Goal: Task Accomplishment & Management: Use online tool/utility

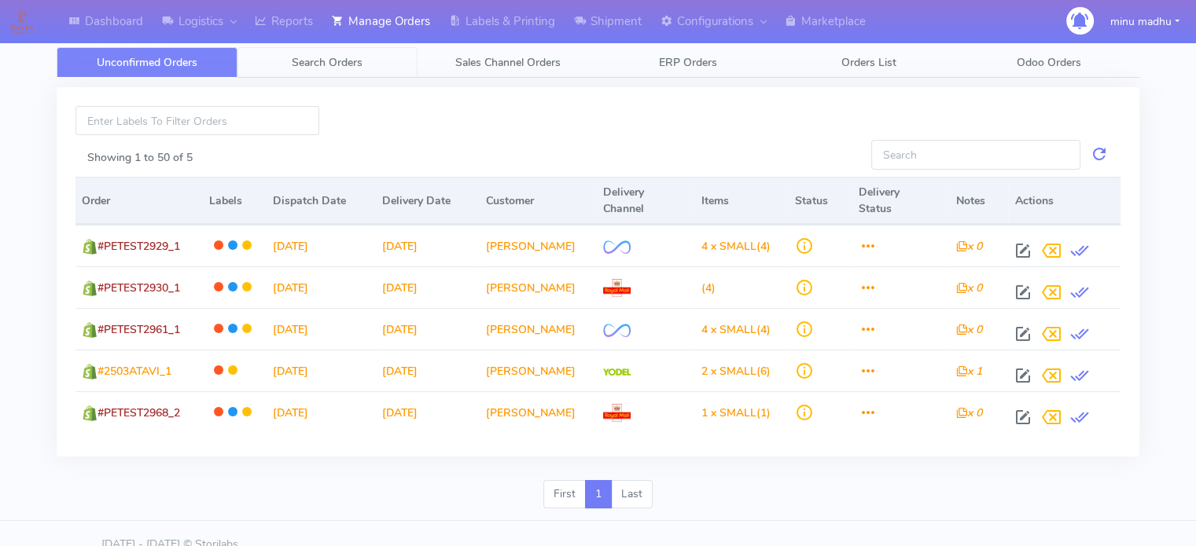
click at [325, 61] on span "Search Orders" at bounding box center [327, 62] width 71 height 15
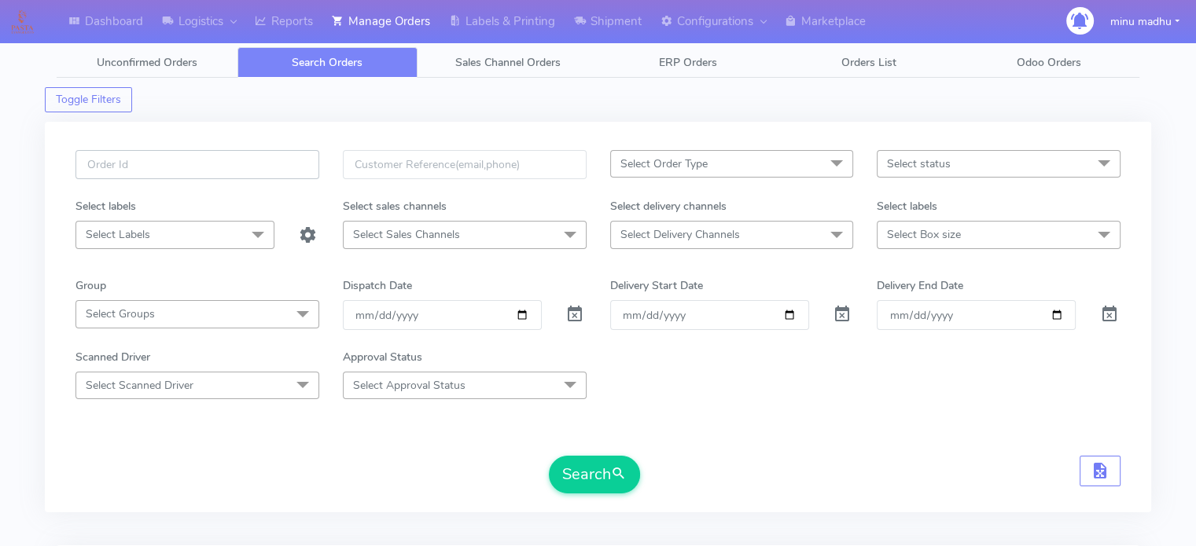
click at [229, 169] on input "text" at bounding box center [197, 164] width 244 height 29
paste input "#PETEST2963"
type input "#PETEST2963"
click at [576, 318] on span at bounding box center [574, 318] width 19 height 15
click at [590, 486] on button "Search" at bounding box center [594, 475] width 91 height 38
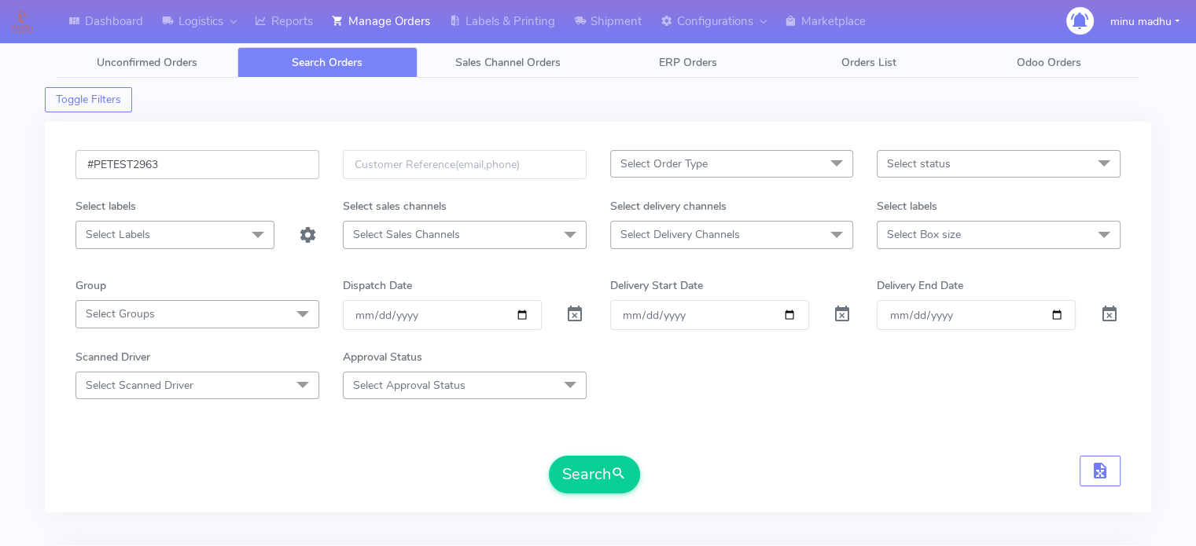
drag, startPoint x: 218, startPoint y: 153, endPoint x: 39, endPoint y: 178, distance: 181.0
click at [39, 178] on div "Dashboard Logistics London Logistics Reports Manage Orders Labels & Printing Sh…" at bounding box center [598, 435] width 1196 height 814
paste input "72"
click at [588, 473] on button "Search" at bounding box center [594, 475] width 91 height 38
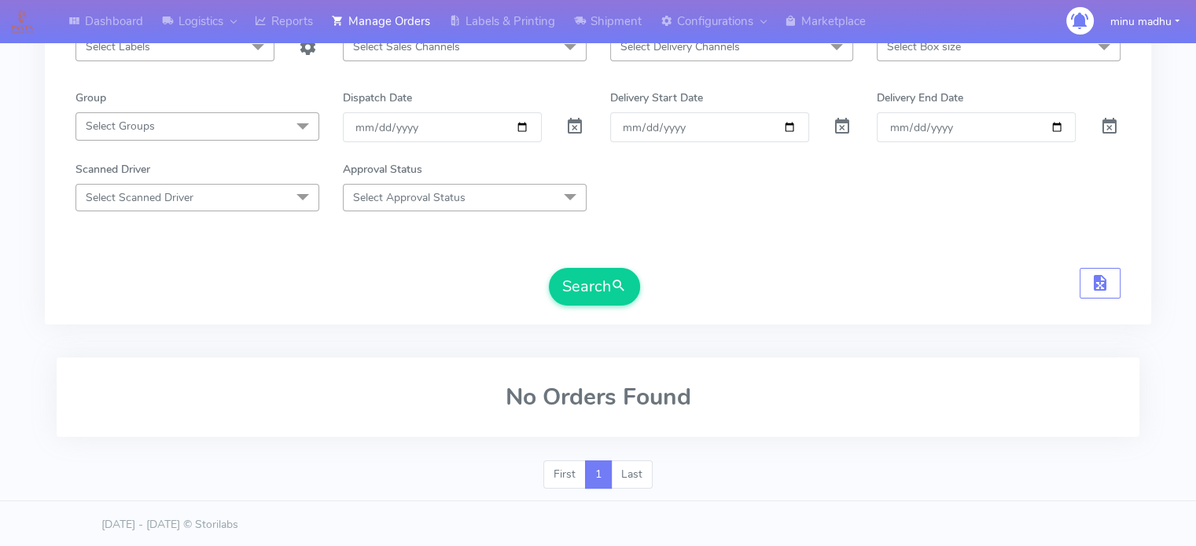
click at [882, 484] on div "First 1 Last" at bounding box center [598, 481] width 1106 height 41
click at [588, 283] on button "Search" at bounding box center [594, 287] width 91 height 38
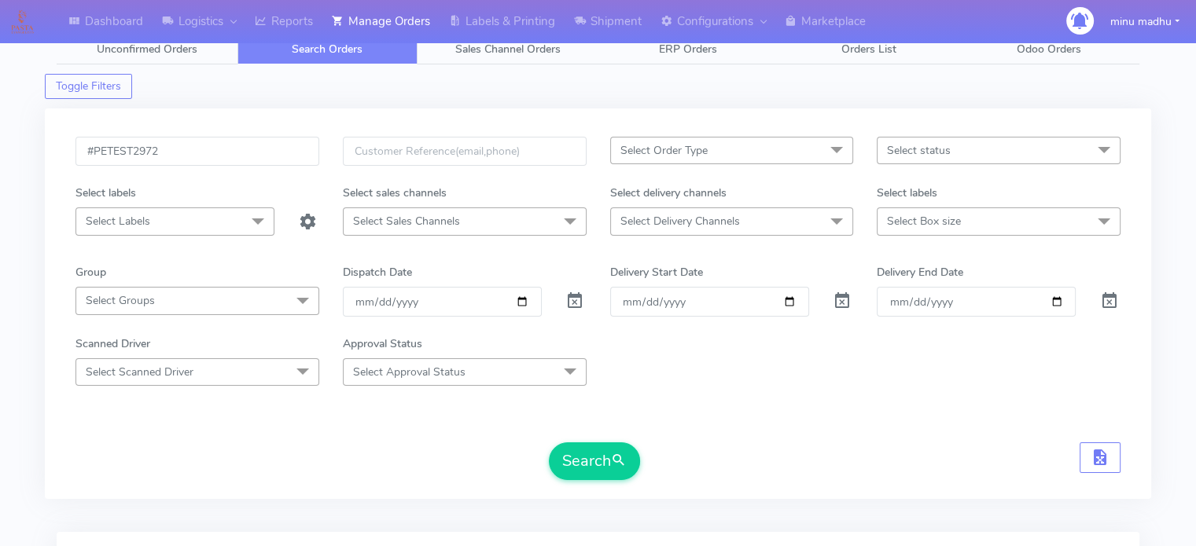
scroll to position [0, 0]
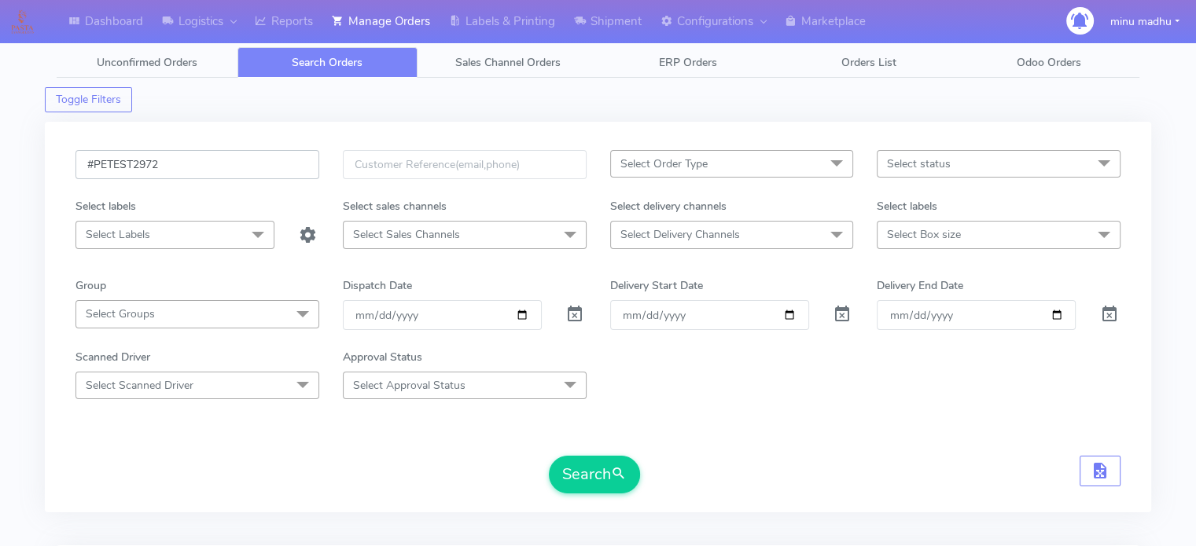
drag, startPoint x: 167, startPoint y: 166, endPoint x: 47, endPoint y: 159, distance: 120.5
click at [47, 159] on div "#PETEST2972 Select Order Type Select All MEALS ATAVI One Off Pasta Club Gift Ki…" at bounding box center [598, 317] width 1106 height 391
paste input "3"
click at [574, 471] on button "Search" at bounding box center [594, 475] width 91 height 38
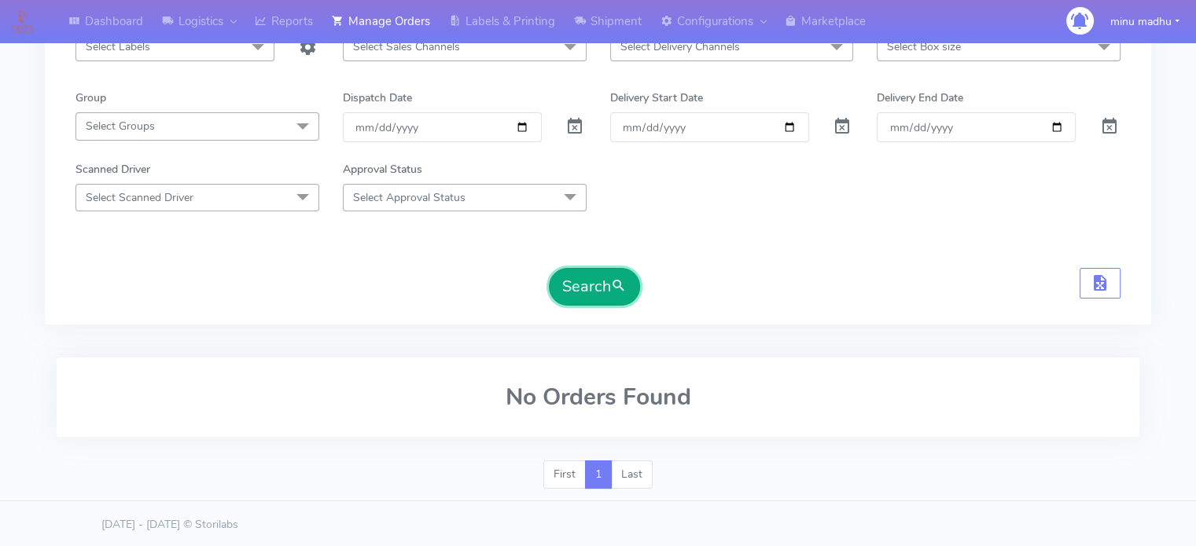
click at [591, 287] on button "Search" at bounding box center [594, 287] width 91 height 38
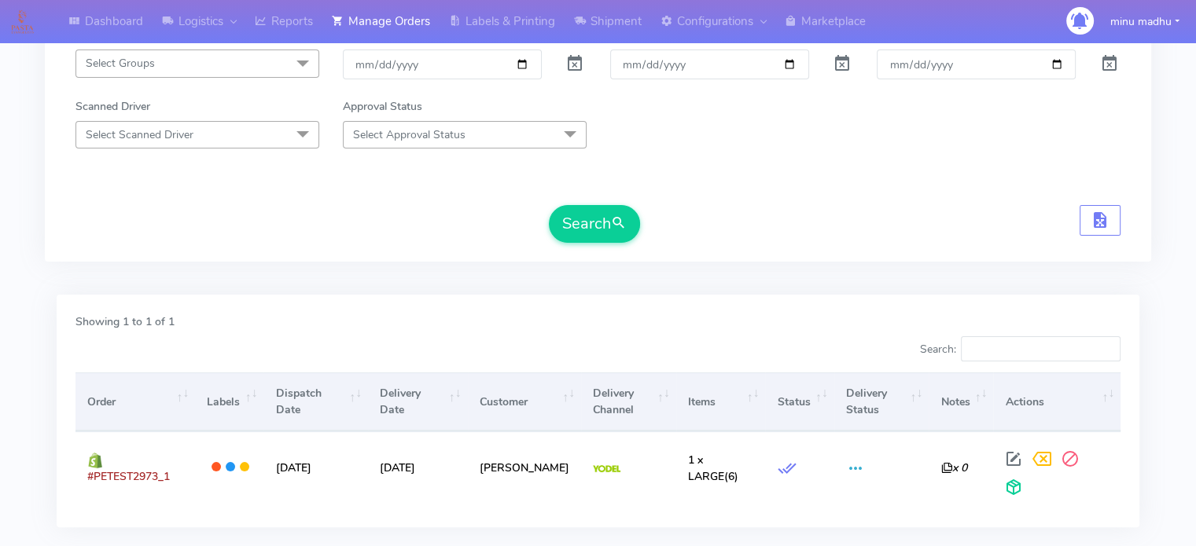
scroll to position [0, 0]
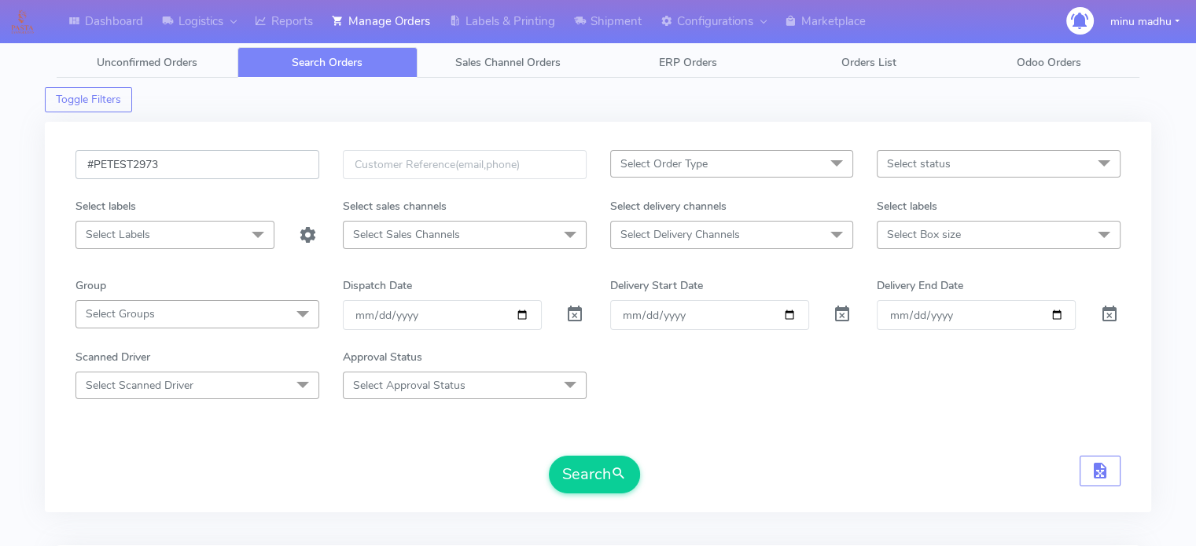
drag, startPoint x: 189, startPoint y: 169, endPoint x: 21, endPoint y: 173, distance: 168.3
click at [21, 173] on div "Dashboard Logistics London Logistics Reports Manage Orders Labels & Printing Sh…" at bounding box center [598, 435] width 1196 height 814
paste input "4"
click at [585, 474] on button "Search" at bounding box center [594, 475] width 91 height 38
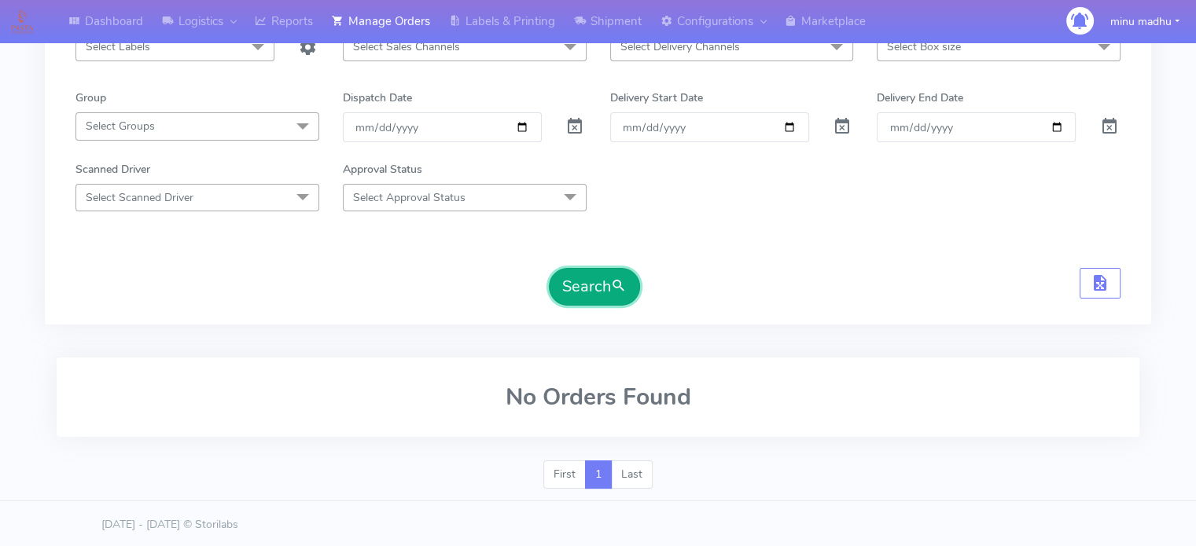
click at [587, 285] on button "Search" at bounding box center [594, 287] width 91 height 38
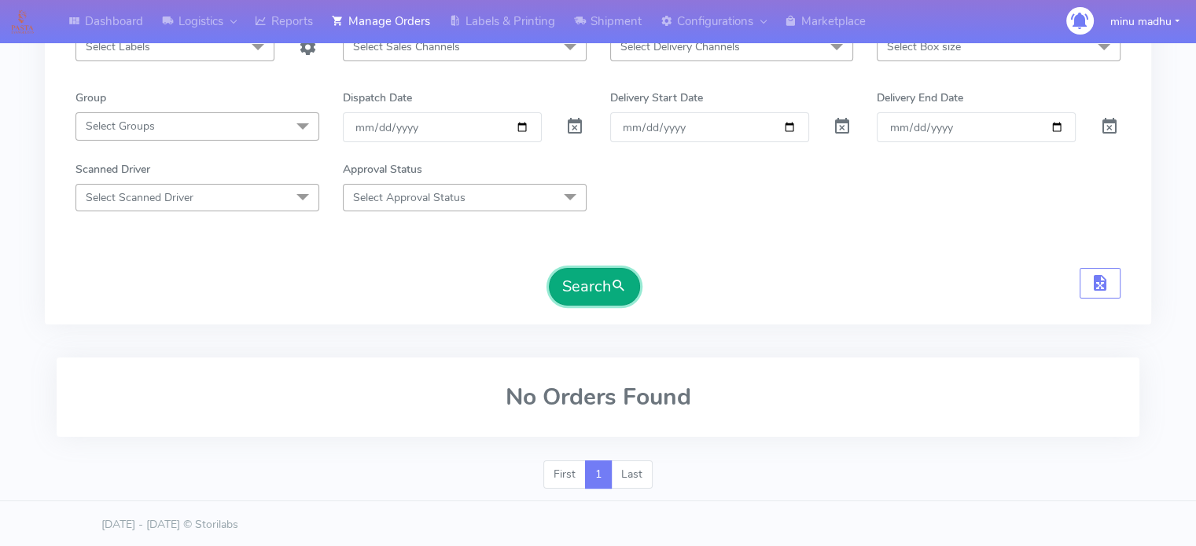
click at [587, 285] on button "Search" at bounding box center [594, 287] width 91 height 38
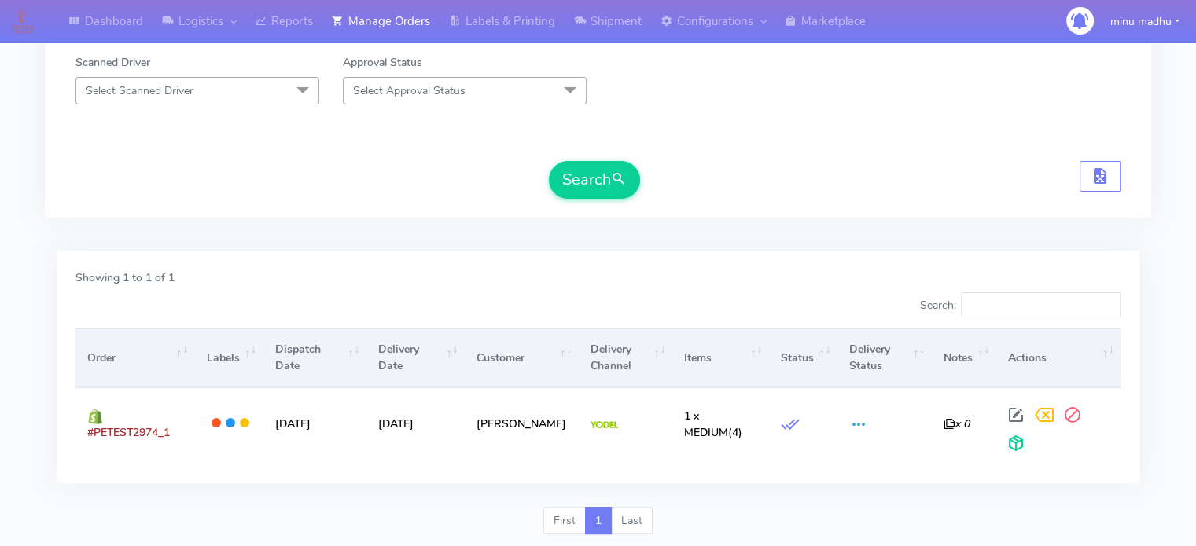
scroll to position [0, 0]
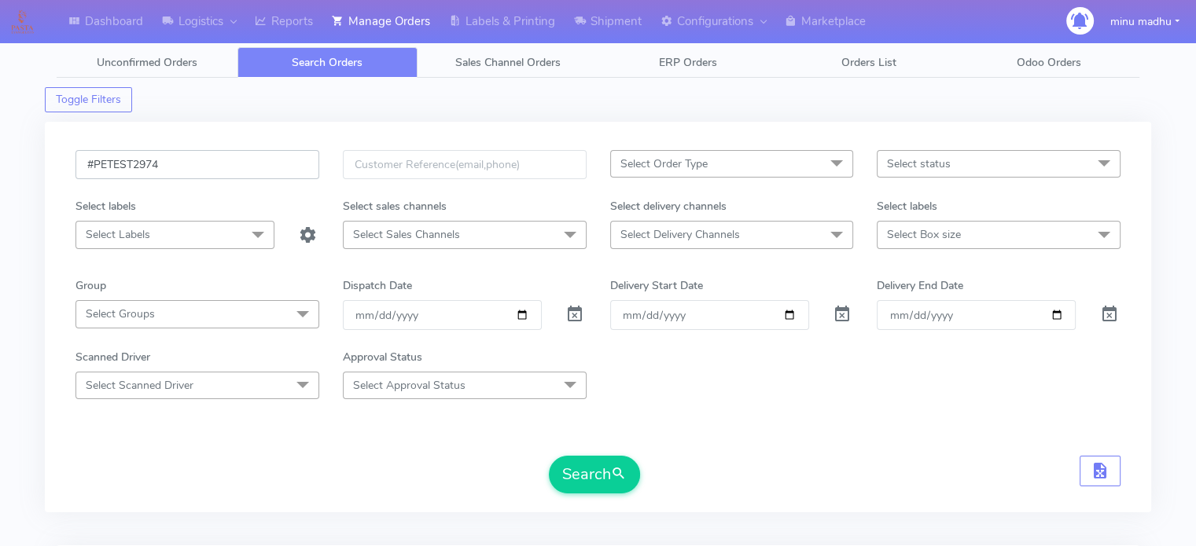
drag, startPoint x: 179, startPoint y: 166, endPoint x: 58, endPoint y: 175, distance: 121.4
click at [58, 175] on div "#PETEST2974 Select Order Type Select All MEALS ATAVI One Off Pasta Club Gift Ki…" at bounding box center [598, 317] width 1106 height 391
paste input "59"
click at [582, 480] on button "Search" at bounding box center [594, 475] width 91 height 38
drag, startPoint x: 195, startPoint y: 165, endPoint x: 69, endPoint y: 182, distance: 127.0
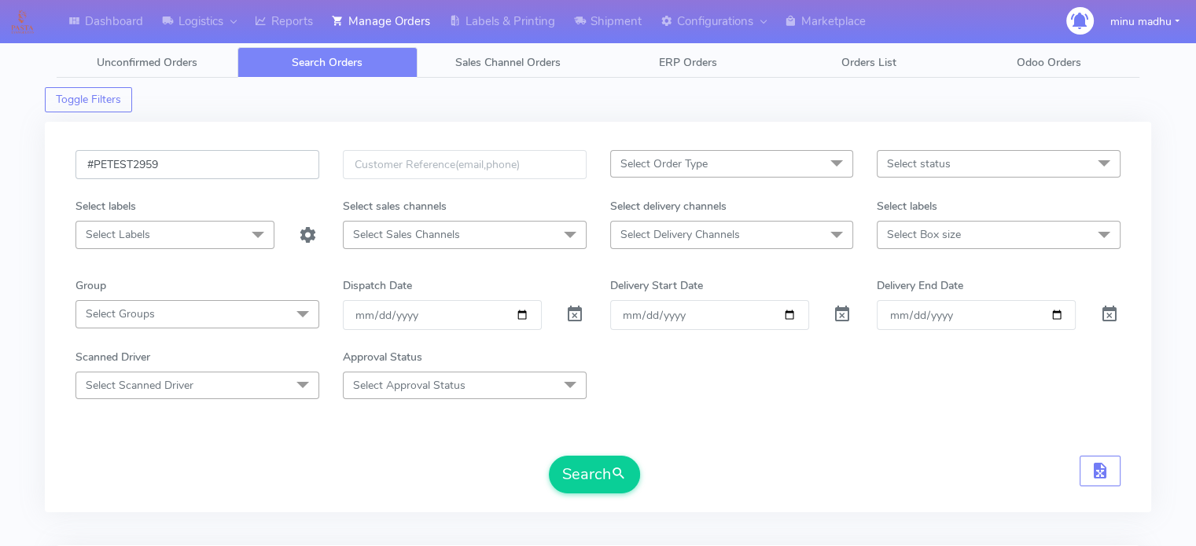
click at [69, 182] on div "#PETEST2959" at bounding box center [197, 174] width 267 height 48
paste input "75"
click at [579, 472] on button "Search" at bounding box center [594, 475] width 91 height 38
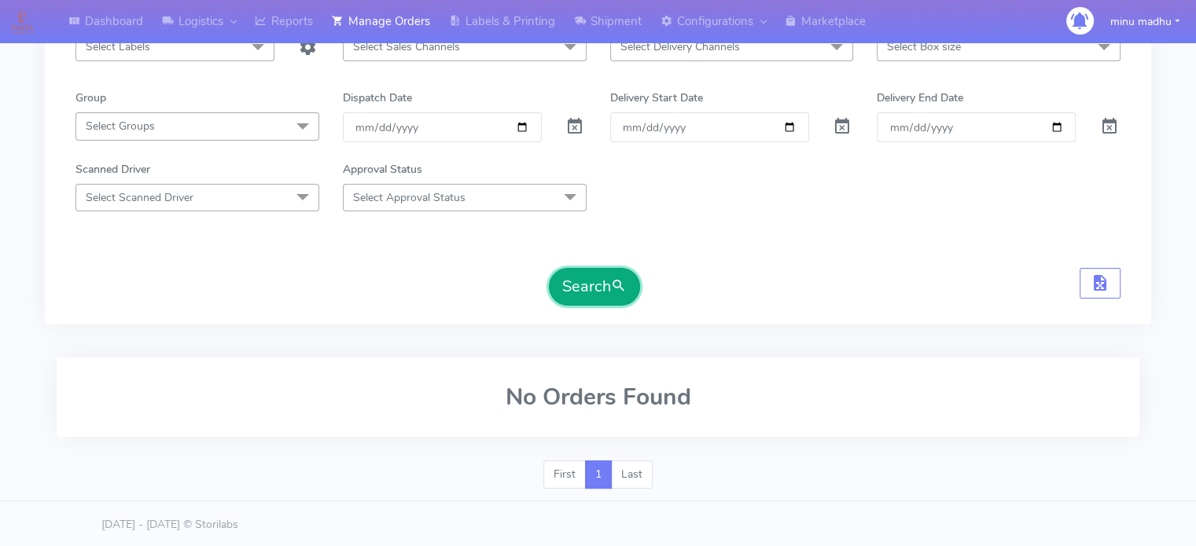
click at [583, 288] on button "Search" at bounding box center [594, 287] width 91 height 38
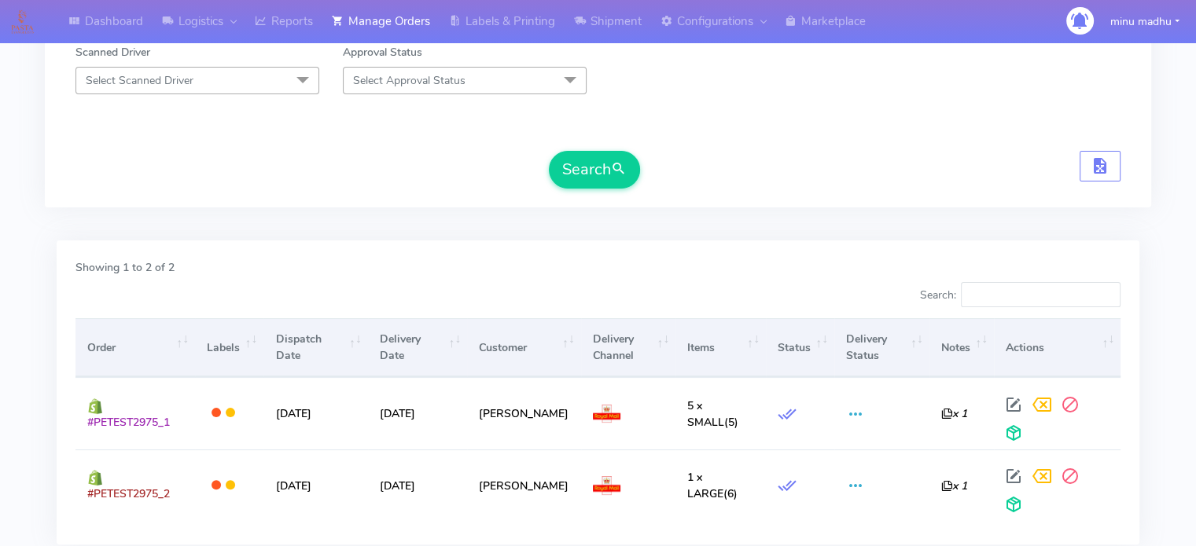
scroll to position [15, 0]
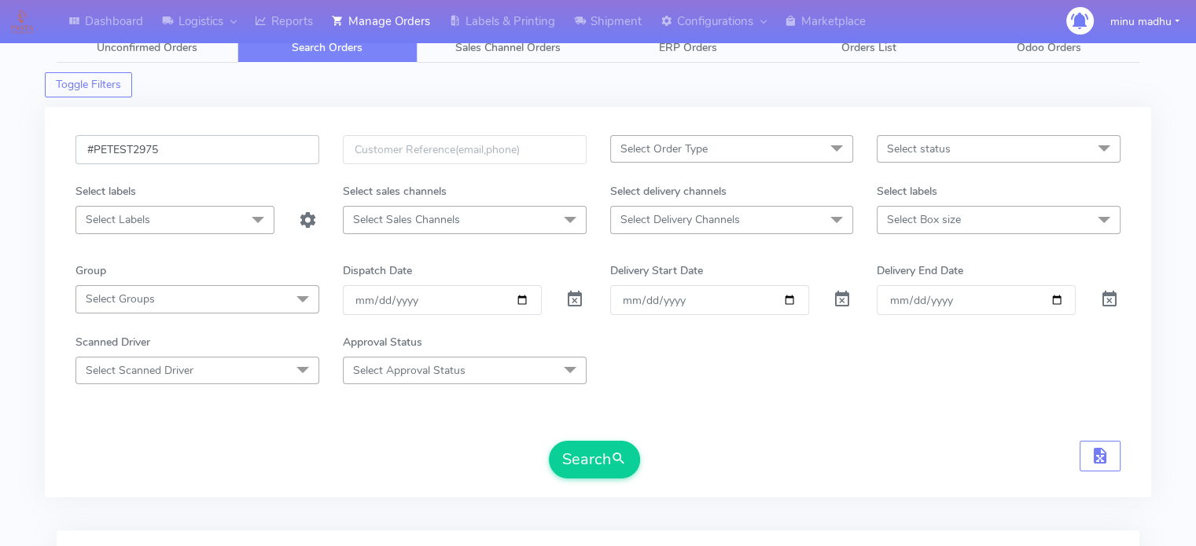
drag, startPoint x: 186, startPoint y: 148, endPoint x: 57, endPoint y: 169, distance: 130.7
click at [57, 169] on div "#PETEST2975 Select Order Type Select All MEALS ATAVI One Off Pasta Club Gift Ki…" at bounding box center [598, 302] width 1106 height 391
paste input "6"
type input "#PETEST2976"
click at [590, 452] on button "Search" at bounding box center [594, 460] width 91 height 38
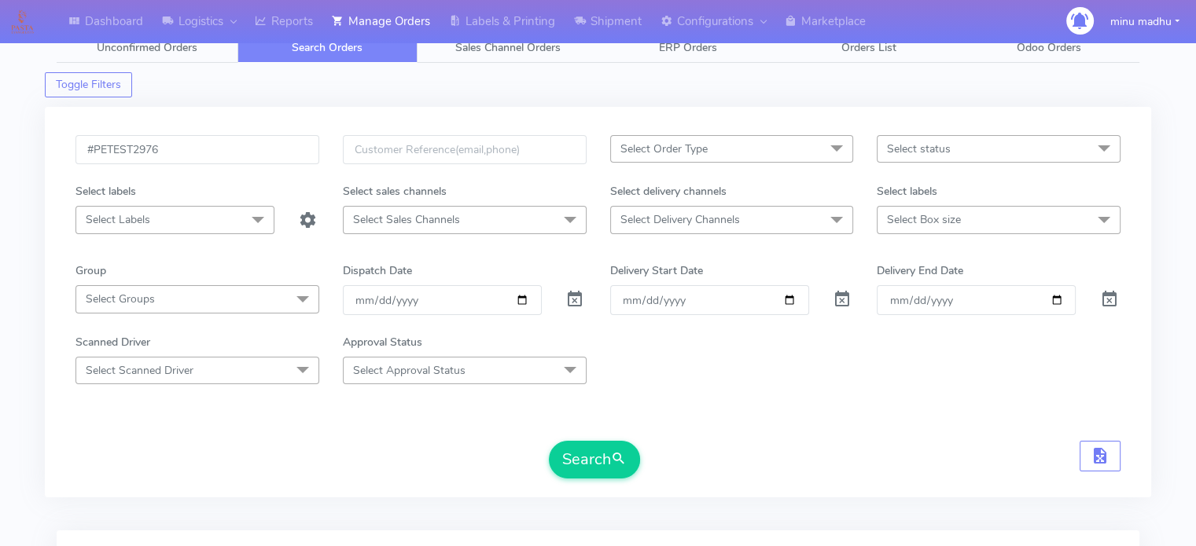
scroll to position [188, 0]
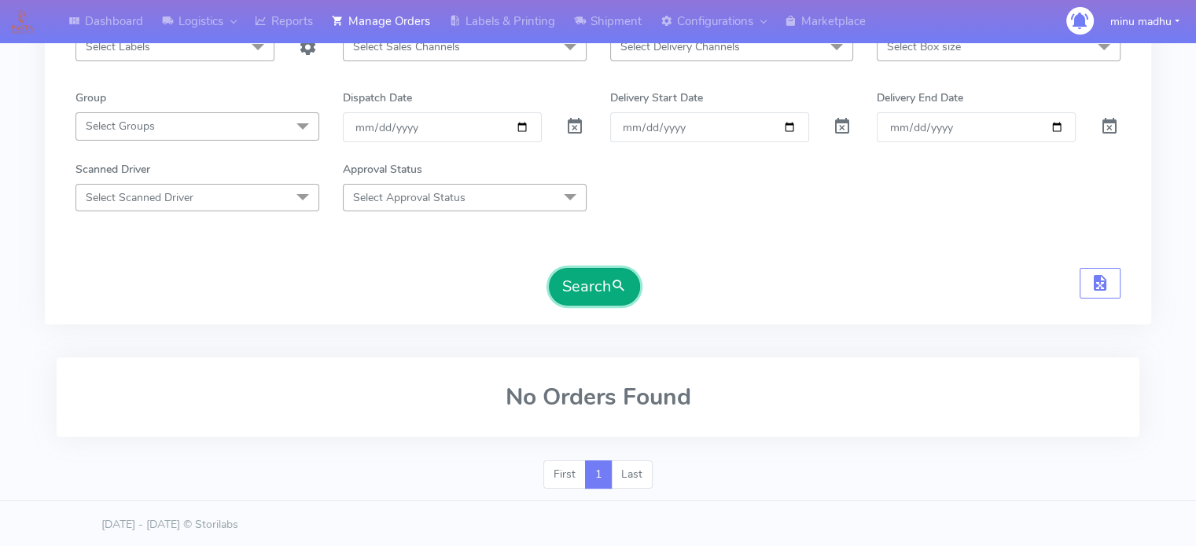
click at [582, 293] on button "Search" at bounding box center [594, 287] width 91 height 38
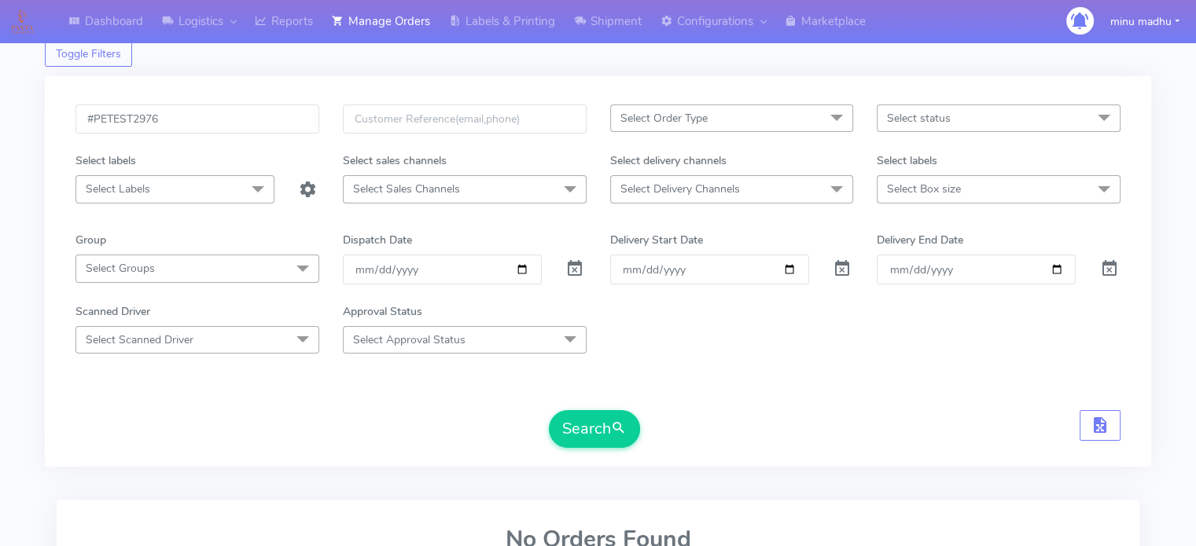
scroll to position [40, 0]
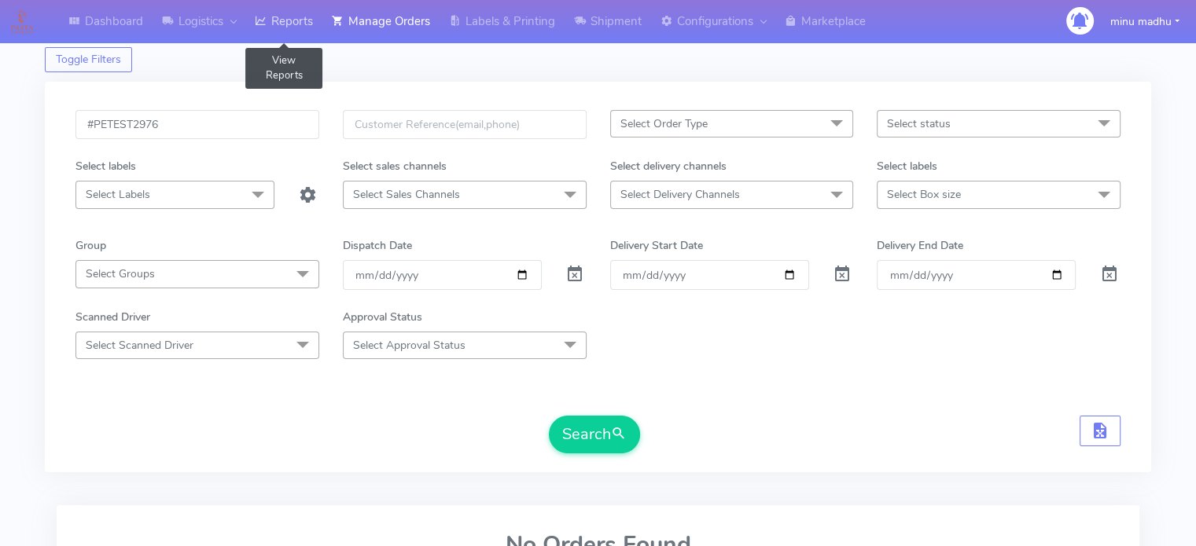
click at [292, 18] on link "Reports" at bounding box center [283, 21] width 77 height 43
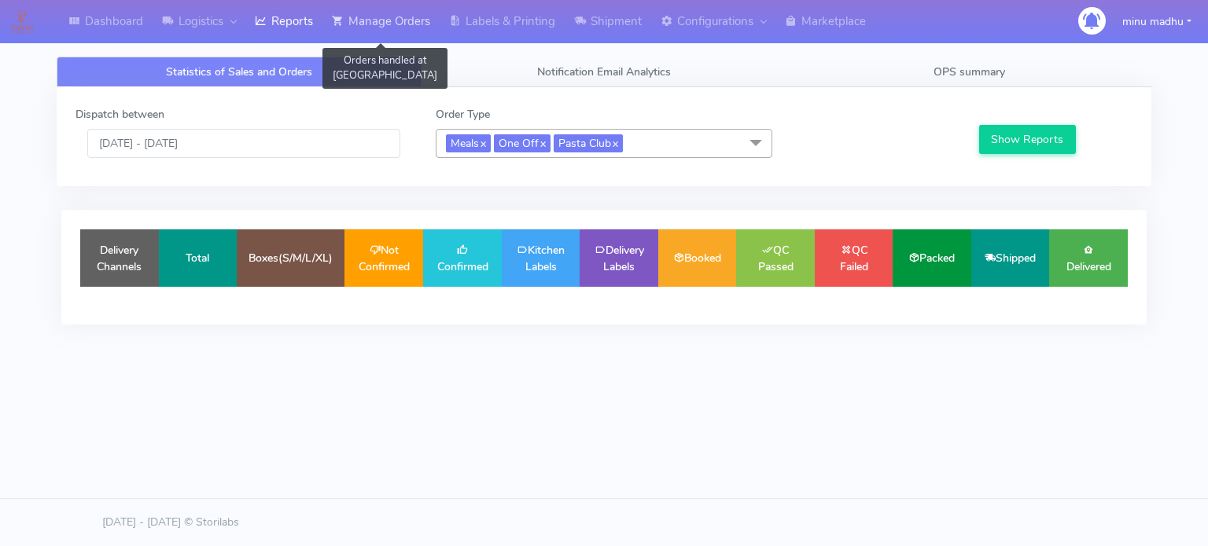
click at [396, 26] on link "Manage Orders" at bounding box center [380, 21] width 117 height 43
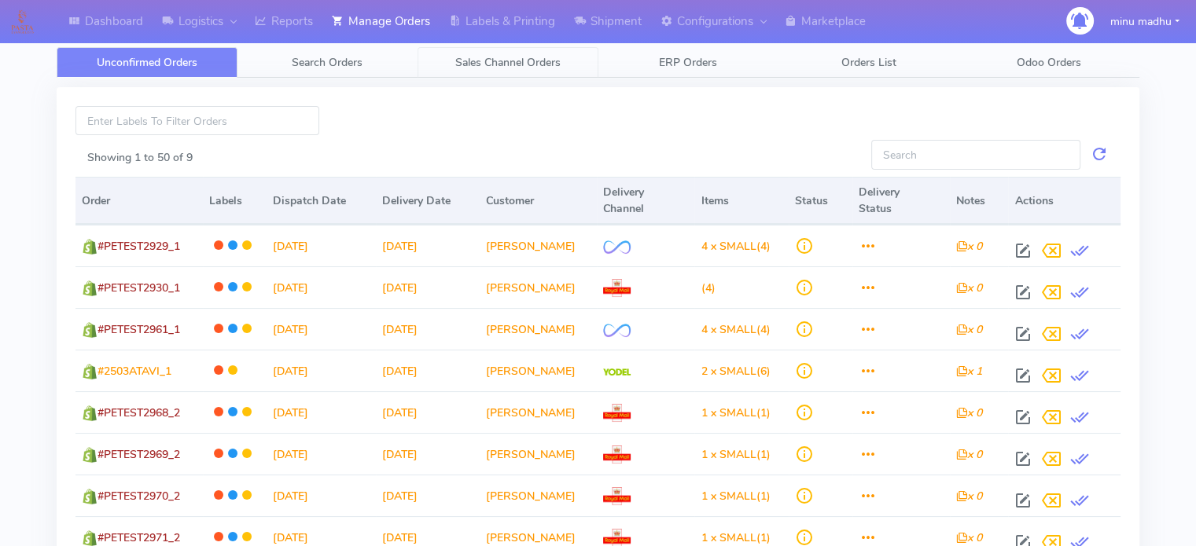
click at [499, 59] on span "Sales Channel Orders" at bounding box center [507, 62] width 105 height 15
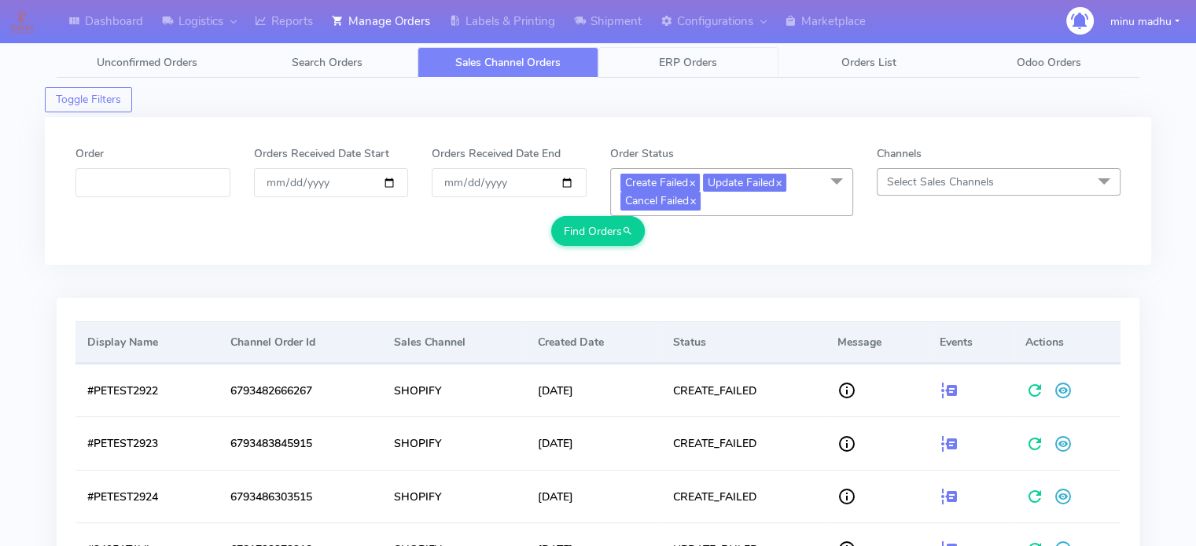
click at [676, 64] on span "ERP Orders" at bounding box center [688, 62] width 58 height 15
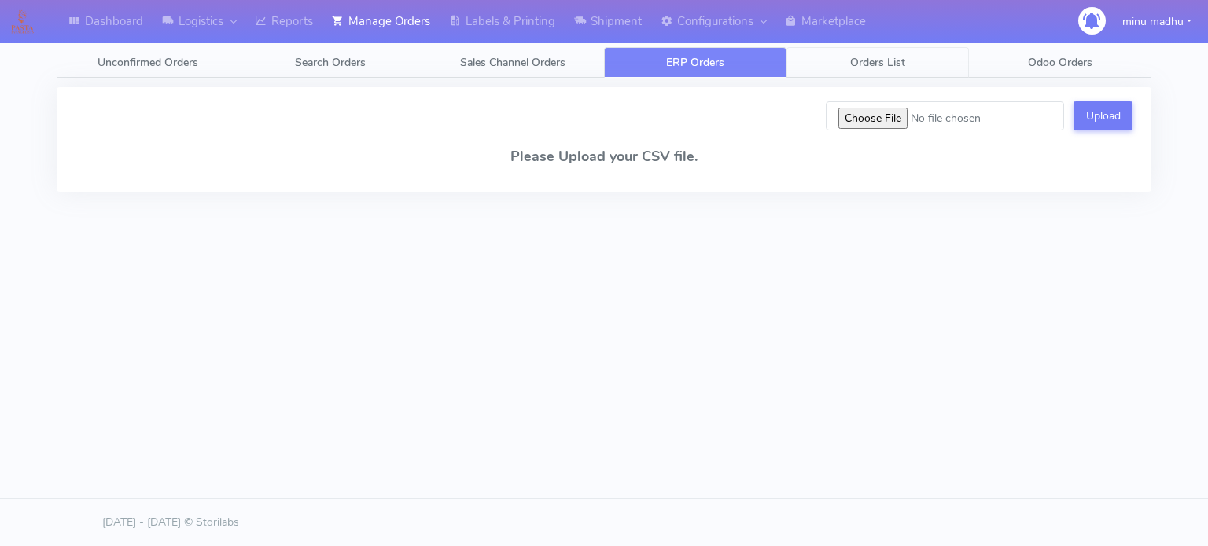
click at [873, 68] on span "Orders List" at bounding box center [877, 62] width 55 height 15
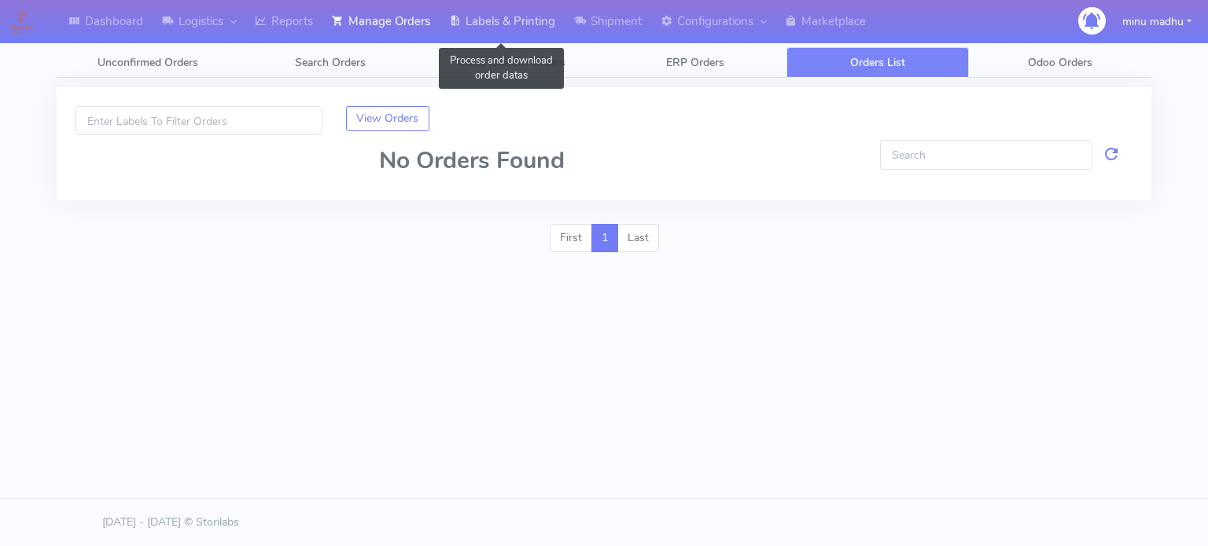
click at [523, 24] on link "Labels & Printing" at bounding box center [502, 21] width 125 height 43
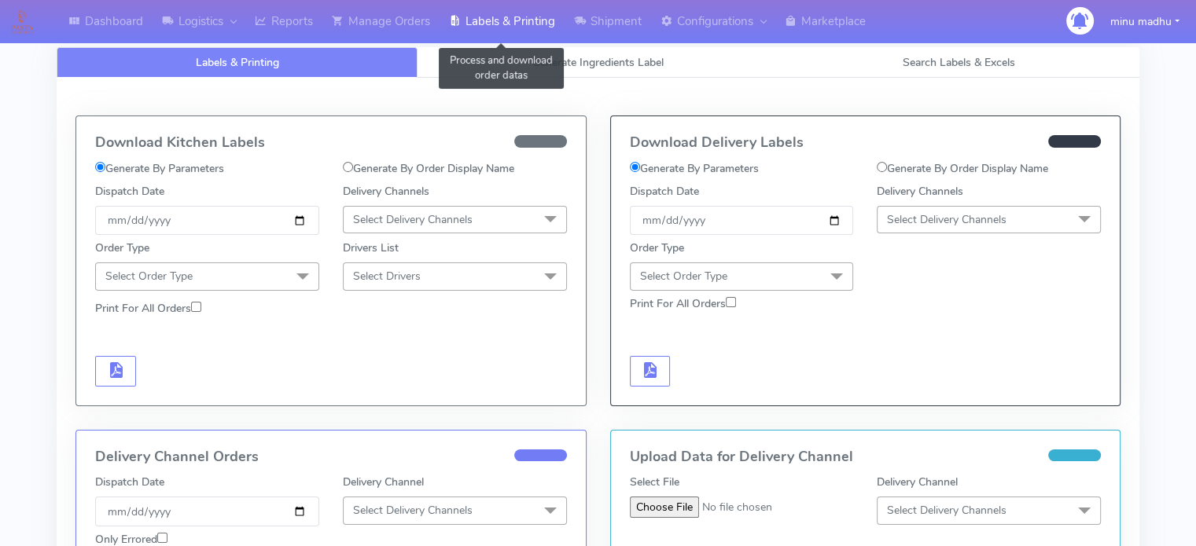
select select "All"
click at [977, 58] on span "Search Labels & Excels" at bounding box center [959, 62] width 112 height 15
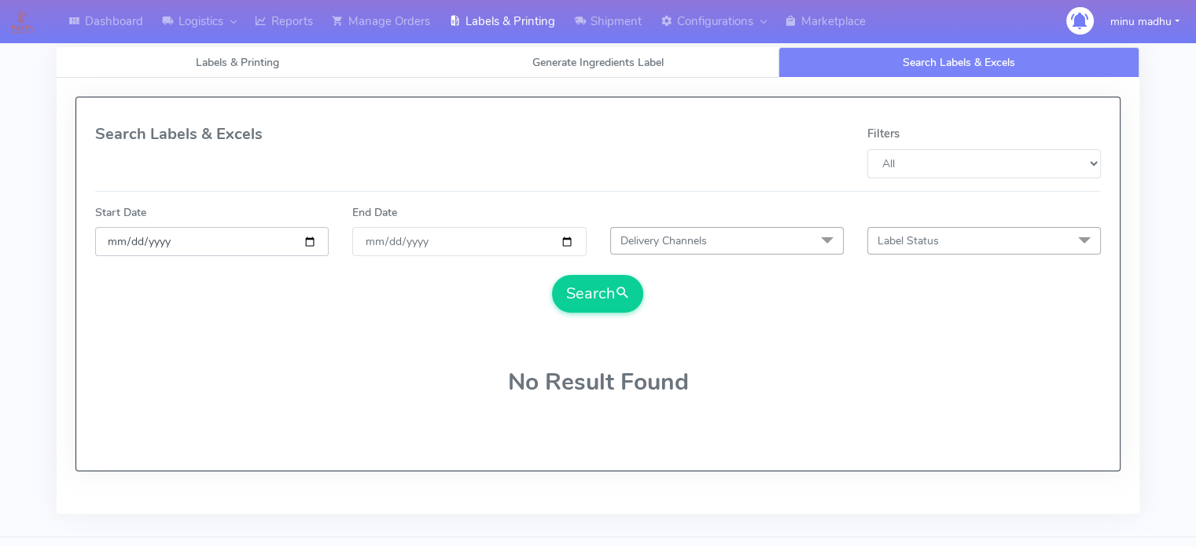
click at [311, 240] on input "date" at bounding box center [212, 241] width 234 height 29
type input "2025-10-10"
click at [440, 237] on input "End Date" at bounding box center [469, 241] width 234 height 29
click at [566, 243] on input "End Date" at bounding box center [469, 241] width 234 height 29
type input "2025-10-11"
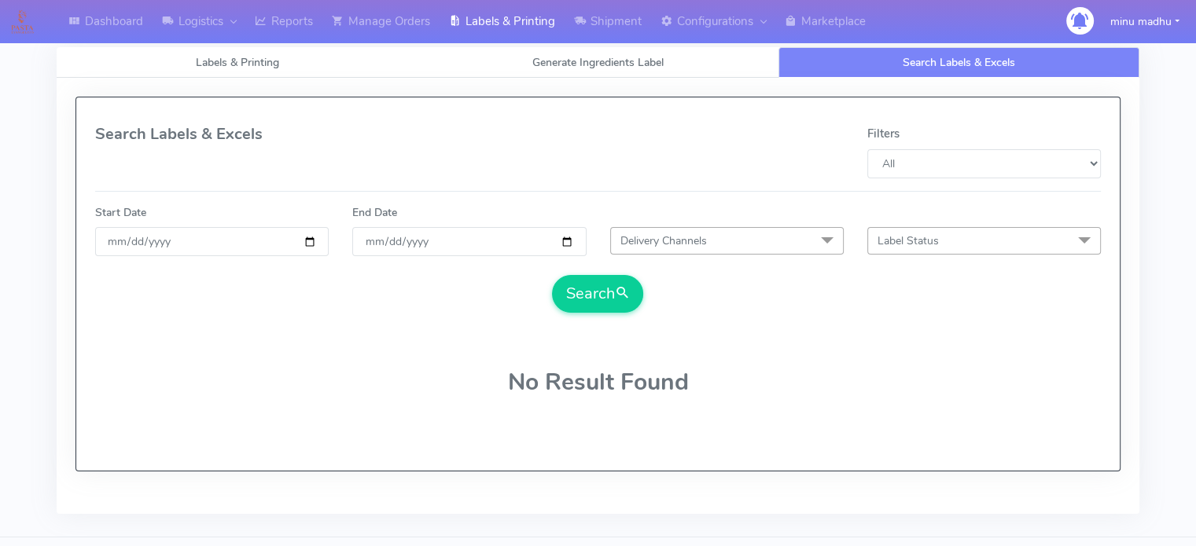
click at [736, 240] on span "Delivery Channels" at bounding box center [727, 241] width 234 height 28
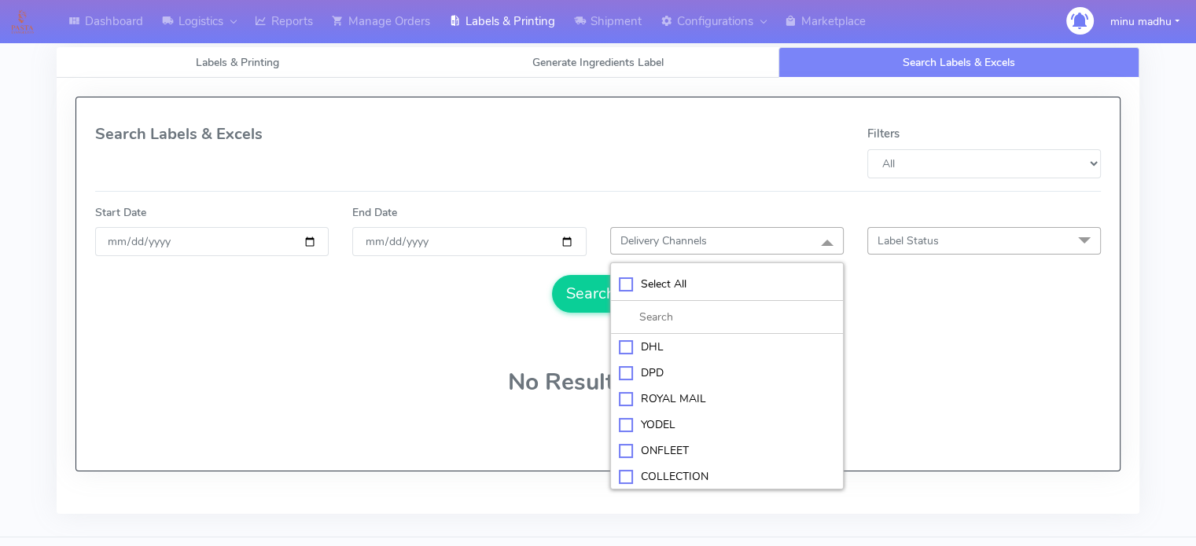
click at [626, 421] on div "YODEL" at bounding box center [727, 425] width 216 height 17
checkbox input "true"
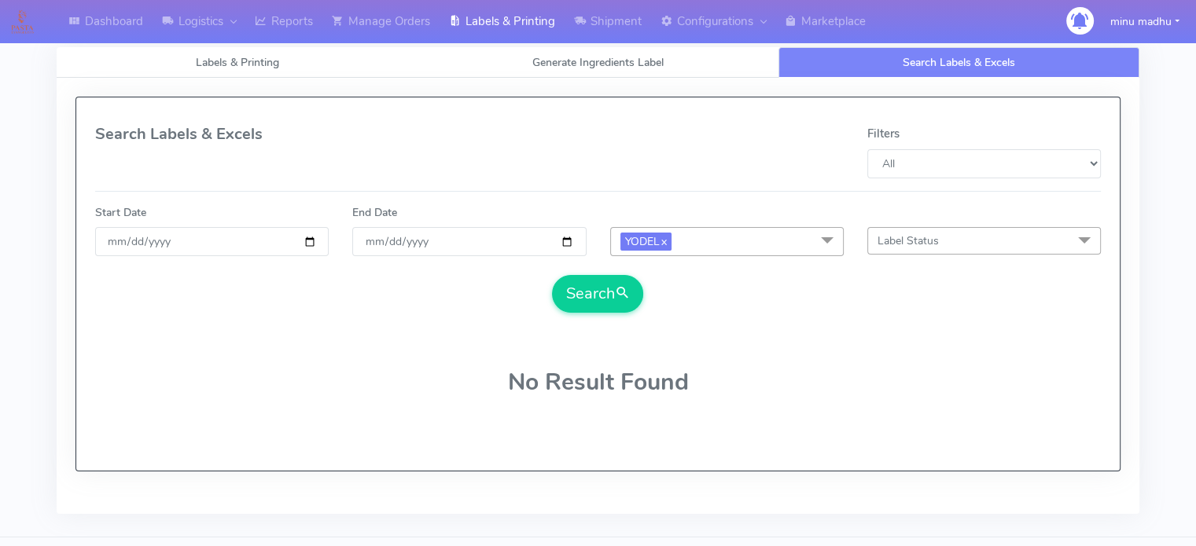
click at [1025, 241] on span "Label Status" at bounding box center [984, 241] width 234 height 28
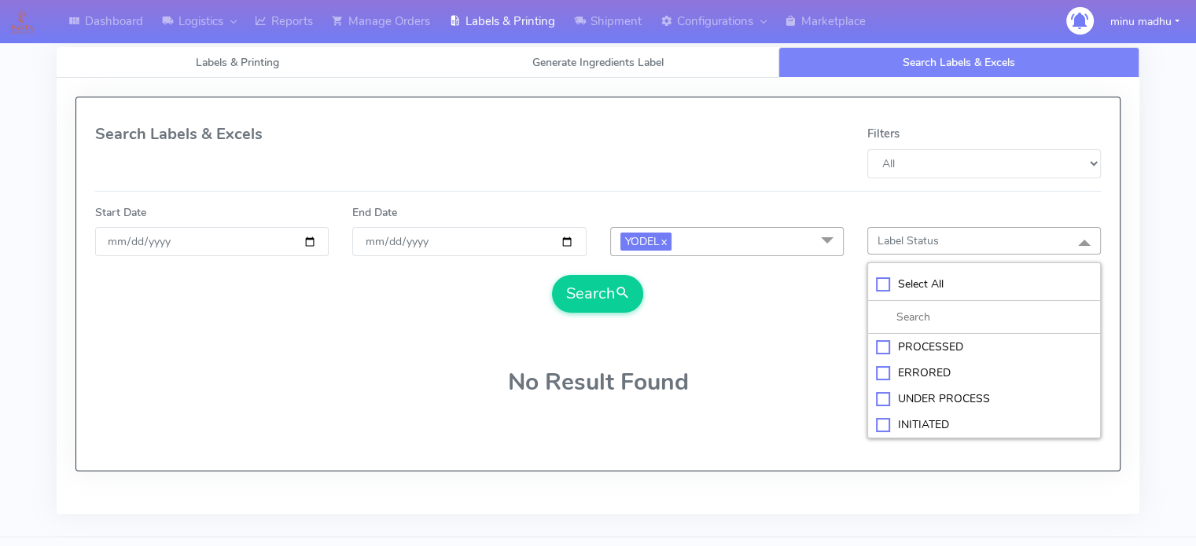
click at [882, 340] on div "PROCESSED" at bounding box center [984, 347] width 216 height 17
checkbox input "true"
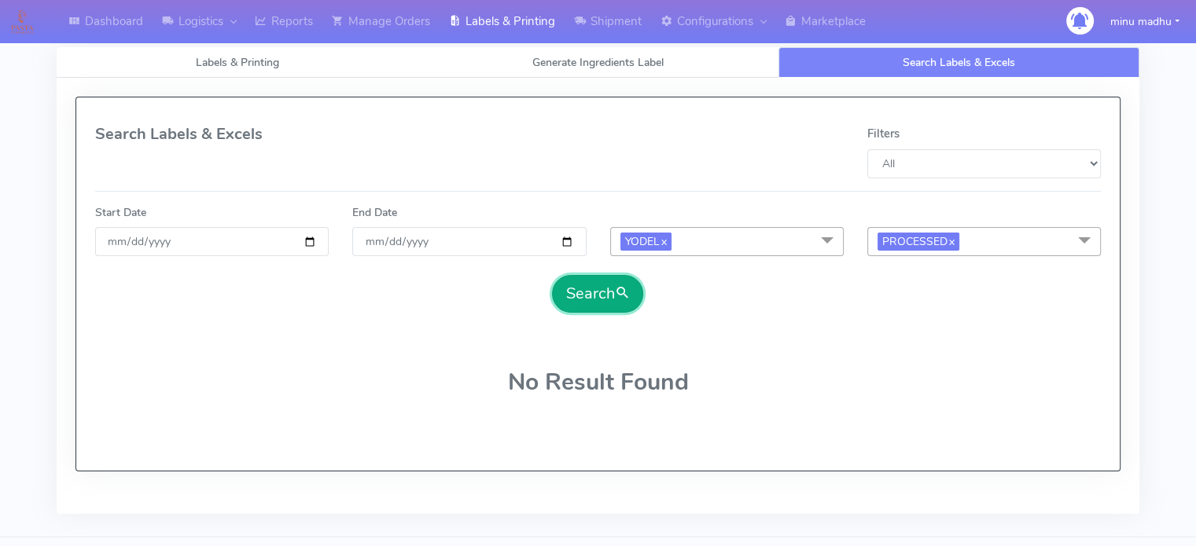
click at [611, 292] on button "Search" at bounding box center [597, 294] width 91 height 38
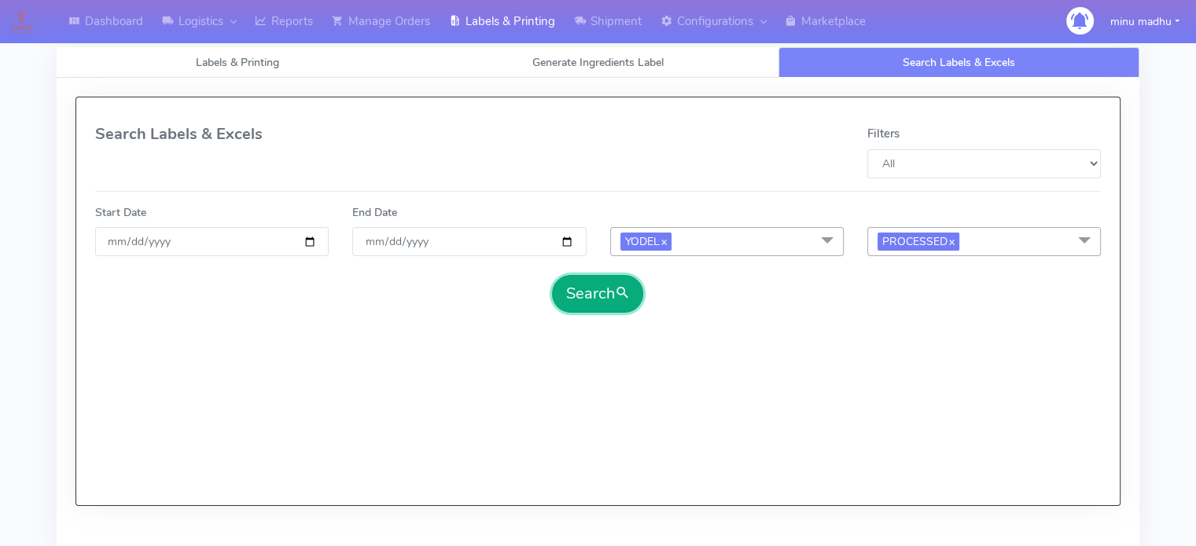
select select "All"
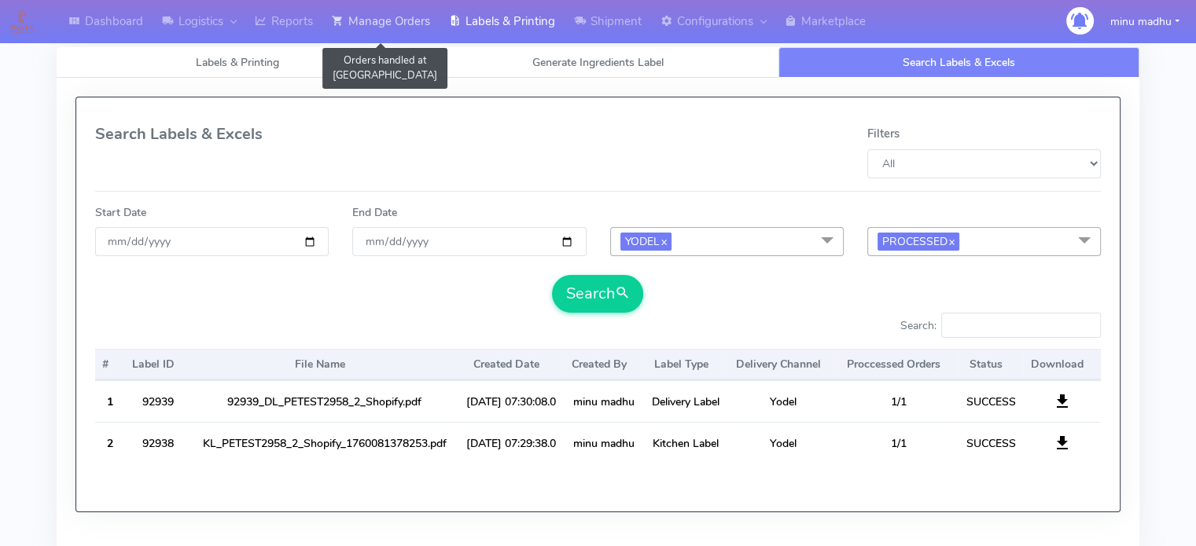
click at [359, 24] on link "Manage Orders" at bounding box center [380, 21] width 117 height 43
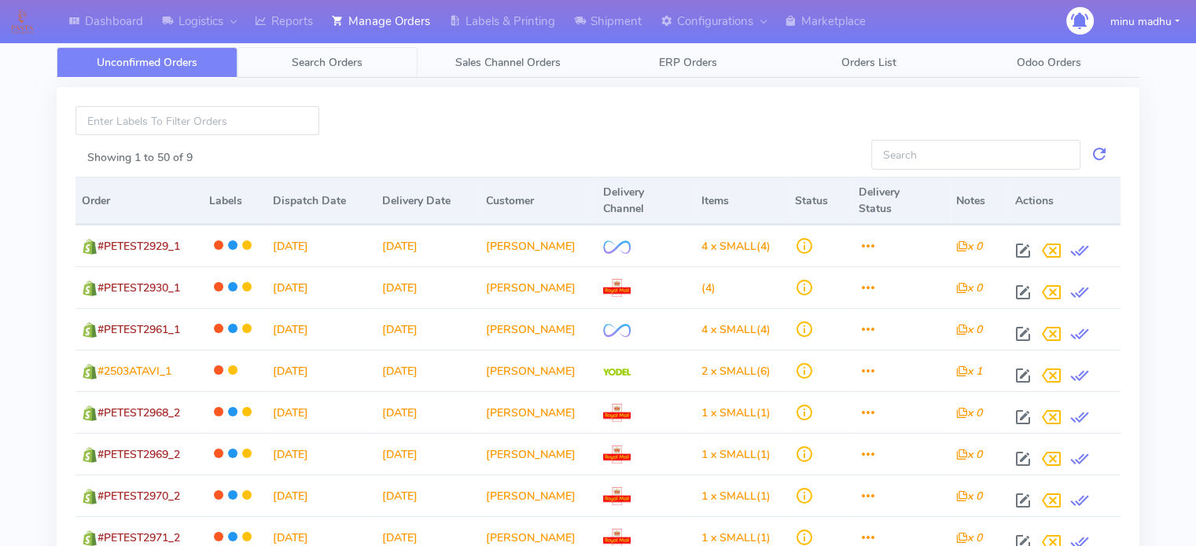
click at [300, 63] on span "Search Orders" at bounding box center [327, 62] width 71 height 15
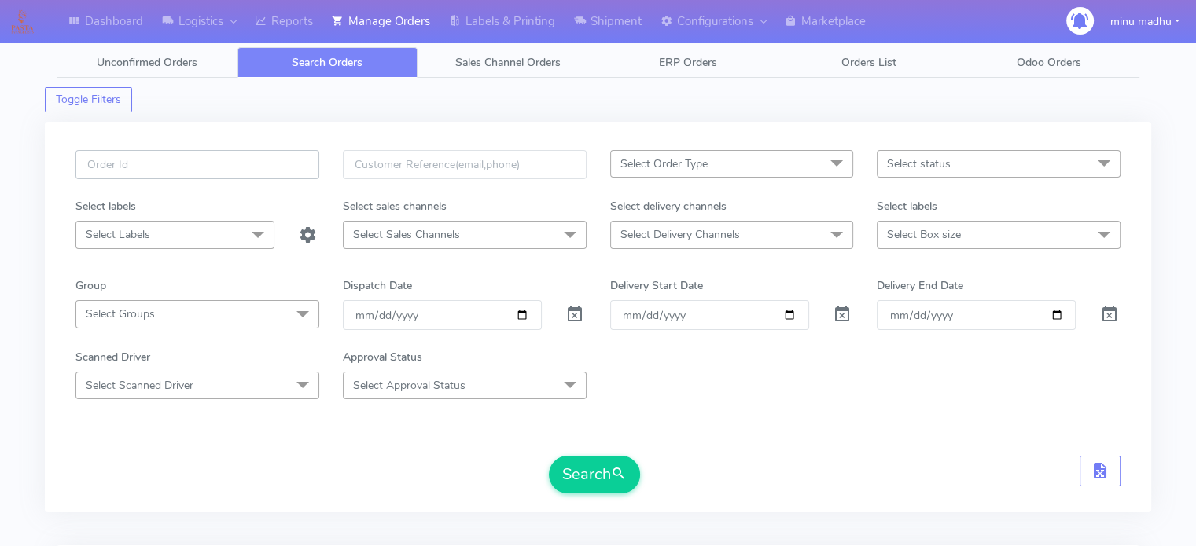
click at [244, 161] on input "text" at bounding box center [197, 164] width 244 height 29
paste input "#PETEST2976"
type input "#PETEST2976"
click at [572, 311] on span at bounding box center [574, 318] width 19 height 15
click at [580, 459] on button "Search" at bounding box center [594, 475] width 91 height 38
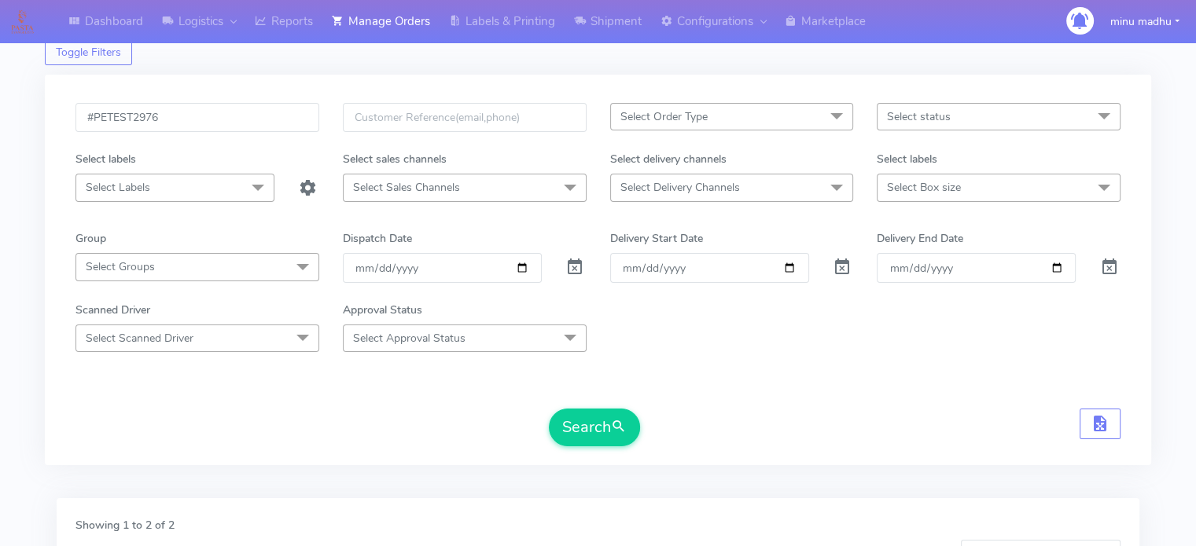
scroll to position [38, 0]
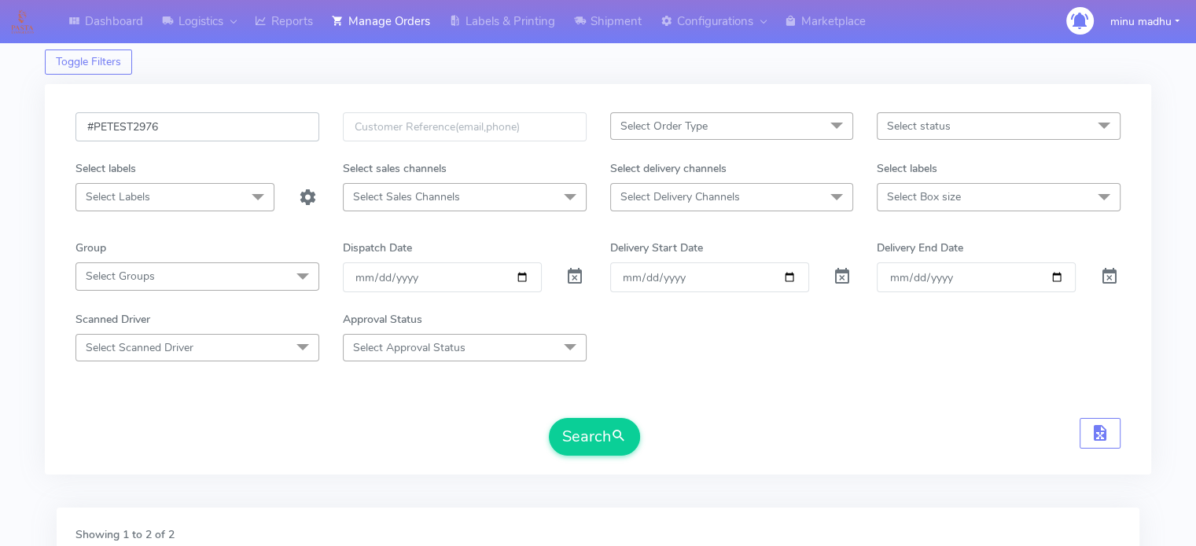
drag, startPoint x: 169, startPoint y: 131, endPoint x: 46, endPoint y: 131, distance: 122.7
click at [46, 131] on div "#PETEST2976 Select Order Type Select All MEALS ATAVI One Off Pasta Club Gift Ki…" at bounding box center [598, 279] width 1106 height 391
paste input "7"
type input "#PETEST2977"
click at [584, 434] on button "Search" at bounding box center [594, 437] width 91 height 38
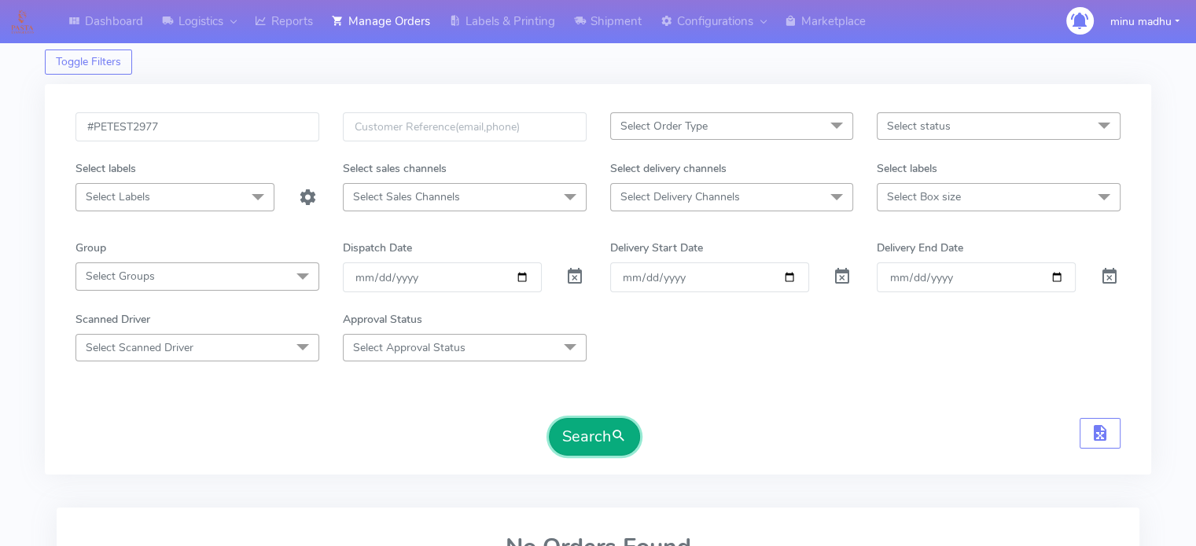
click at [601, 436] on button "Search" at bounding box center [594, 437] width 91 height 38
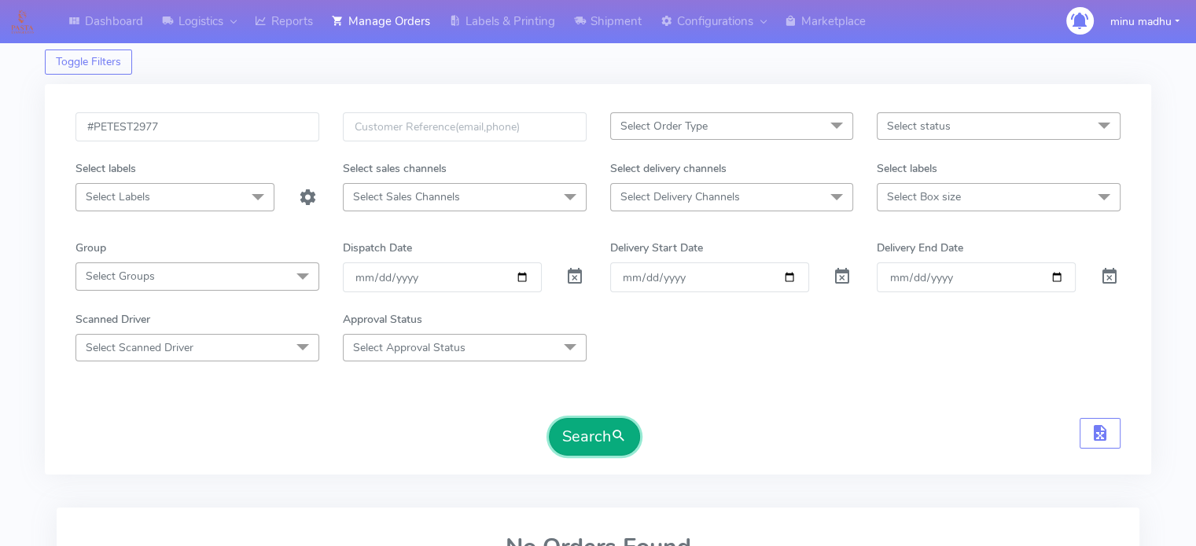
click at [601, 436] on button "Search" at bounding box center [594, 437] width 91 height 38
click at [581, 436] on button "Search" at bounding box center [594, 437] width 91 height 38
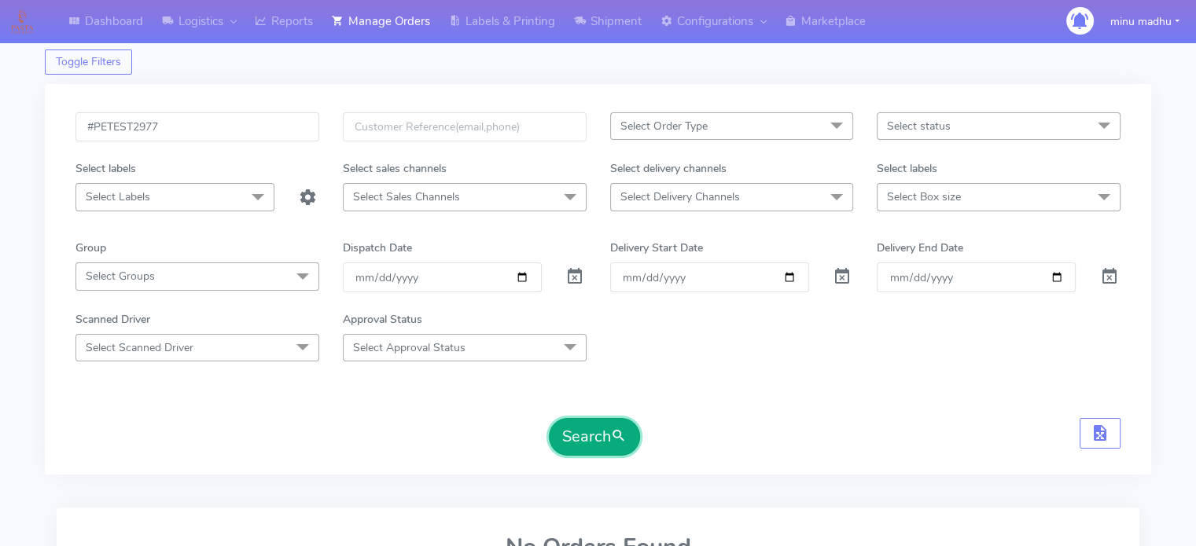
click at [581, 436] on button "Search" at bounding box center [594, 437] width 91 height 38
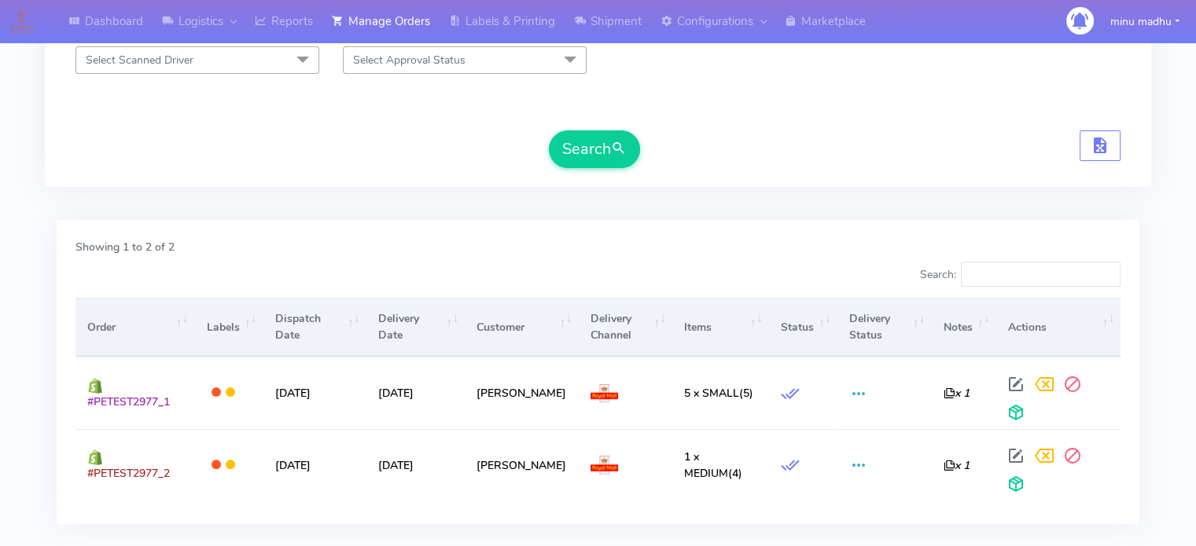
scroll to position [0, 0]
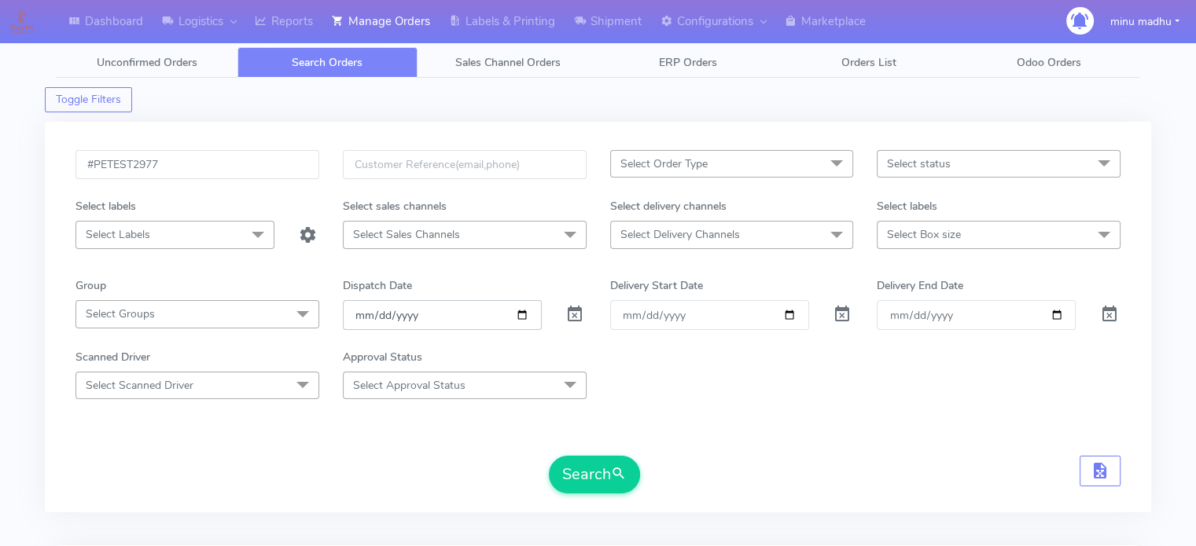
click at [517, 313] on input "date" at bounding box center [442, 314] width 199 height 29
type input "2025-10-14"
drag, startPoint x: 192, startPoint y: 162, endPoint x: 50, endPoint y: 169, distance: 141.7
click at [50, 169] on div "#PETEST2977 Select Order Type Select All MEALS ATAVI One Off Pasta Club Gift Ki…" at bounding box center [598, 317] width 1106 height 391
click at [792, 163] on span "Select Order Type" at bounding box center [732, 164] width 244 height 28
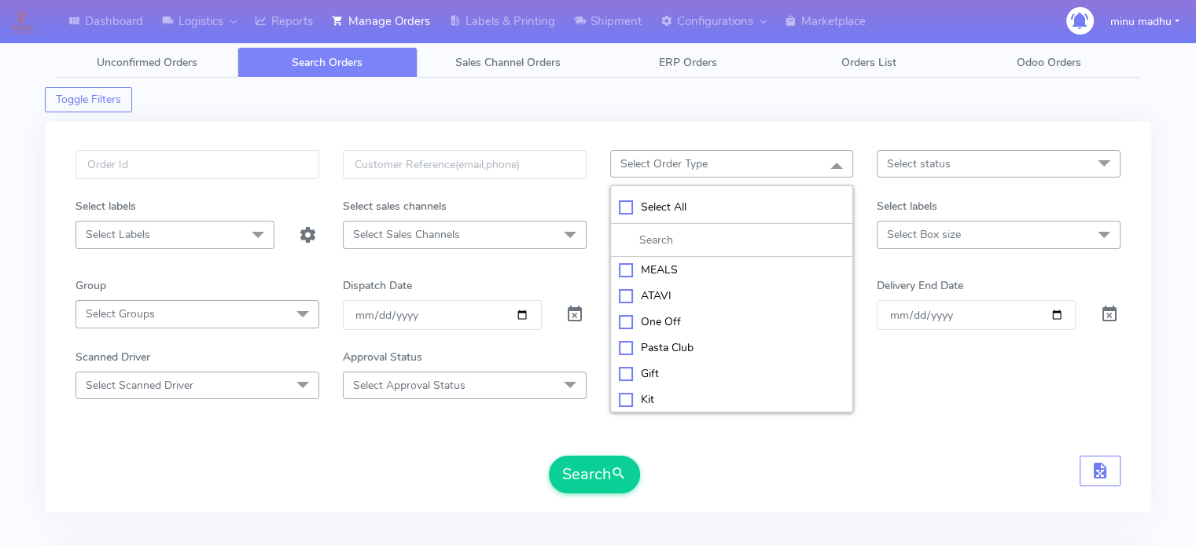
click at [991, 164] on span "Select status" at bounding box center [999, 164] width 244 height 28
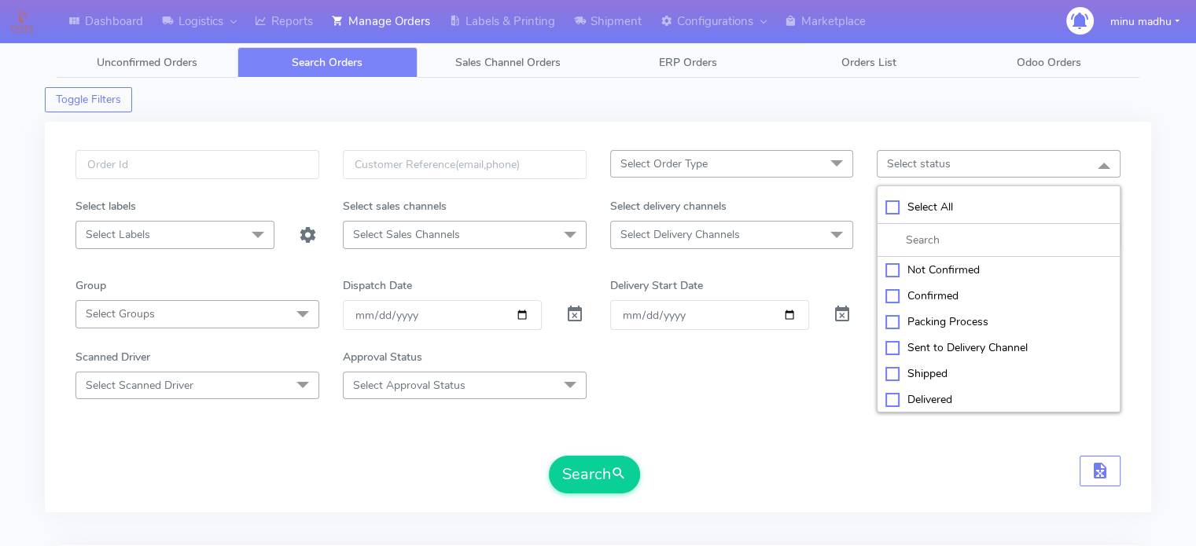
click at [824, 423] on form "Select Order Type Select All MEALS ATAVI One Off Pasta Club Gift Kit Event Unkn…" at bounding box center [597, 322] width 1045 height 344
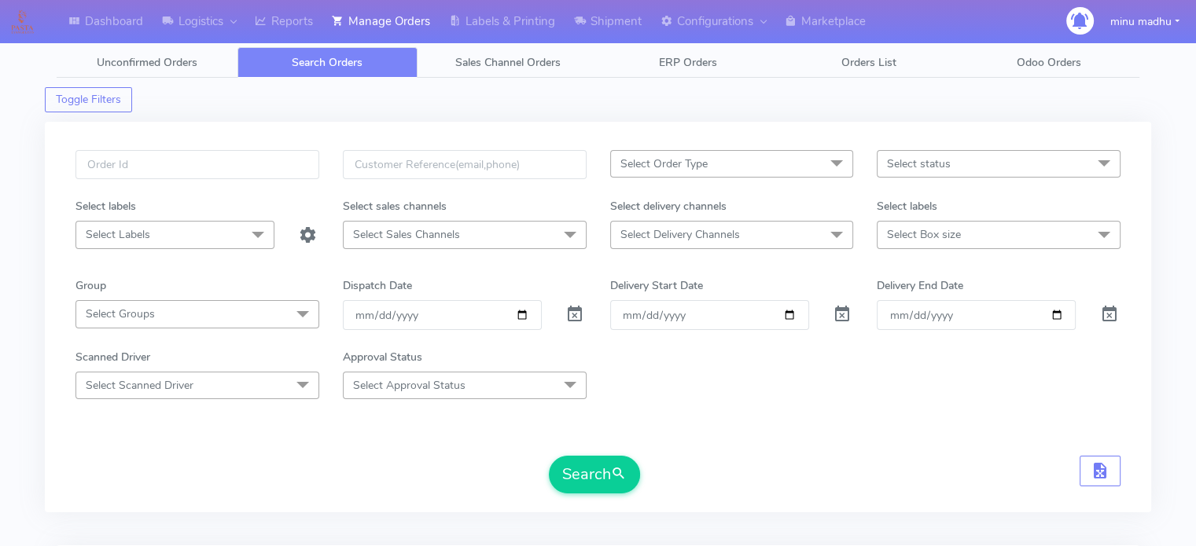
click at [818, 240] on span "Select Delivery Channels" at bounding box center [732, 235] width 244 height 28
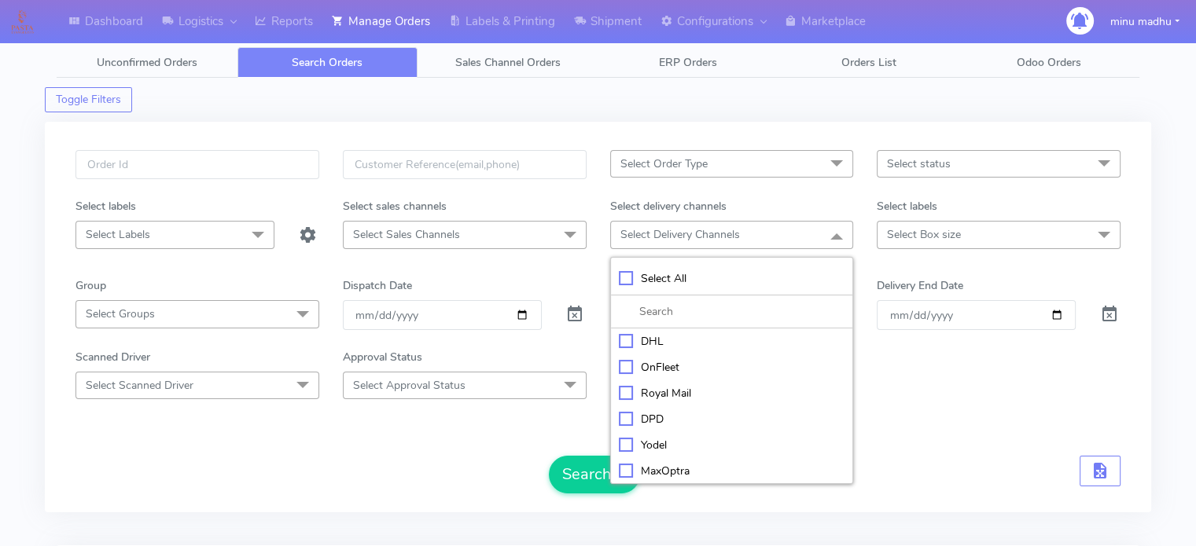
click at [624, 390] on div "Royal Mail" at bounding box center [732, 393] width 226 height 17
checkbox input "true"
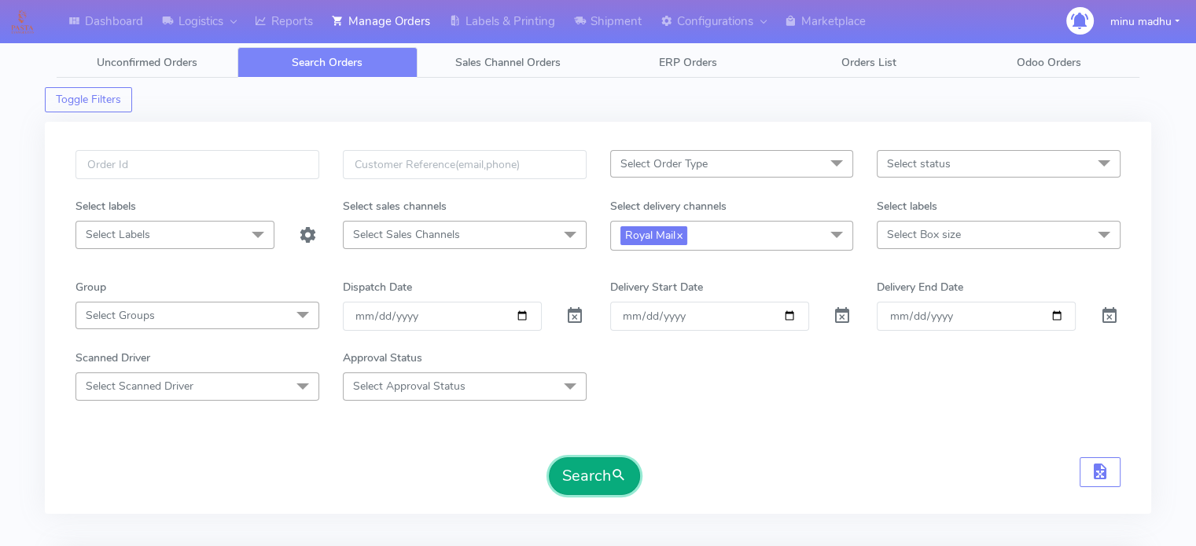
click at [570, 474] on button "Search" at bounding box center [594, 477] width 91 height 38
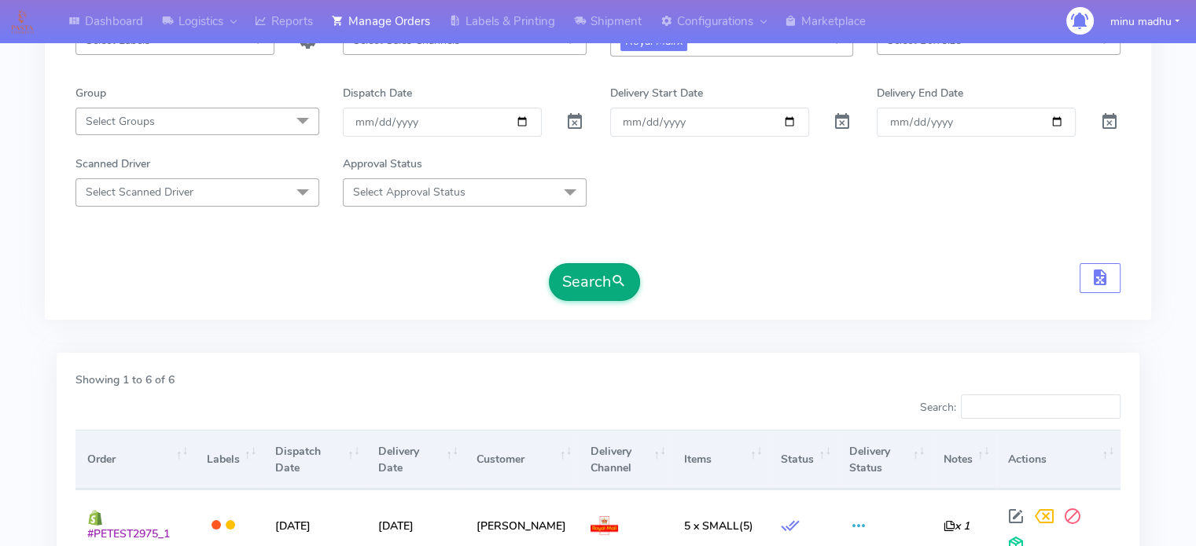
scroll to position [192, 0]
click at [582, 276] on button "Search" at bounding box center [594, 285] width 91 height 38
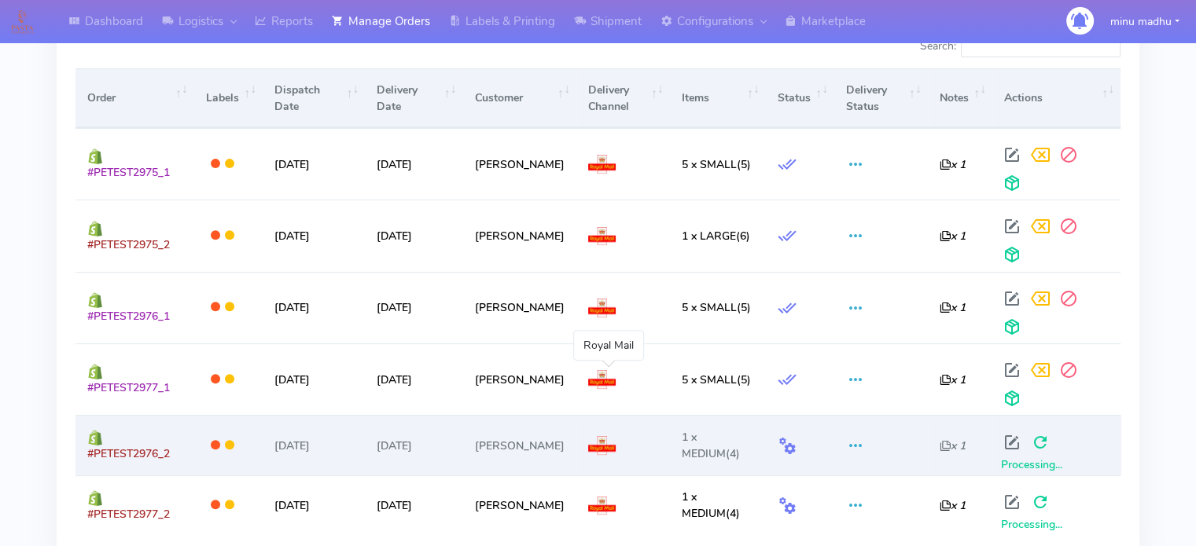
scroll to position [549, 0]
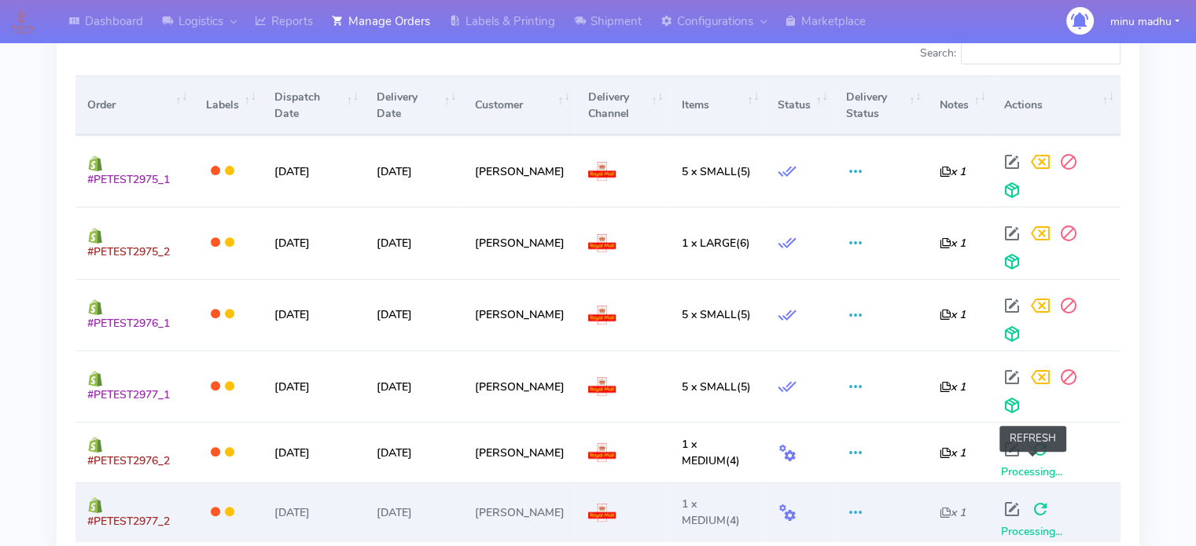
click at [1033, 506] on span at bounding box center [1040, 513] width 28 height 15
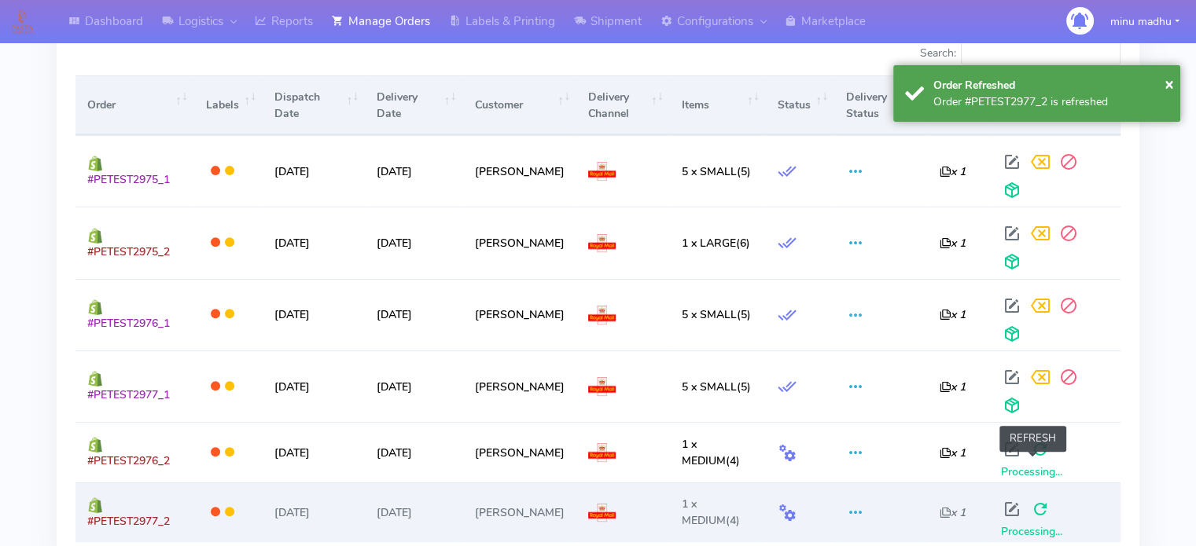
click at [1033, 506] on span at bounding box center [1040, 513] width 28 height 15
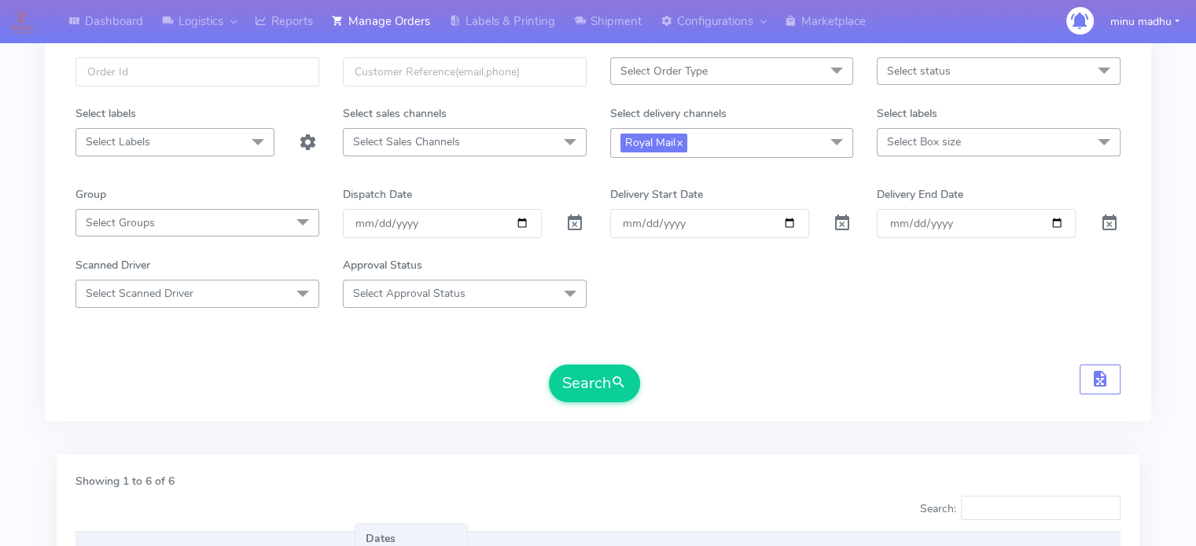
scroll to position [0, 0]
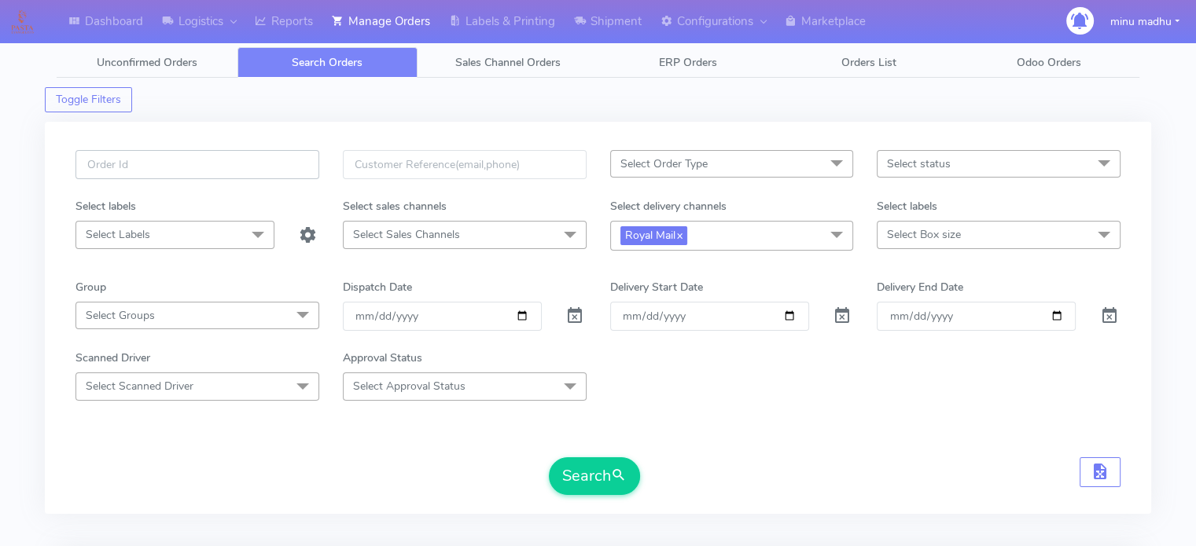
click at [176, 162] on input "text" at bounding box center [197, 164] width 244 height 29
paste input "#2505ATAVI"
click at [120, 162] on input "#2505ATAVI" at bounding box center [197, 164] width 244 height 29
type input "#2504ATAVI"
click at [682, 230] on link "x" at bounding box center [678, 234] width 7 height 17
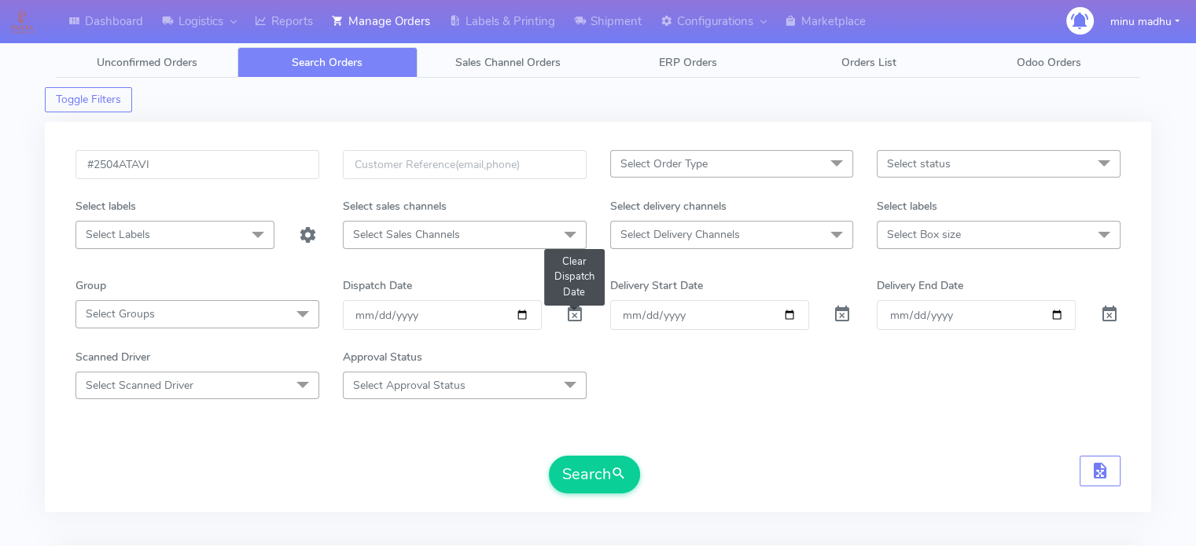
click at [569, 321] on span at bounding box center [574, 318] width 19 height 15
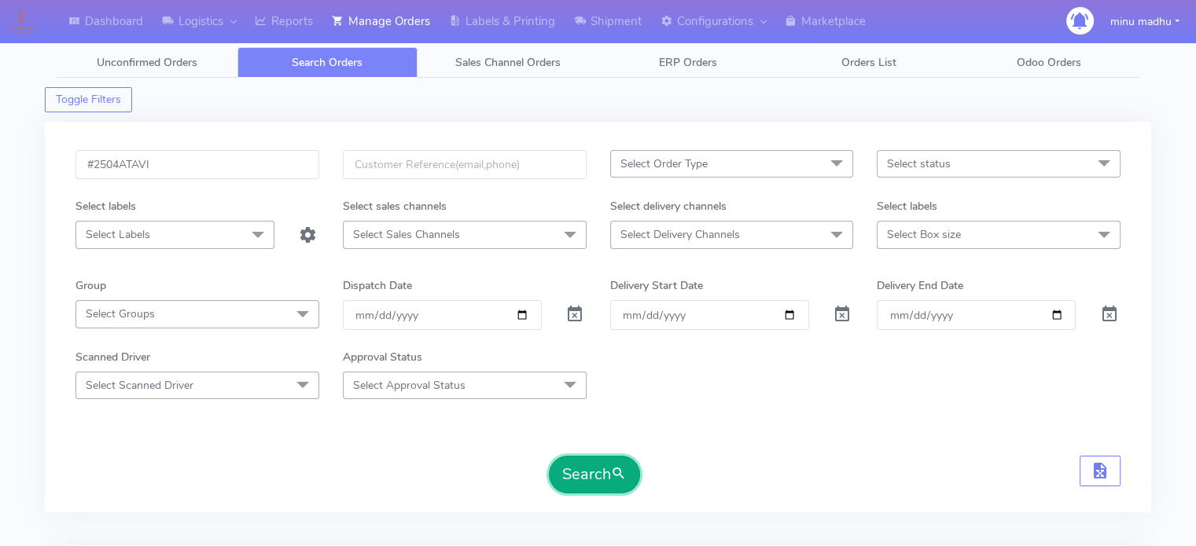
click at [585, 465] on button "Search" at bounding box center [594, 475] width 91 height 38
click at [738, 165] on span "Select Order Type" at bounding box center [732, 164] width 244 height 28
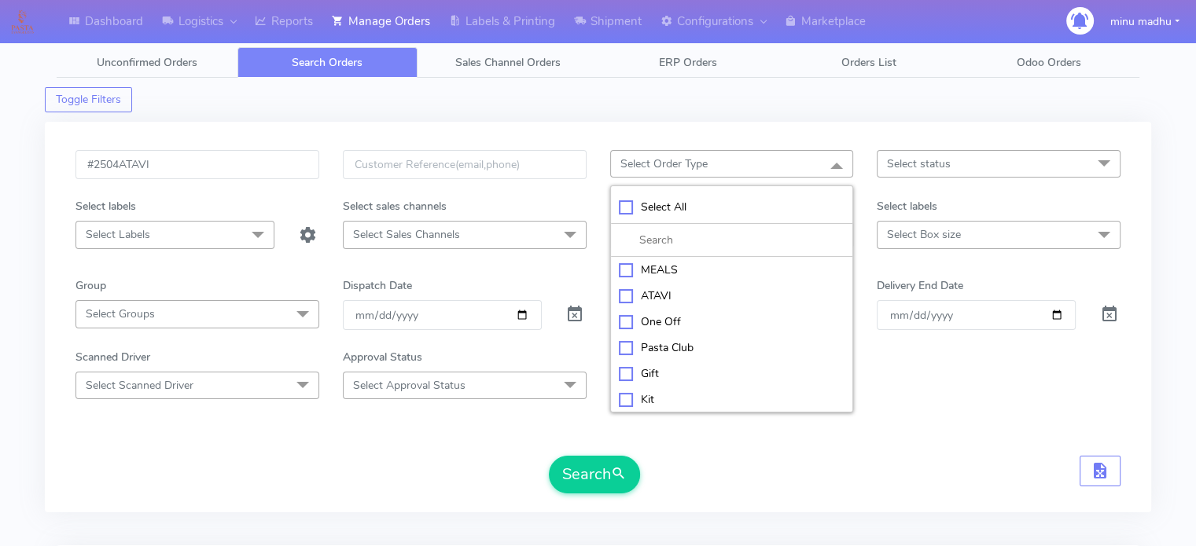
click at [628, 295] on div "ATAVI" at bounding box center [732, 296] width 226 height 17
checkbox input "true"
click at [576, 312] on span at bounding box center [574, 318] width 19 height 15
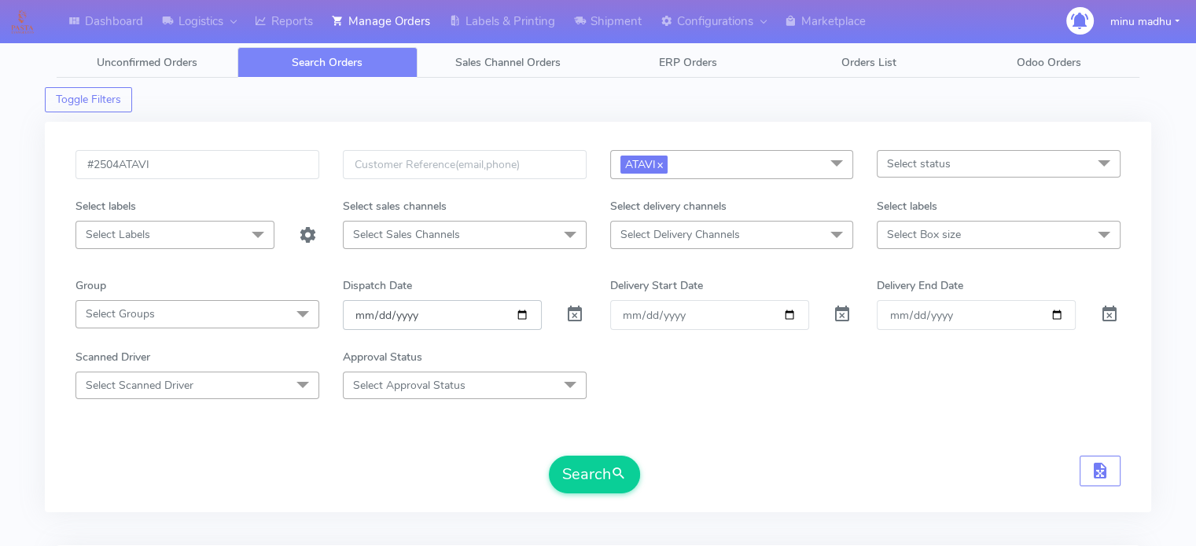
click at [520, 315] on input "date" at bounding box center [442, 314] width 199 height 29
type input "[DATE]"
drag, startPoint x: 173, startPoint y: 160, endPoint x: 69, endPoint y: 182, distance: 105.9
click at [69, 182] on div "#2504ATAVI" at bounding box center [197, 174] width 267 height 48
click at [579, 470] on button "Search" at bounding box center [594, 475] width 91 height 38
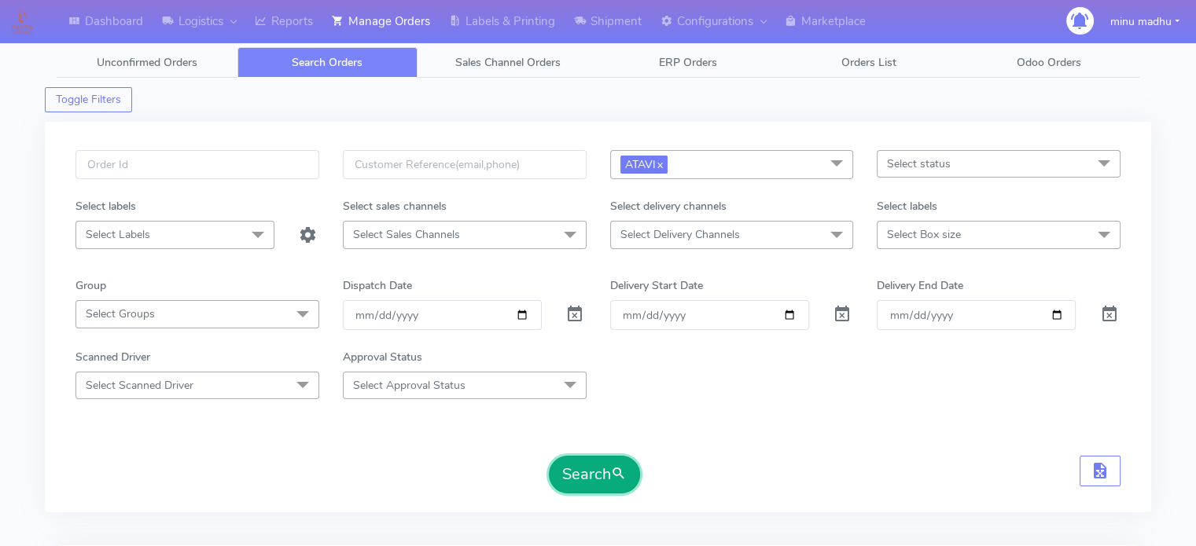
click at [601, 473] on button "Search" at bounding box center [594, 475] width 91 height 38
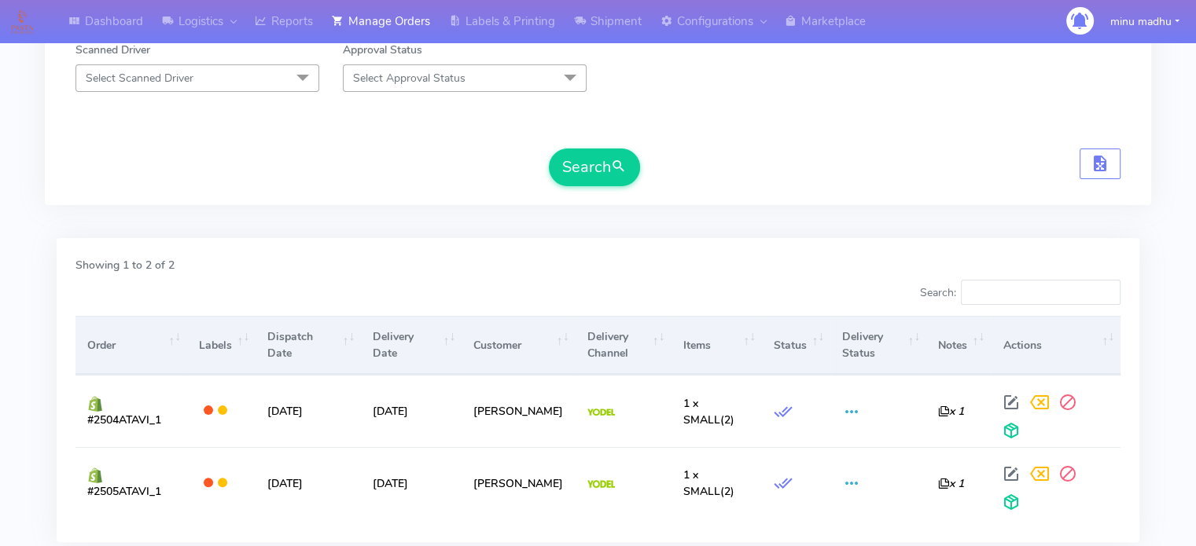
scroll to position [307, 0]
click at [603, 182] on button "Search" at bounding box center [594, 168] width 91 height 38
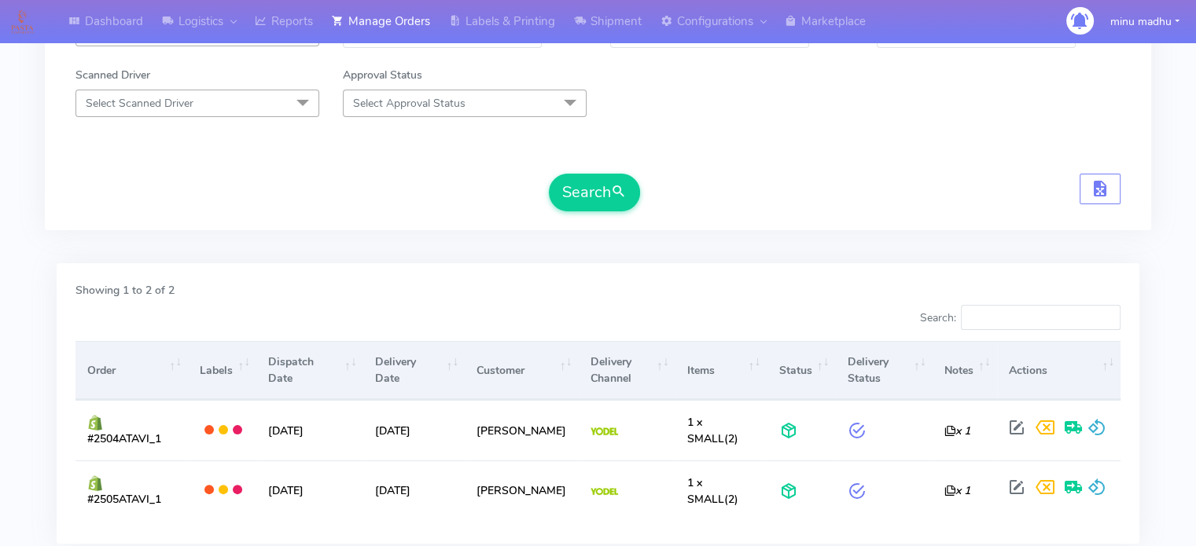
scroll to position [388, 0]
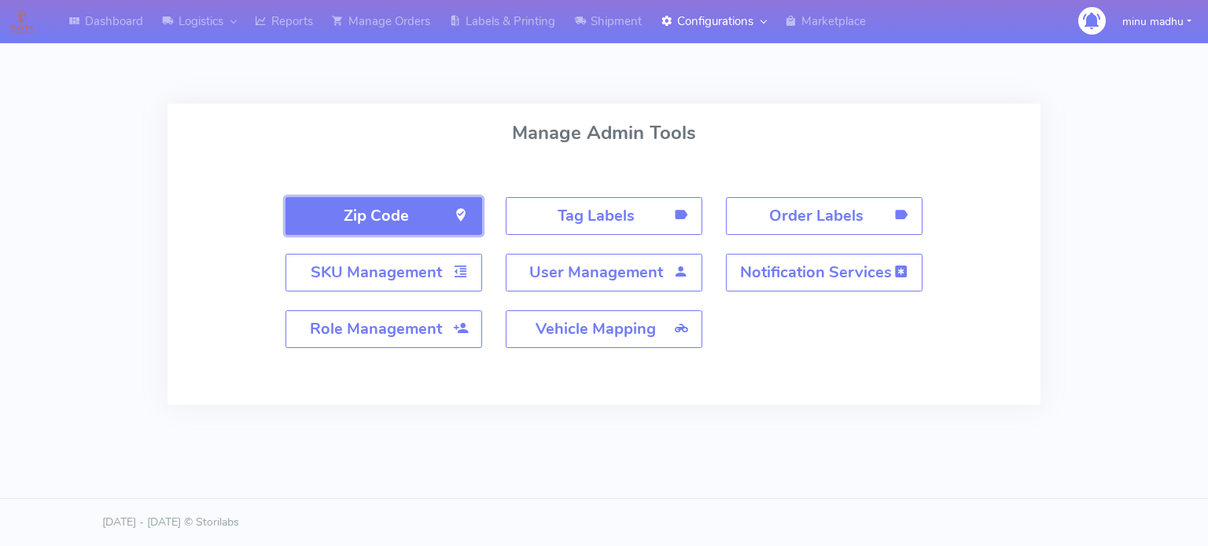
click at [392, 213] on strong "Zip Code" at bounding box center [376, 215] width 65 height 21
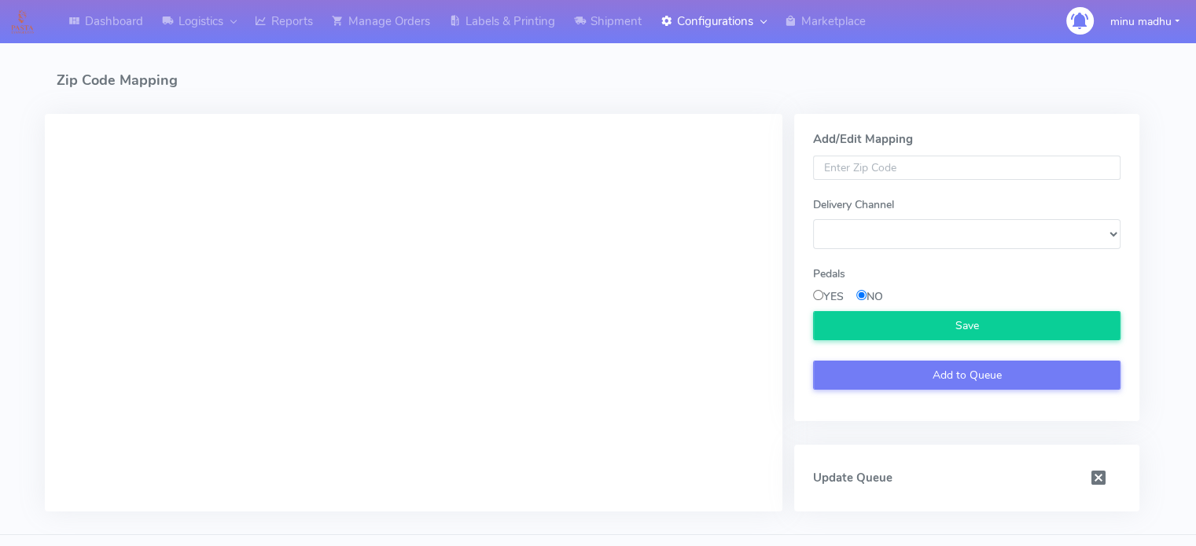
select select
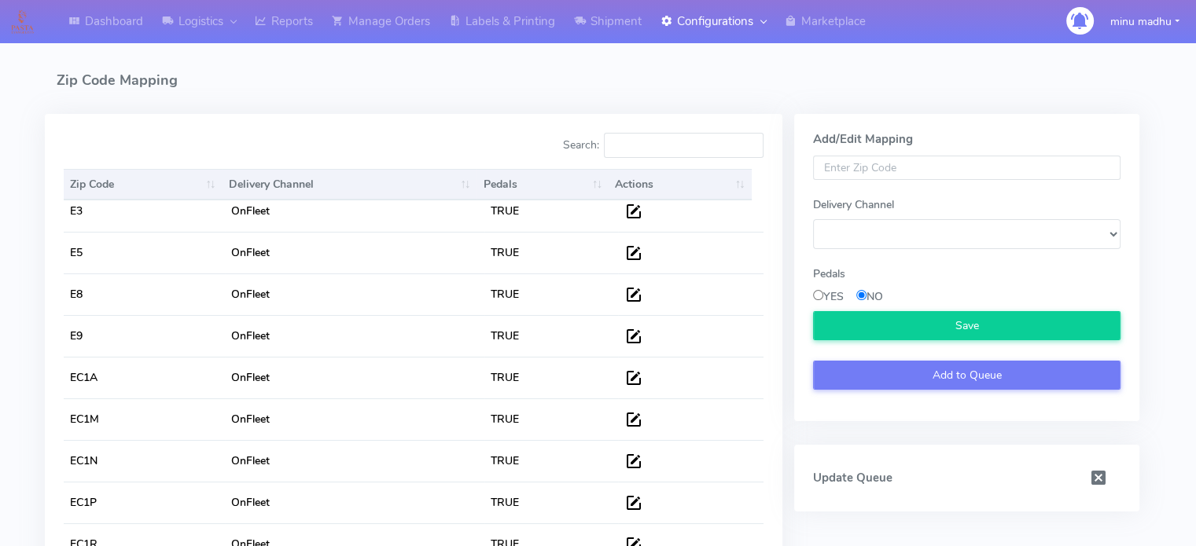
scroll to position [648, 0]
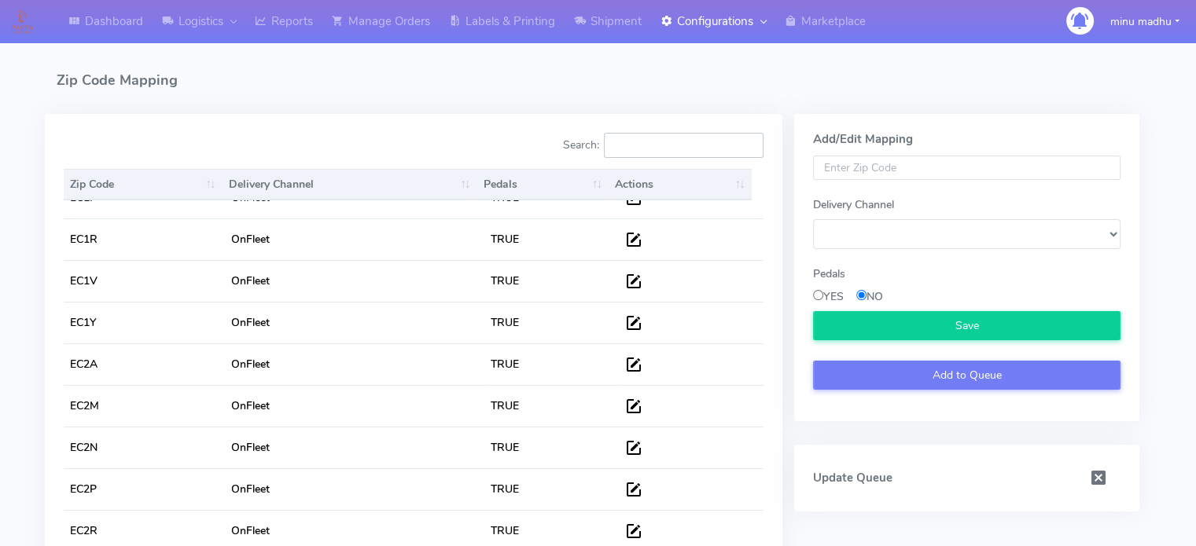
click at [642, 142] on input "Search:" at bounding box center [684, 145] width 160 height 25
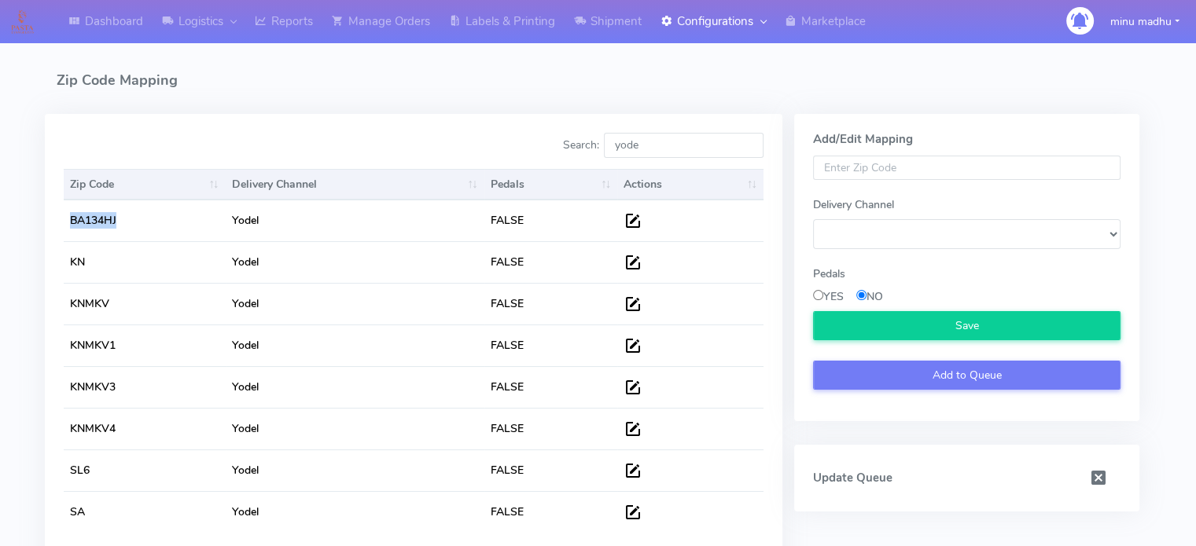
drag, startPoint x: 120, startPoint y: 219, endPoint x: 63, endPoint y: 226, distance: 57.7
click at [63, 226] on div "Zip Code Delivery Channel Pedals Actions Zip Code Delivery Channel Pedals Actio…" at bounding box center [413, 362] width 723 height 397
copy table "Zip Code Delivery Channel Pedals Actions BA134HJ"
drag, startPoint x: 658, startPoint y: 149, endPoint x: 603, endPoint y: 161, distance: 56.5
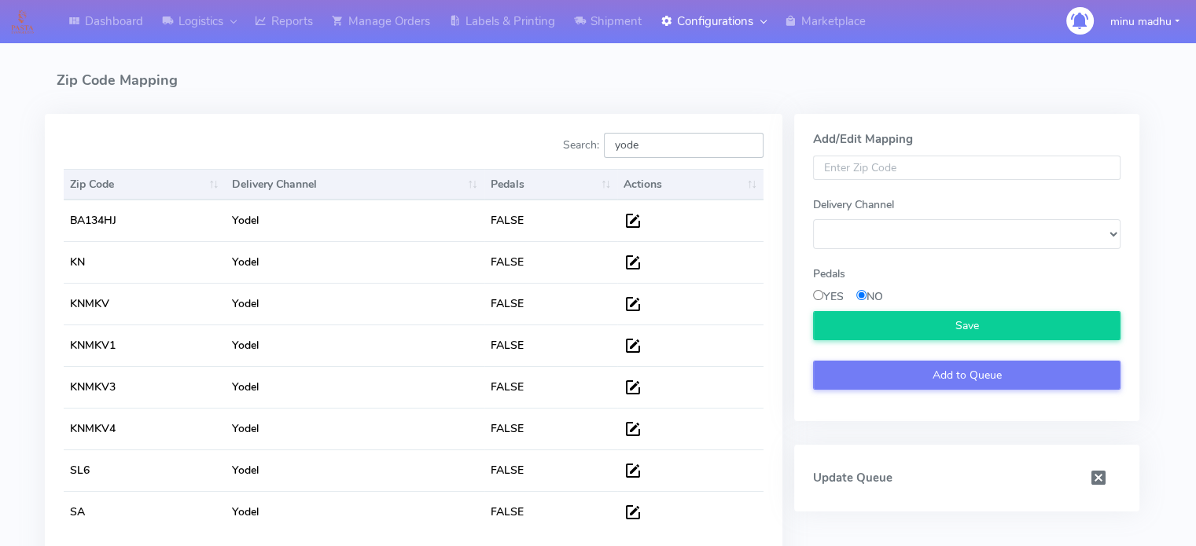
click at [603, 161] on div "Search: yode" at bounding box center [594, 148] width 338 height 31
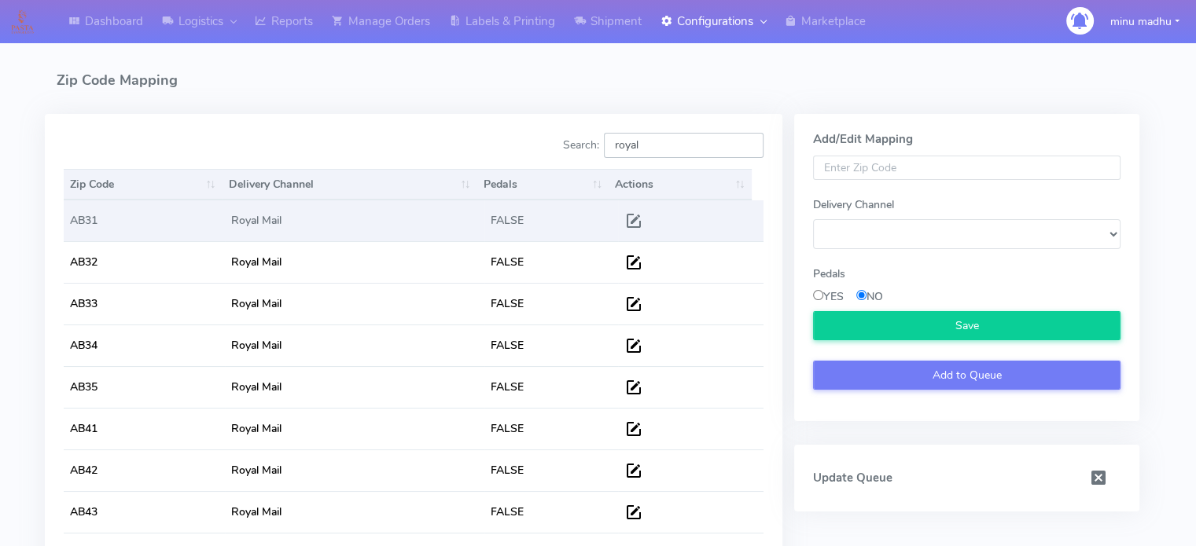
type input "royal"
drag, startPoint x: 101, startPoint y: 225, endPoint x: 65, endPoint y: 230, distance: 36.5
click at [65, 230] on td "AB31" at bounding box center [144, 220] width 161 height 41
copy td "AB31"
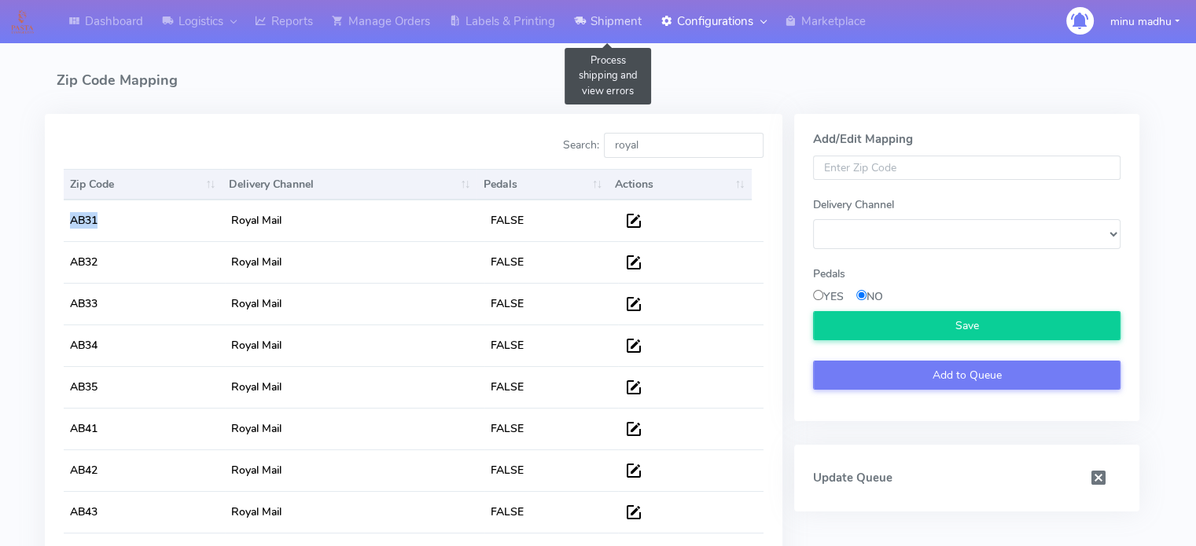
click at [565, 0] on link "Shipment" at bounding box center [608, 21] width 86 height 43
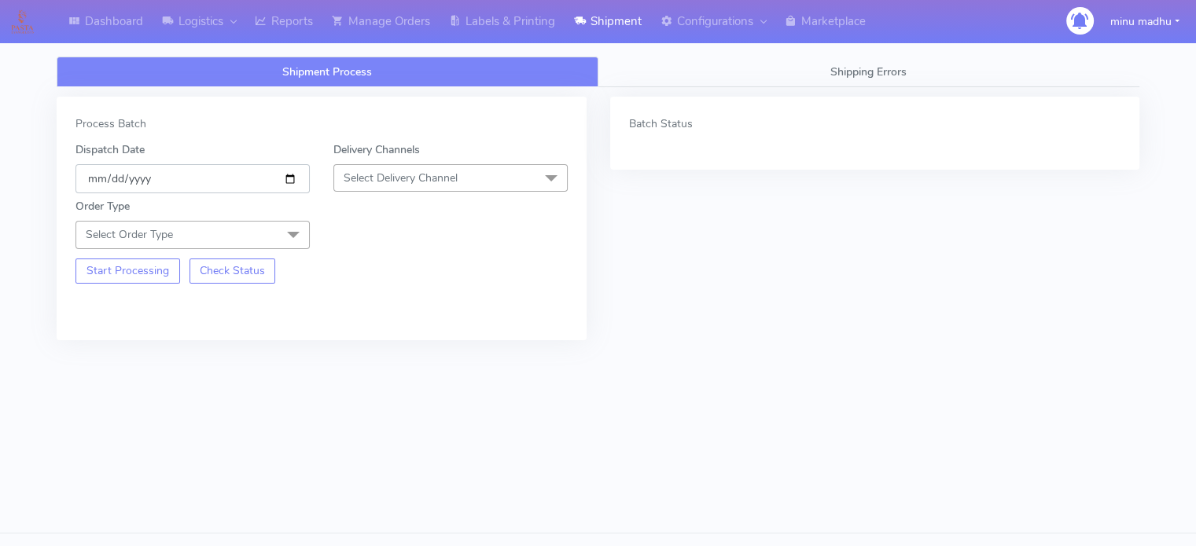
click at [291, 178] on input "[DATE]" at bounding box center [192, 178] width 234 height 29
type input "2025-10-14"
click at [374, 182] on span "Select Delivery Channel" at bounding box center [401, 178] width 114 height 15
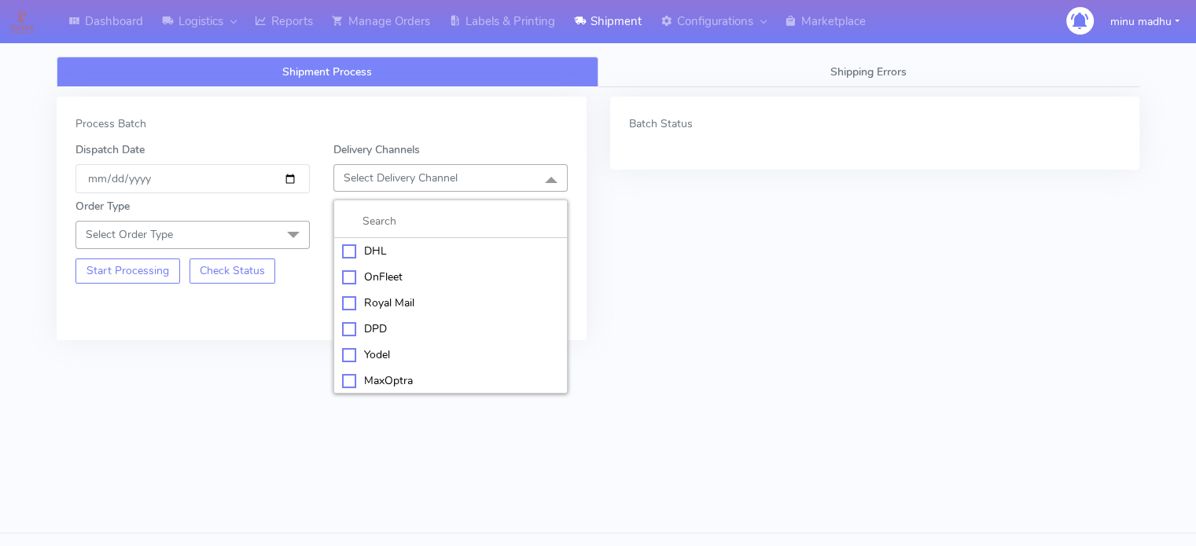
click at [349, 303] on div "Royal Mail" at bounding box center [450, 303] width 217 height 17
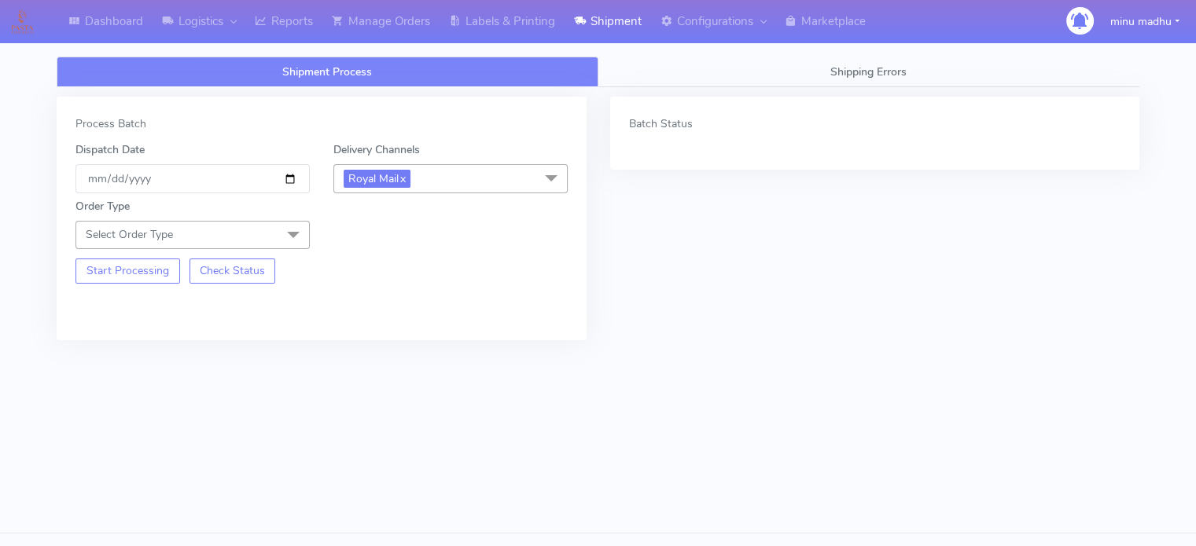
click at [296, 237] on span at bounding box center [293, 236] width 31 height 30
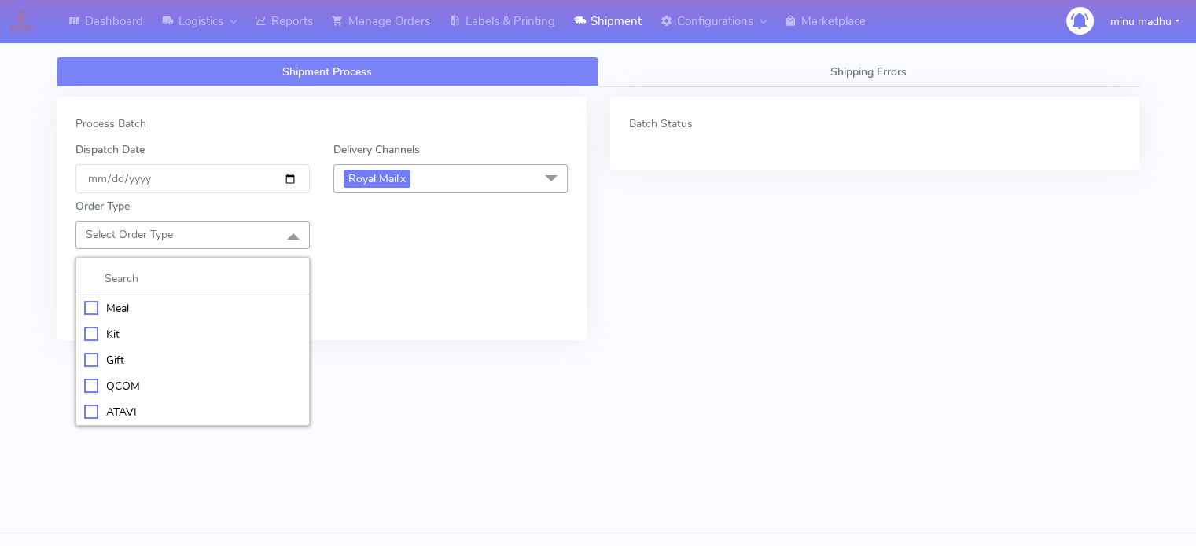
click at [87, 307] on div "Meal" at bounding box center [192, 308] width 217 height 17
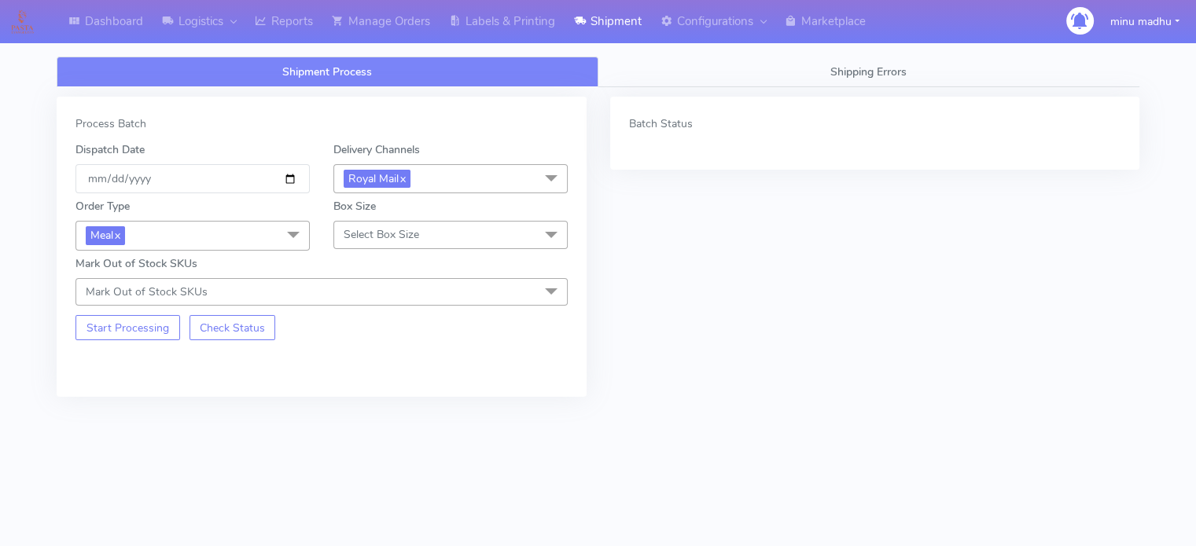
click at [375, 240] on span "Select Box Size" at bounding box center [381, 234] width 75 height 15
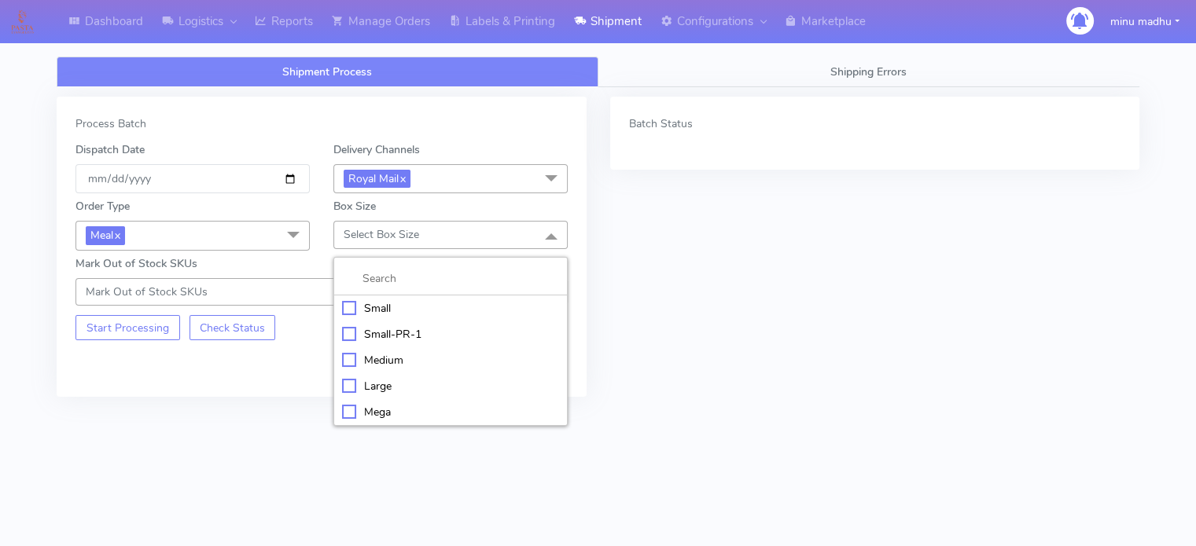
click at [351, 358] on div "Medium" at bounding box center [450, 360] width 217 height 17
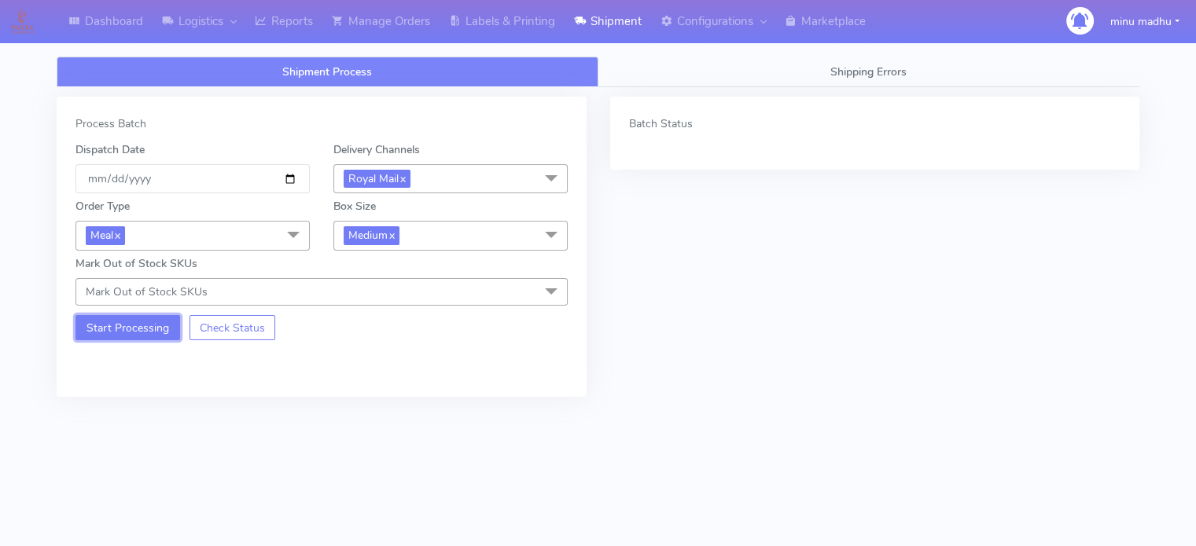
click at [111, 326] on button "Start Processing" at bounding box center [127, 327] width 105 height 25
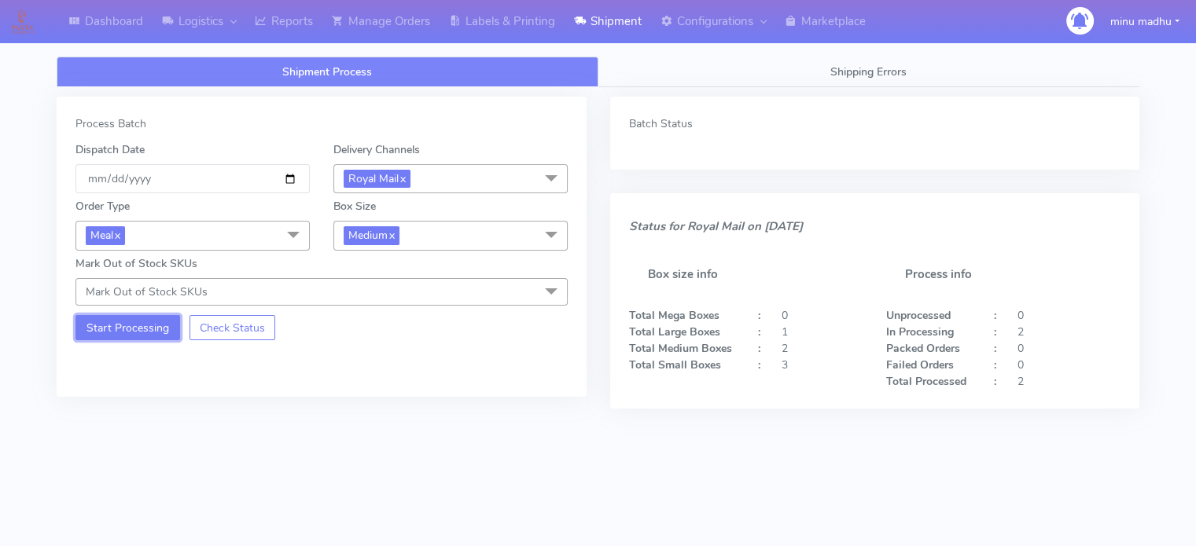
click at [111, 326] on button "Start Processing" at bounding box center [127, 327] width 105 height 25
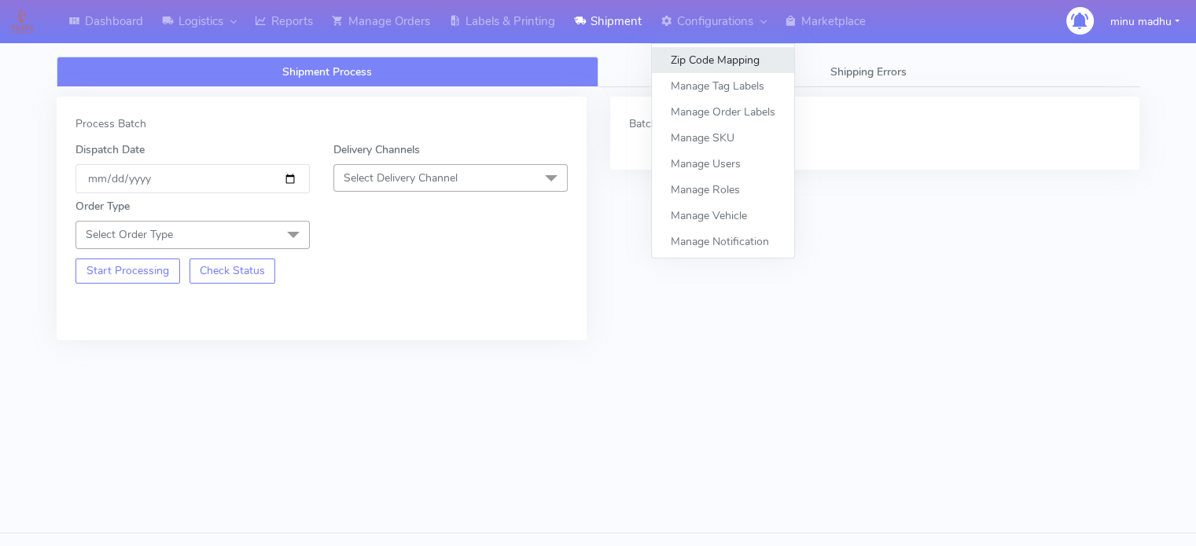
click at [711, 56] on link "Zip Code Mapping" at bounding box center [723, 60] width 142 height 26
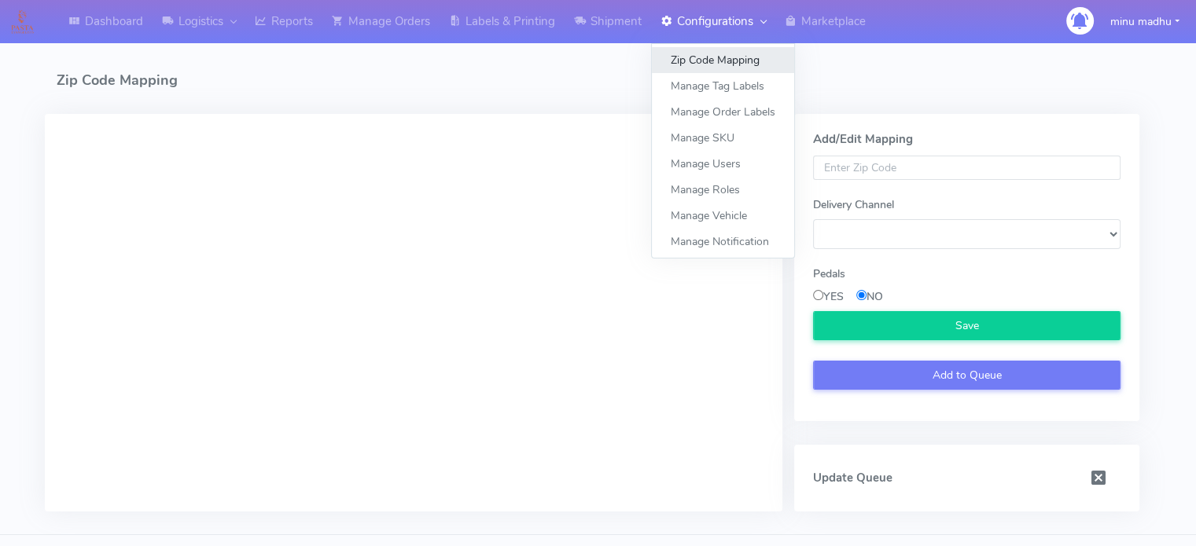
select select
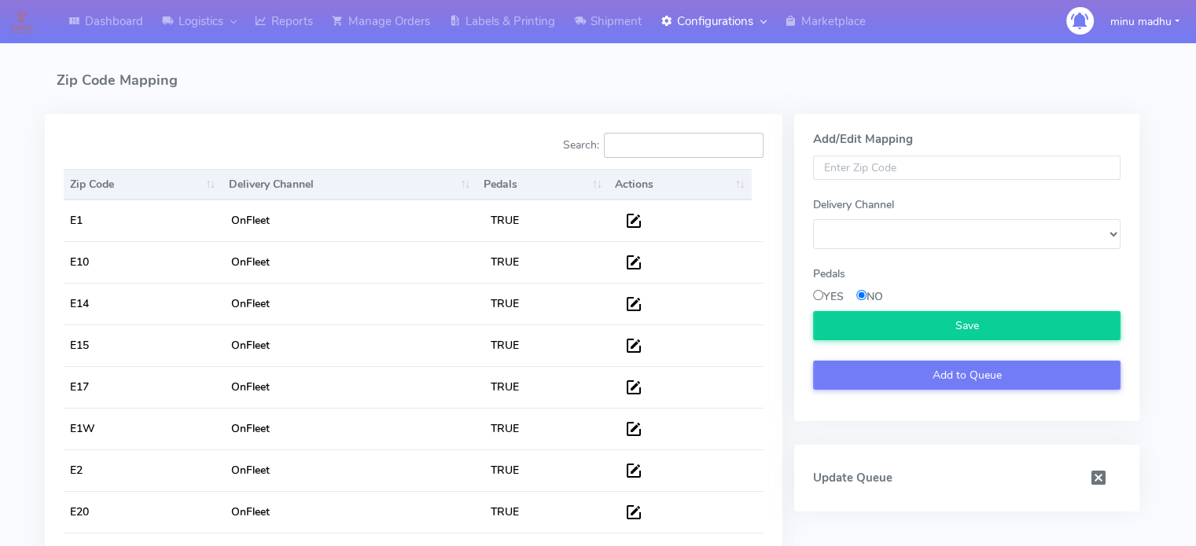
click at [638, 146] on input "Search:" at bounding box center [684, 145] width 160 height 25
drag, startPoint x: 675, startPoint y: 146, endPoint x: 612, endPoint y: 147, distance: 62.1
click at [612, 147] on label "Search: yodel" at bounding box center [662, 145] width 201 height 25
drag, startPoint x: 670, startPoint y: 145, endPoint x: 603, endPoint y: 149, distance: 66.9
click at [603, 149] on label "Search: royal" at bounding box center [662, 145] width 201 height 25
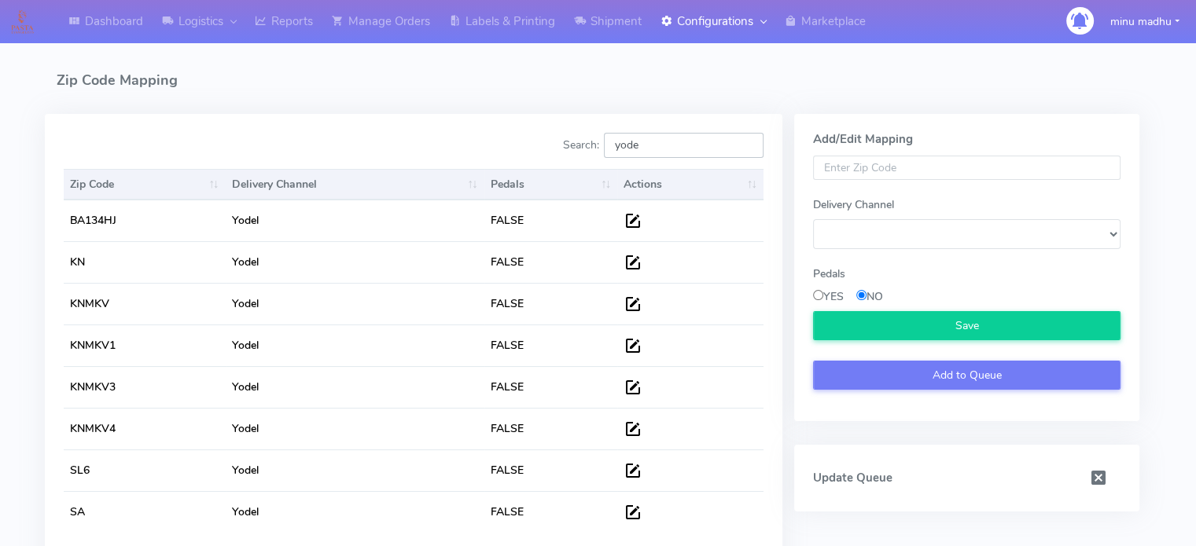
type input "yodel"
drag, startPoint x: 142, startPoint y: 212, endPoint x: 63, endPoint y: 226, distance: 79.9
click at [63, 226] on div "Zip Code Delivery Channel Pedals Actions Zip Code Delivery Channel Pedals Actio…" at bounding box center [413, 362] width 723 height 397
copy table "Zip Code Delivery Channel Pedals Actions BA134HJ"
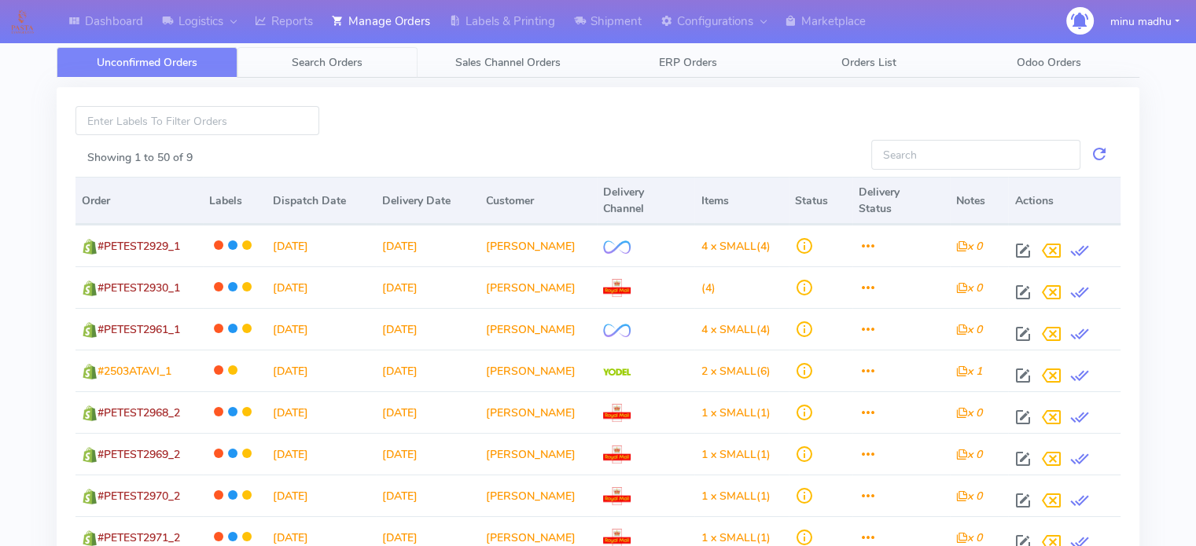
click at [315, 66] on span "Search Orders" at bounding box center [327, 62] width 71 height 15
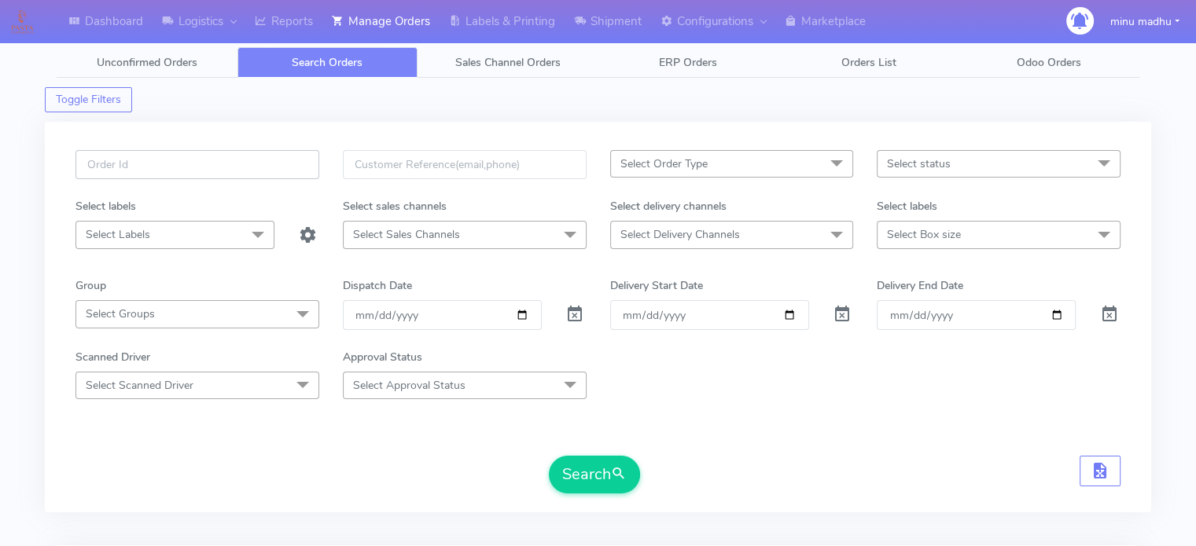
click at [232, 164] on input "text" at bounding box center [197, 164] width 244 height 29
paste input "#PETEST2978"
type input "#PETEST2978"
click at [571, 313] on span at bounding box center [574, 318] width 19 height 15
click at [587, 469] on button "Search" at bounding box center [594, 475] width 91 height 38
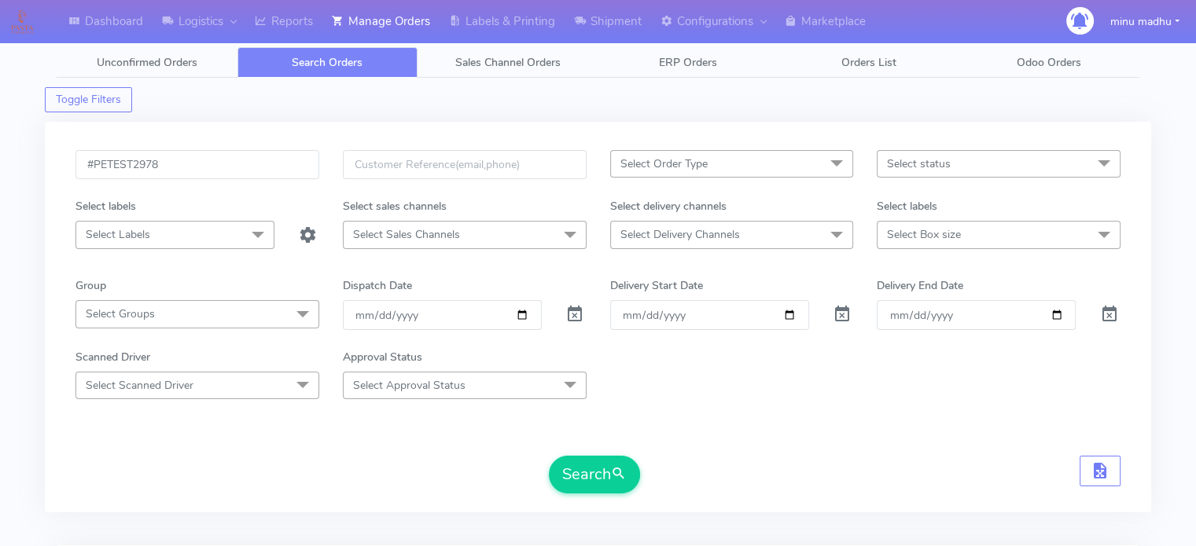
scroll to position [188, 0]
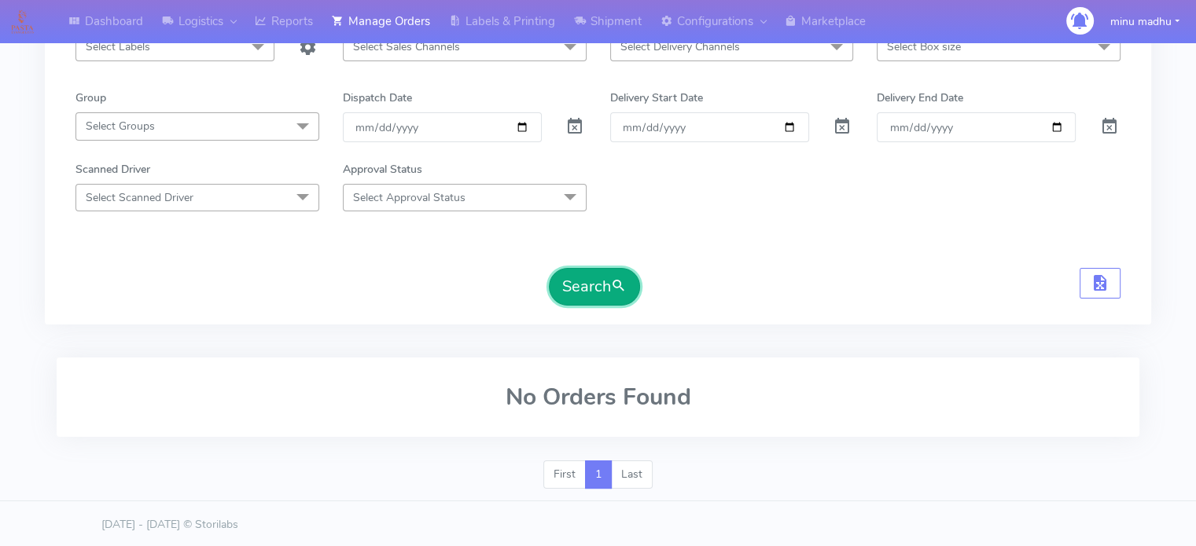
click at [583, 288] on button "Search" at bounding box center [594, 287] width 91 height 38
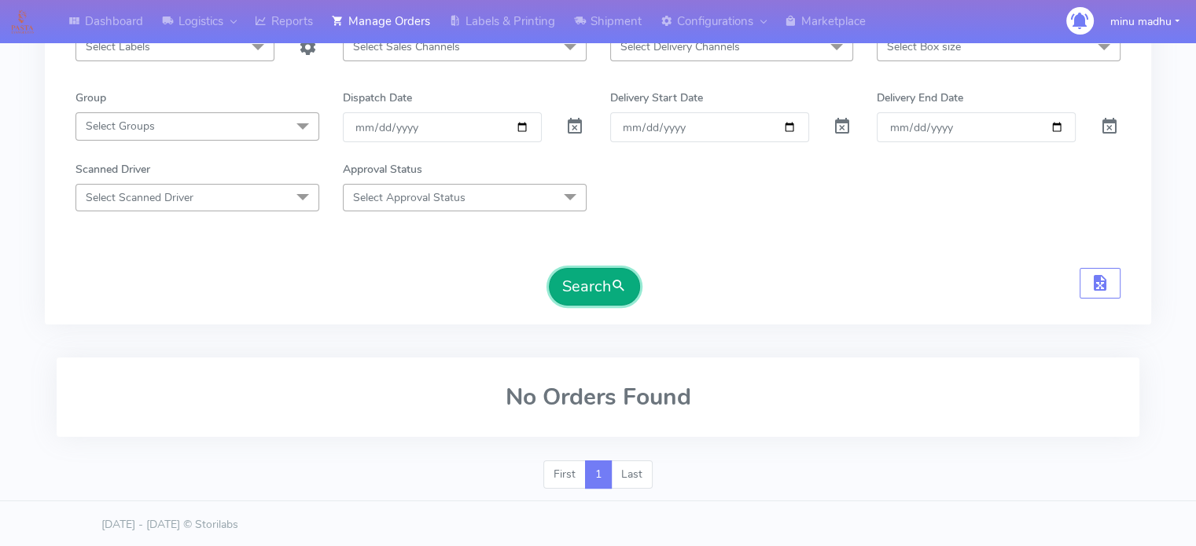
click at [583, 288] on button "Search" at bounding box center [594, 287] width 91 height 38
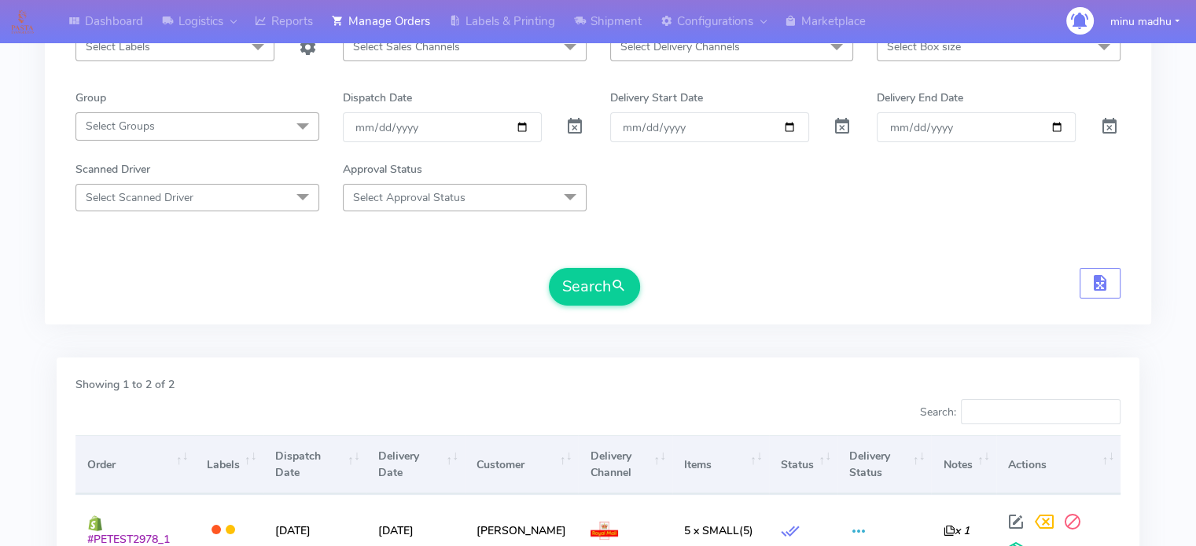
scroll to position [388, 0]
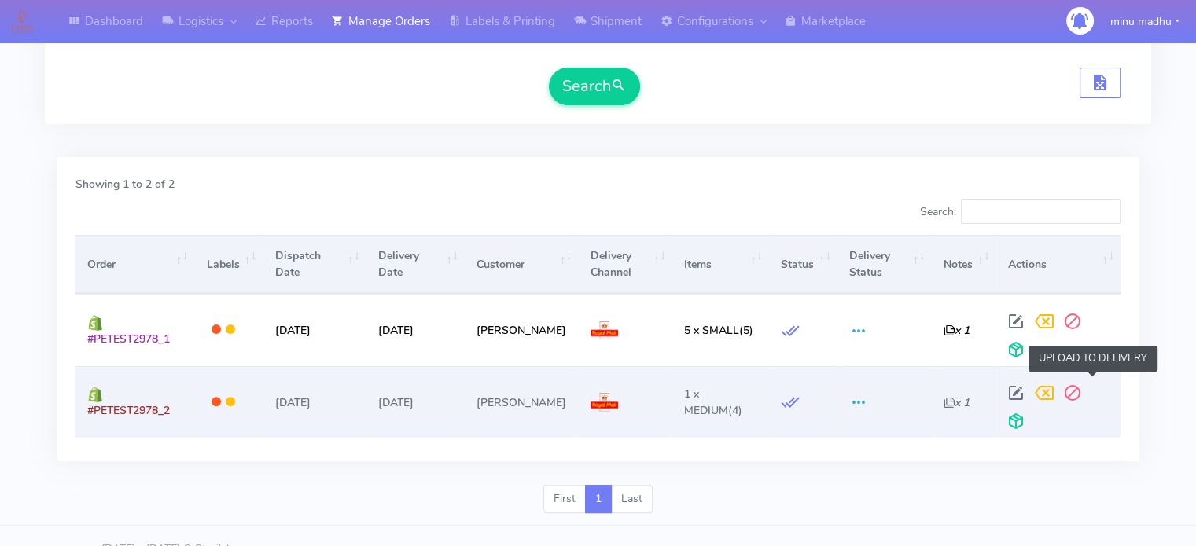
click at [1030, 418] on span at bounding box center [1016, 425] width 28 height 15
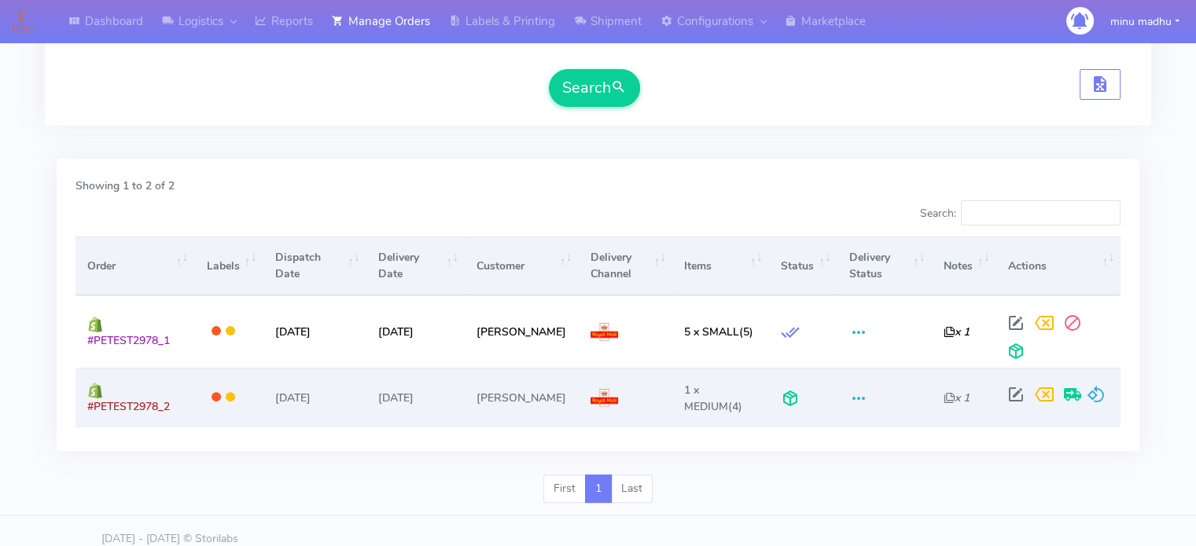
scroll to position [0, 0]
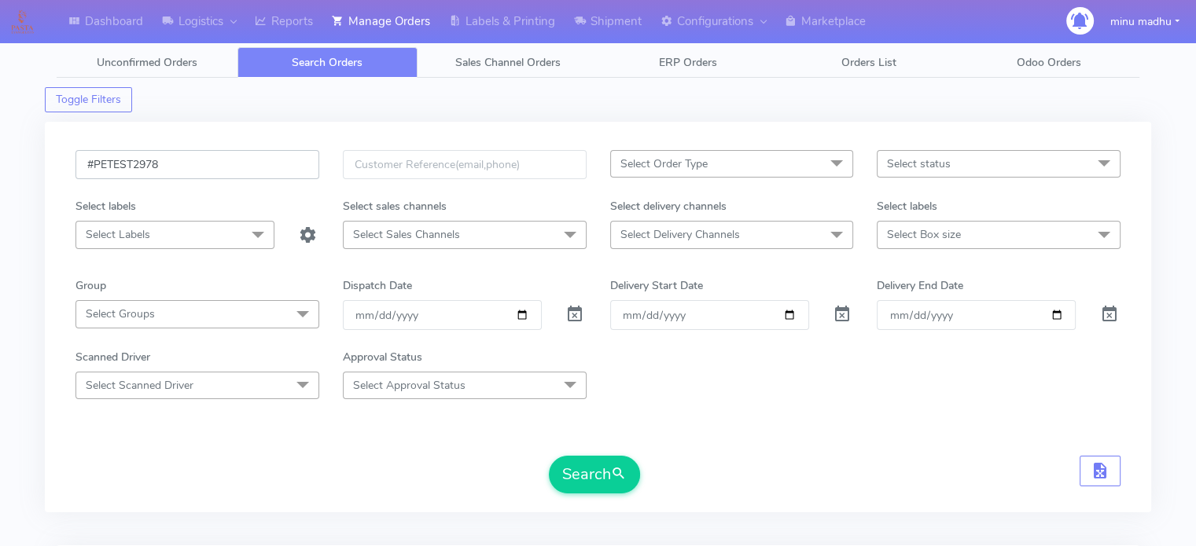
drag, startPoint x: 194, startPoint y: 157, endPoint x: 50, endPoint y: 172, distance: 144.7
click at [50, 172] on div "#PETEST2978 Select Order Type Select All MEALS ATAVI One Off Pasta Club Gift Ki…" at bounding box center [598, 317] width 1106 height 391
paste input "9"
type input "#PETEST2979"
click at [587, 478] on button "Search" at bounding box center [594, 475] width 91 height 38
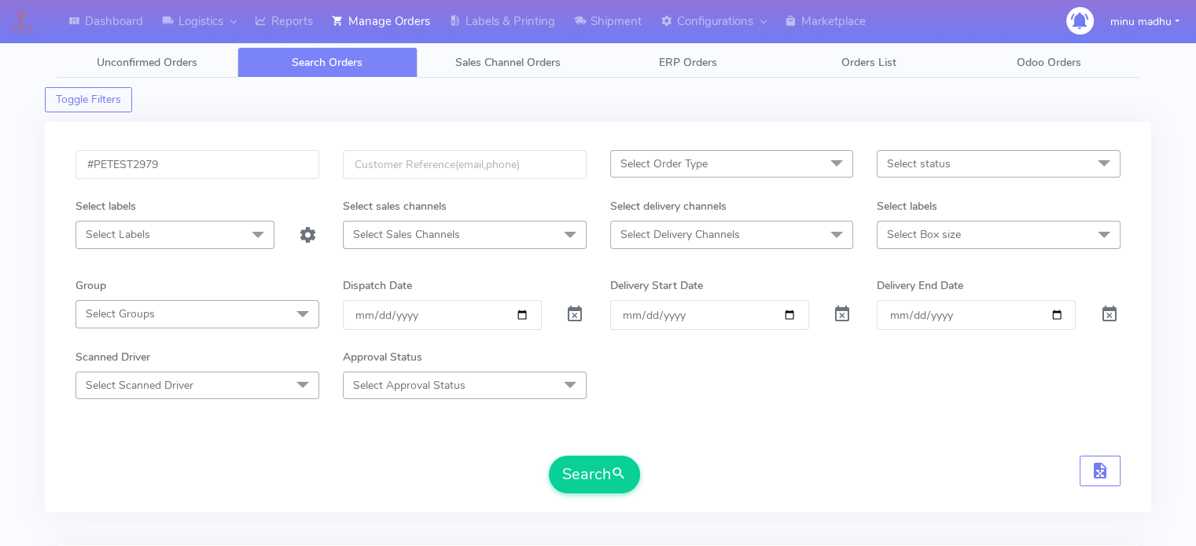
scroll to position [188, 0]
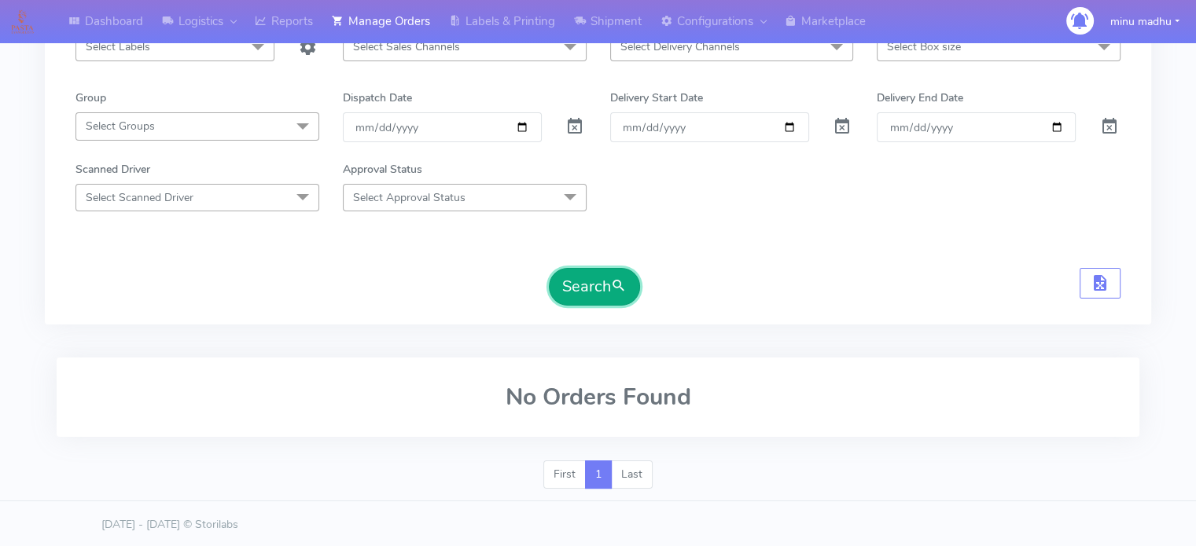
click at [580, 282] on button "Search" at bounding box center [594, 287] width 91 height 38
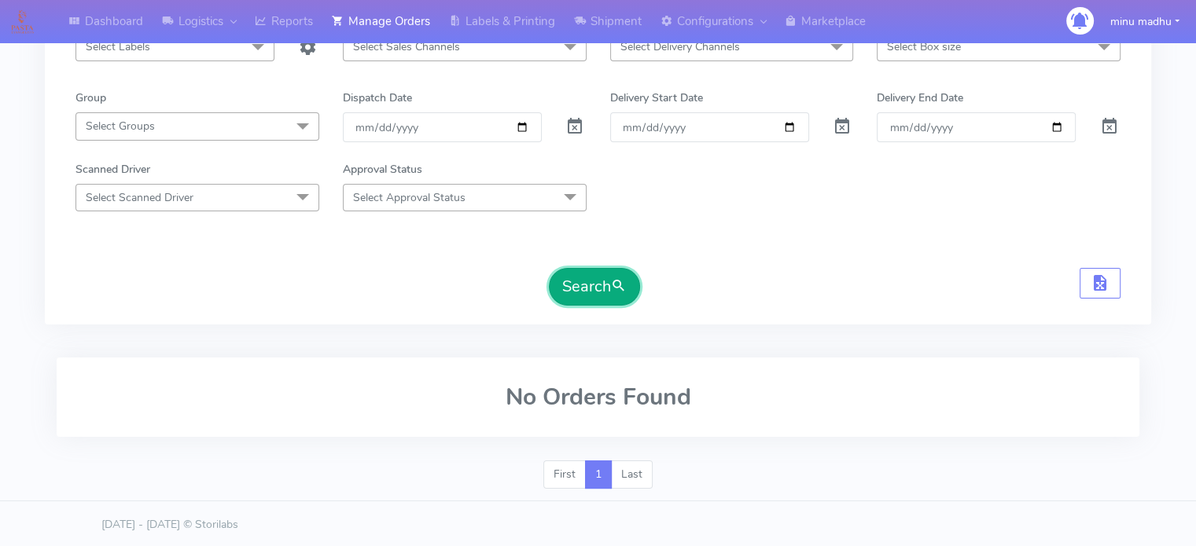
click at [580, 282] on button "Search" at bounding box center [594, 287] width 91 height 38
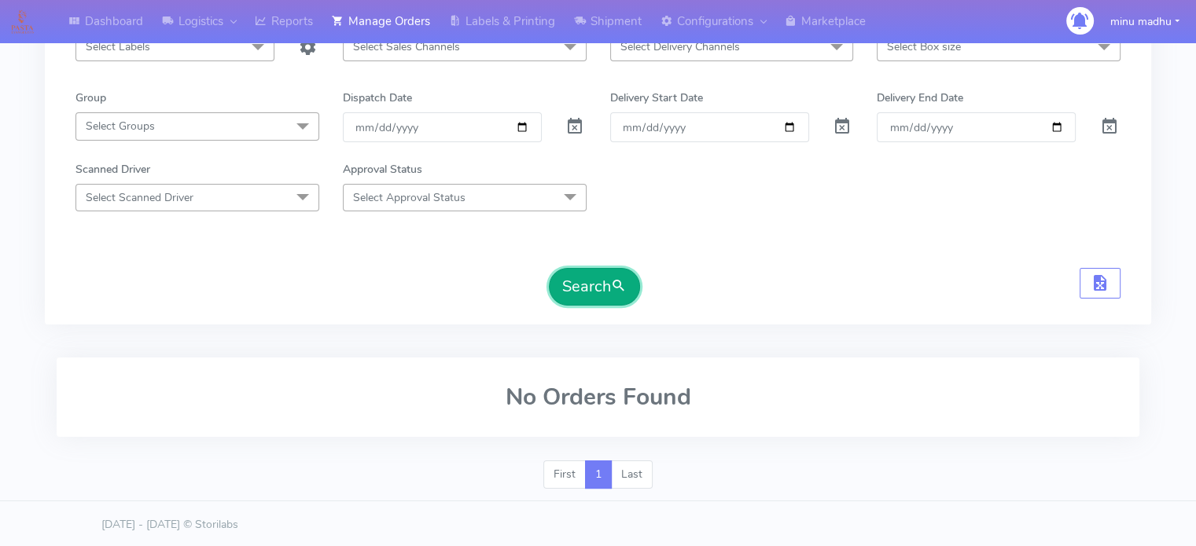
click at [580, 282] on button "Search" at bounding box center [594, 287] width 91 height 38
click at [579, 285] on button "Search" at bounding box center [594, 287] width 91 height 38
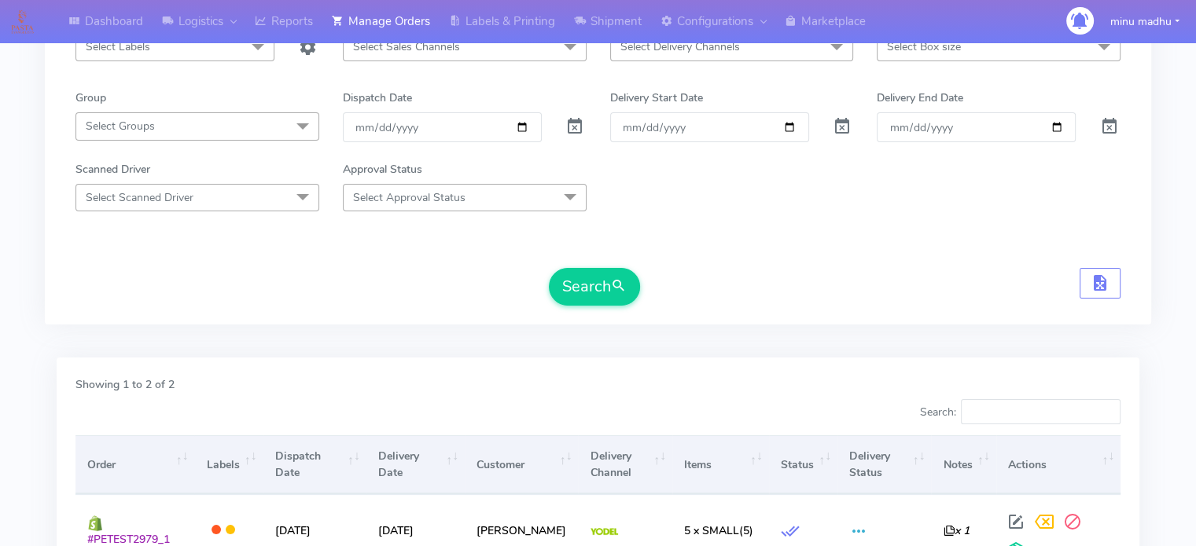
scroll to position [323, 0]
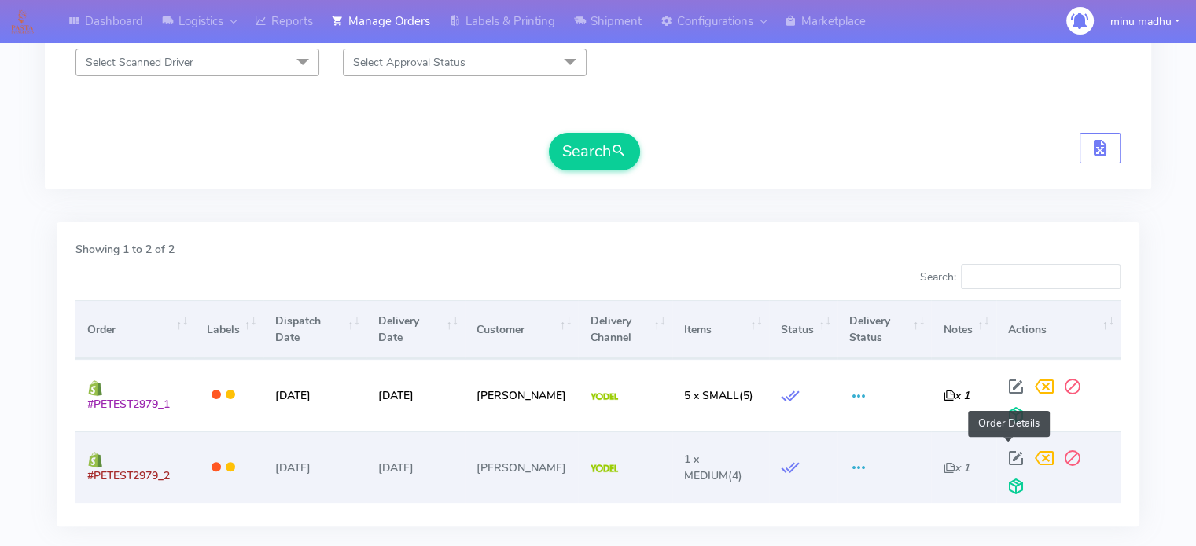
click at [1003, 454] on span at bounding box center [1016, 461] width 28 height 15
select select "5"
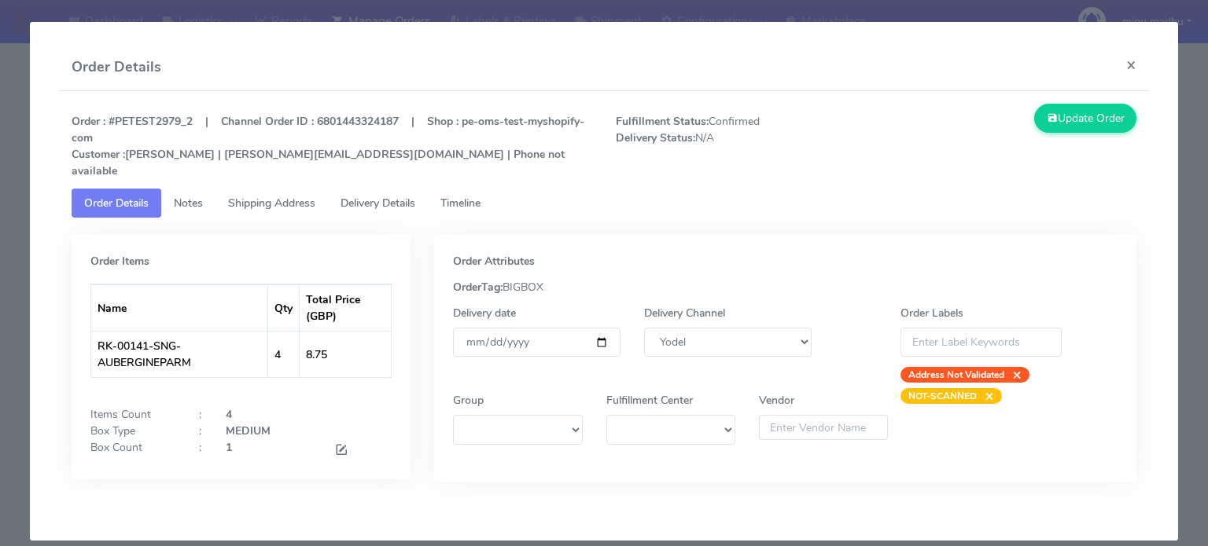
click at [287, 196] on span "Shipping Address" at bounding box center [271, 203] width 87 height 15
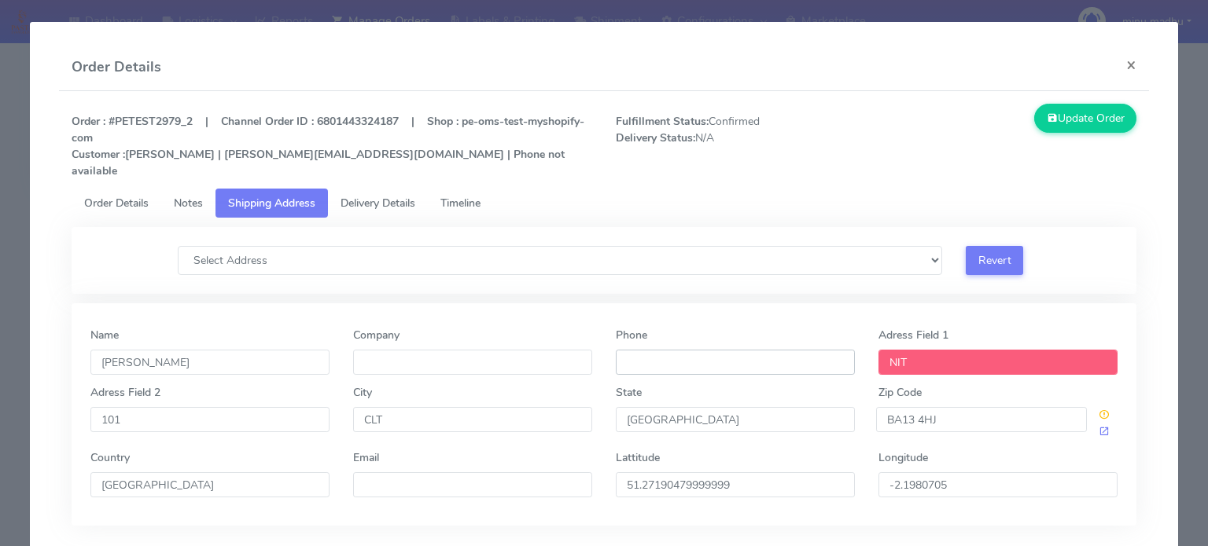
click at [679, 350] on input "Phone" at bounding box center [735, 362] width 239 height 25
type input "+44 777777777"
click at [1066, 116] on button "Update Order" at bounding box center [1085, 118] width 102 height 29
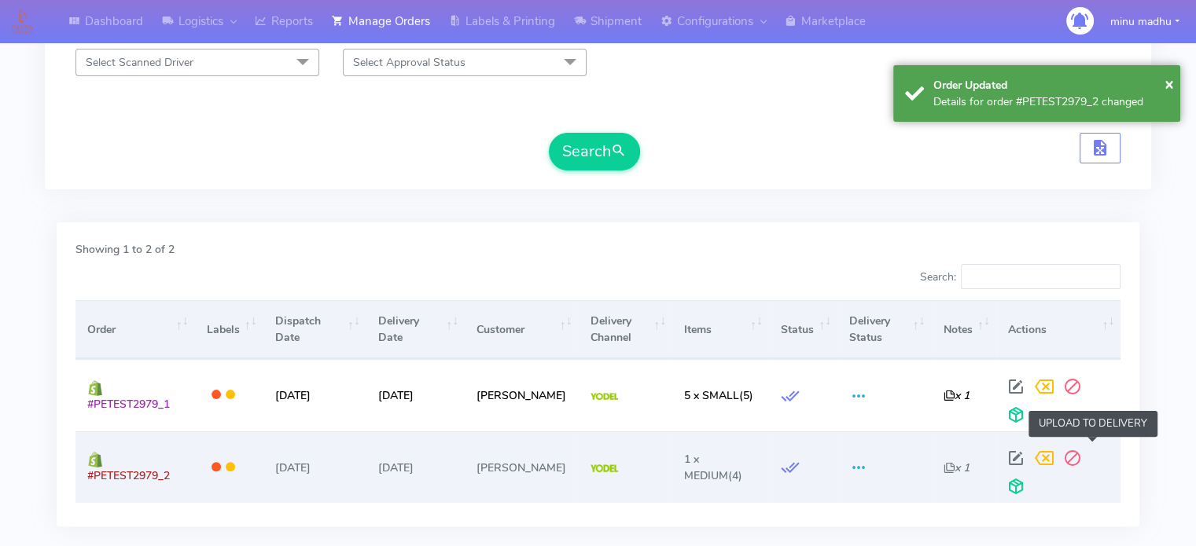
click at [1030, 483] on span at bounding box center [1016, 490] width 28 height 15
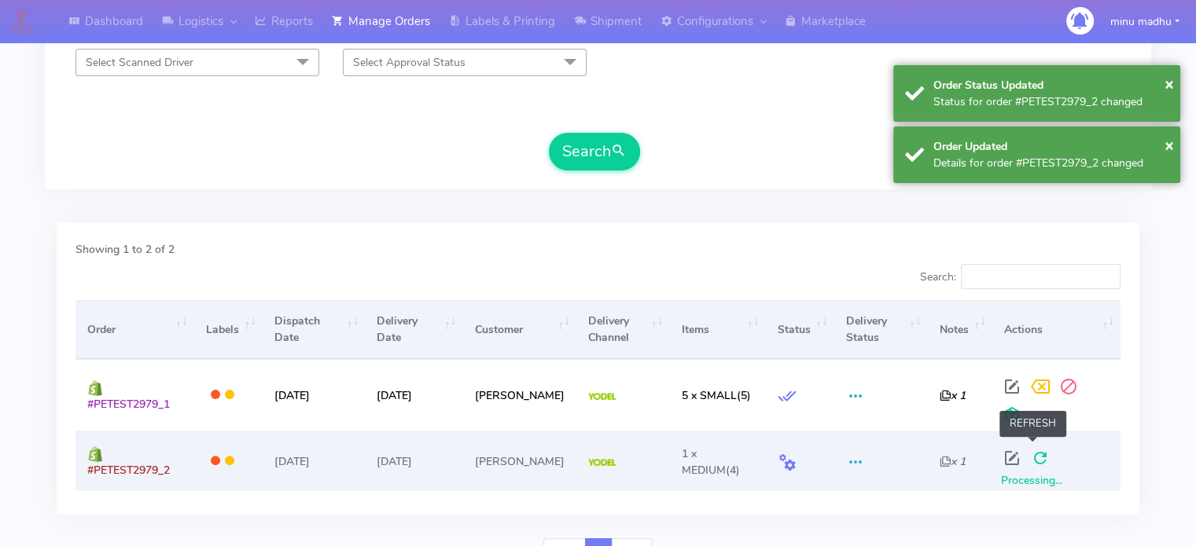
click at [1028, 454] on span at bounding box center [1040, 461] width 28 height 15
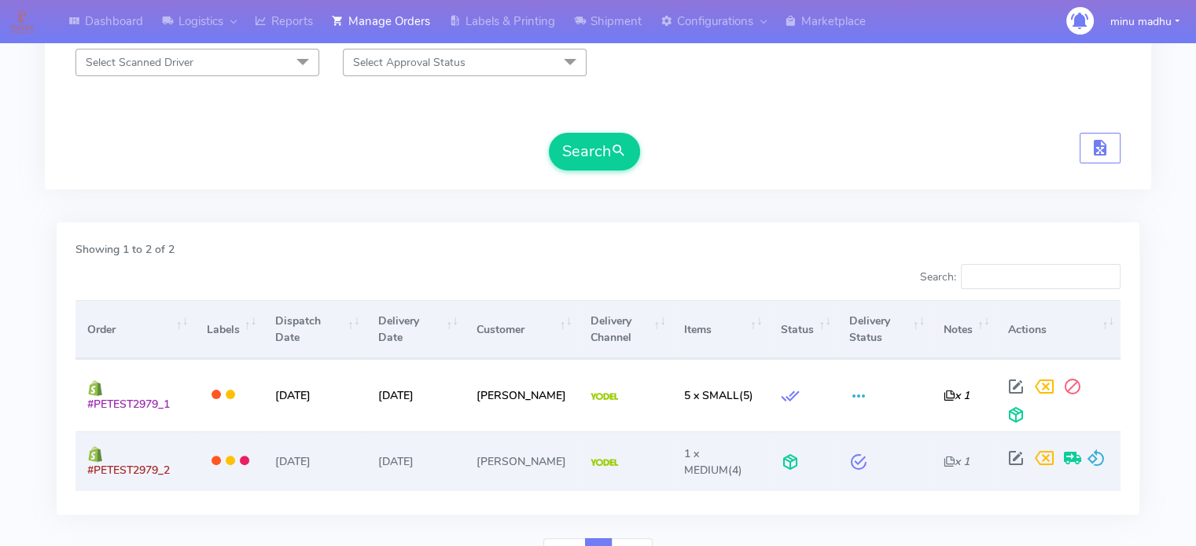
scroll to position [0, 0]
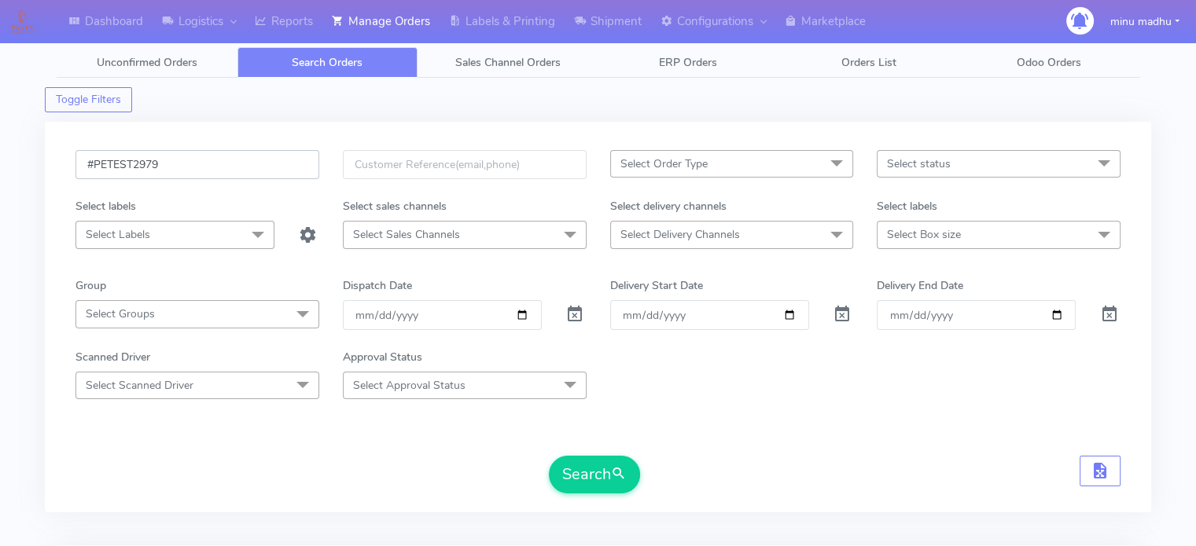
drag, startPoint x: 182, startPoint y: 166, endPoint x: 51, endPoint y: 178, distance: 131.8
click at [51, 178] on div "#PETEST2979 Select Order Type Select All MEALS ATAVI One Off Pasta Club Gift Ki…" at bounding box center [598, 317] width 1106 height 391
paste input "80"
click at [572, 465] on button "Search" at bounding box center [594, 475] width 91 height 38
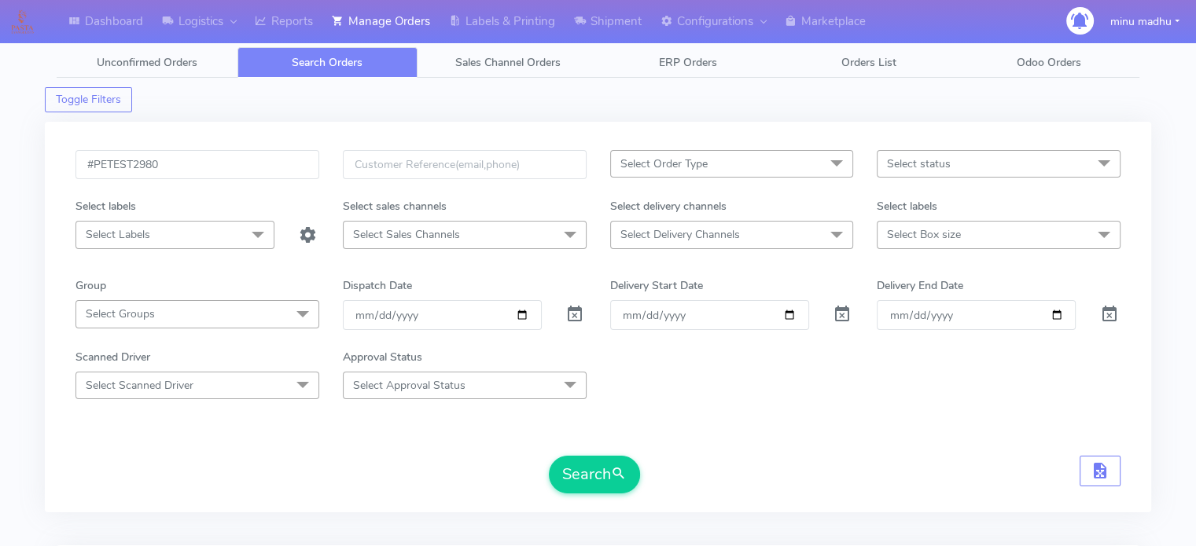
scroll to position [188, 0]
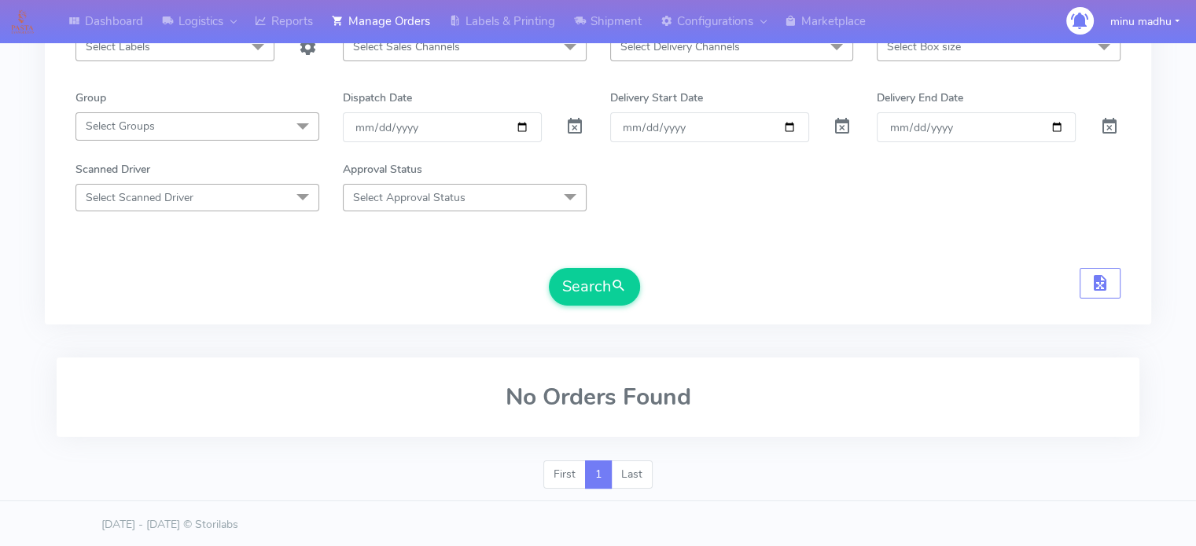
click at [674, 458] on div "No Orders Found" at bounding box center [598, 409] width 1106 height 103
click at [583, 285] on button "Search" at bounding box center [594, 287] width 91 height 38
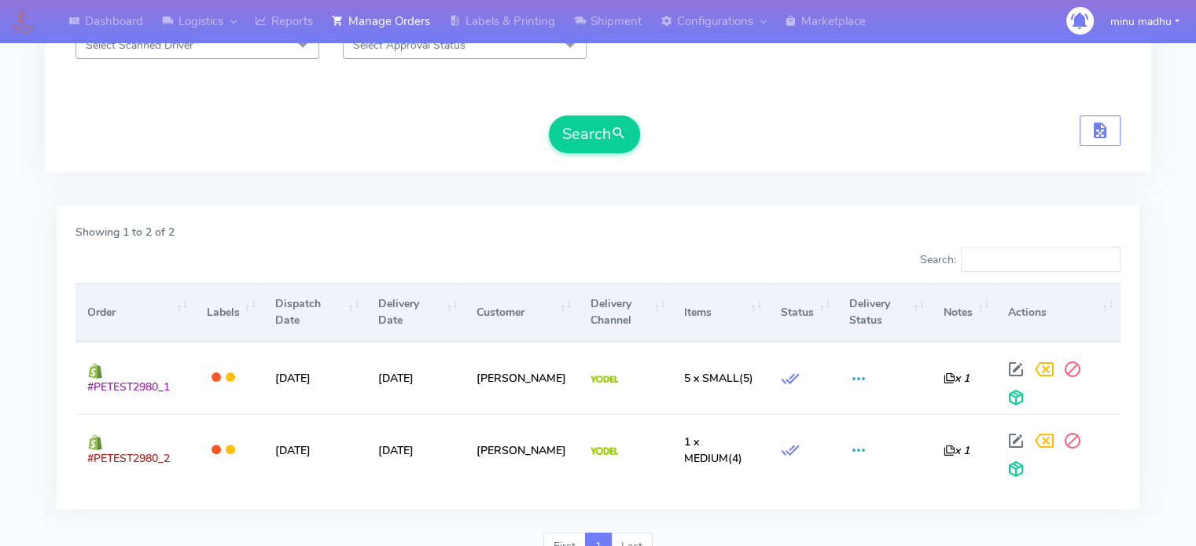
scroll to position [362, 0]
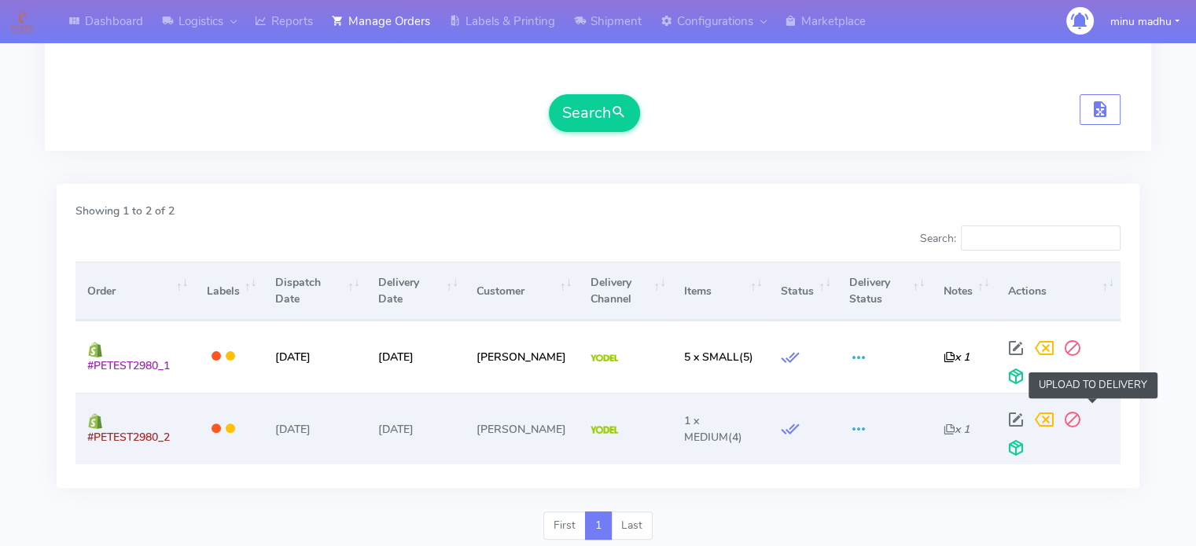
click at [1030, 444] on span at bounding box center [1016, 451] width 28 height 15
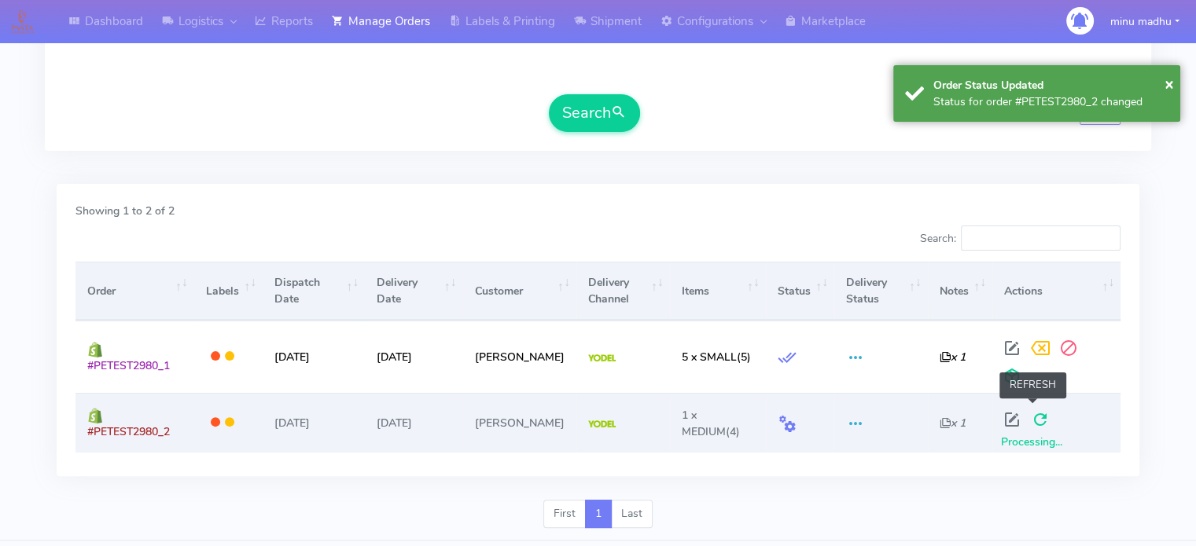
click at [1035, 416] on span at bounding box center [1040, 423] width 28 height 15
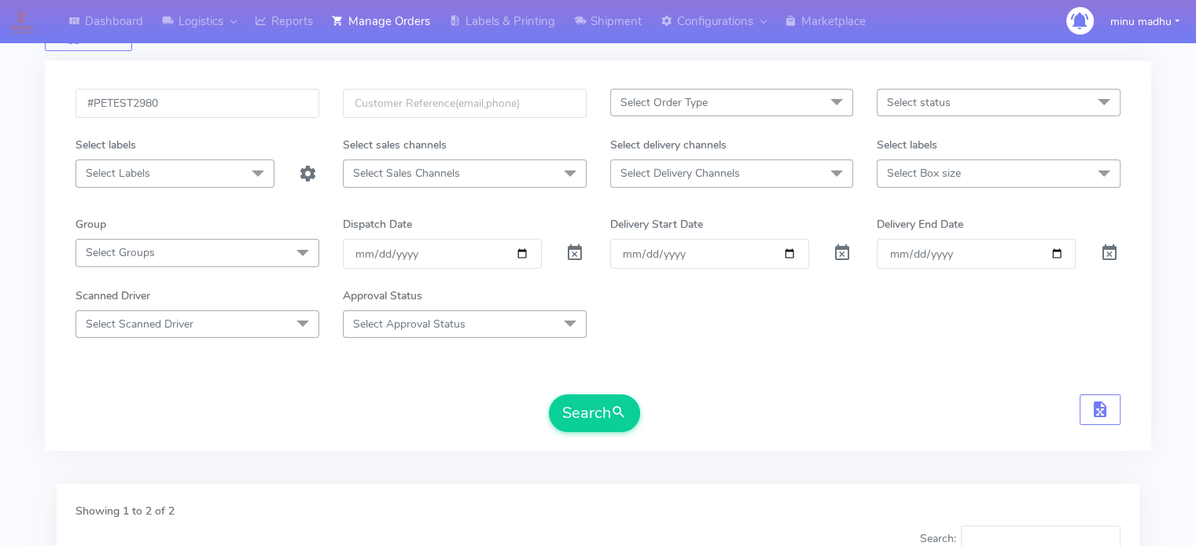
scroll to position [61, 0]
click at [165, 103] on input "#PETEST2980" at bounding box center [197, 104] width 244 height 29
type input "#PETEST2981"
click at [584, 413] on button "Search" at bounding box center [594, 414] width 91 height 38
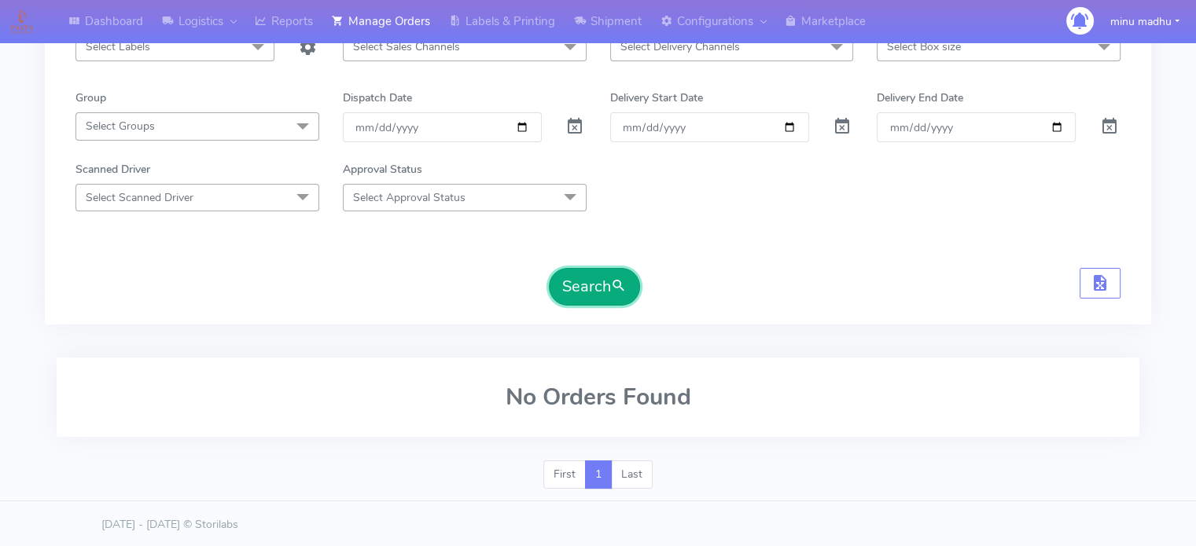
click at [589, 279] on button "Search" at bounding box center [594, 287] width 91 height 38
click at [597, 284] on button "Search" at bounding box center [594, 287] width 91 height 38
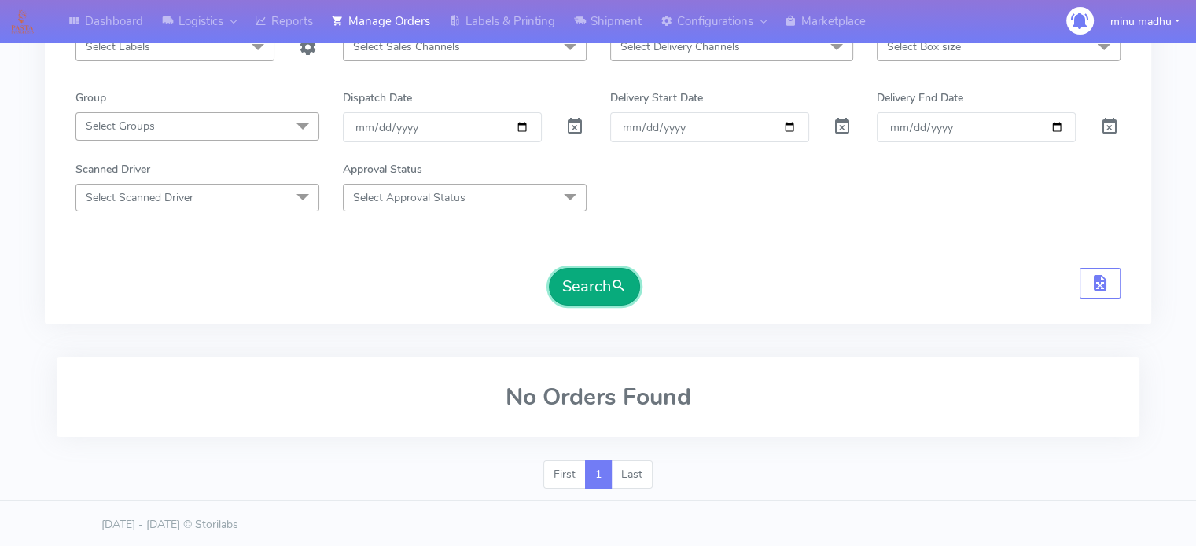
click at [597, 284] on button "Search" at bounding box center [594, 287] width 91 height 38
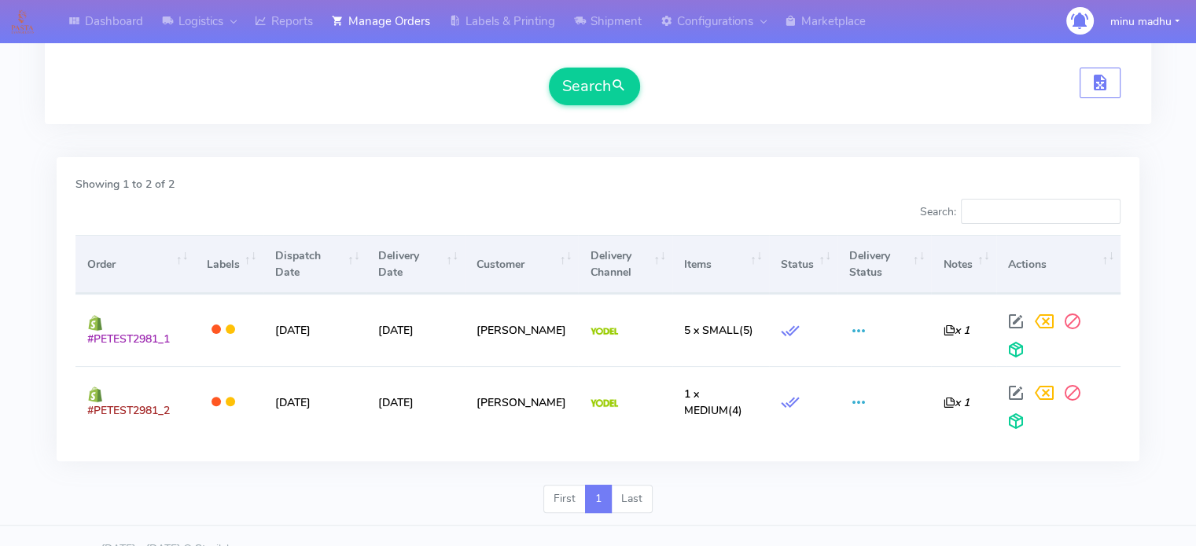
scroll to position [0, 0]
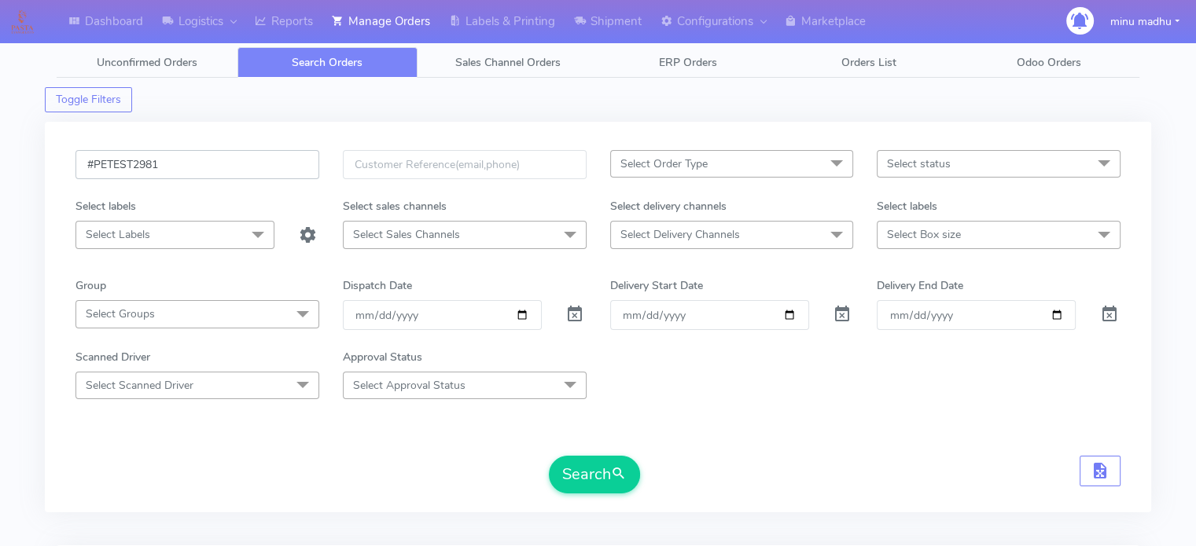
drag, startPoint x: 178, startPoint y: 163, endPoint x: 71, endPoint y: 180, distance: 108.3
click at [71, 180] on div "#PETEST2981" at bounding box center [197, 174] width 267 height 48
click at [519, 311] on input "date" at bounding box center [442, 314] width 199 height 29
type input "2025-10-14"
click at [799, 233] on span "Select Delivery Channels" at bounding box center [732, 235] width 244 height 28
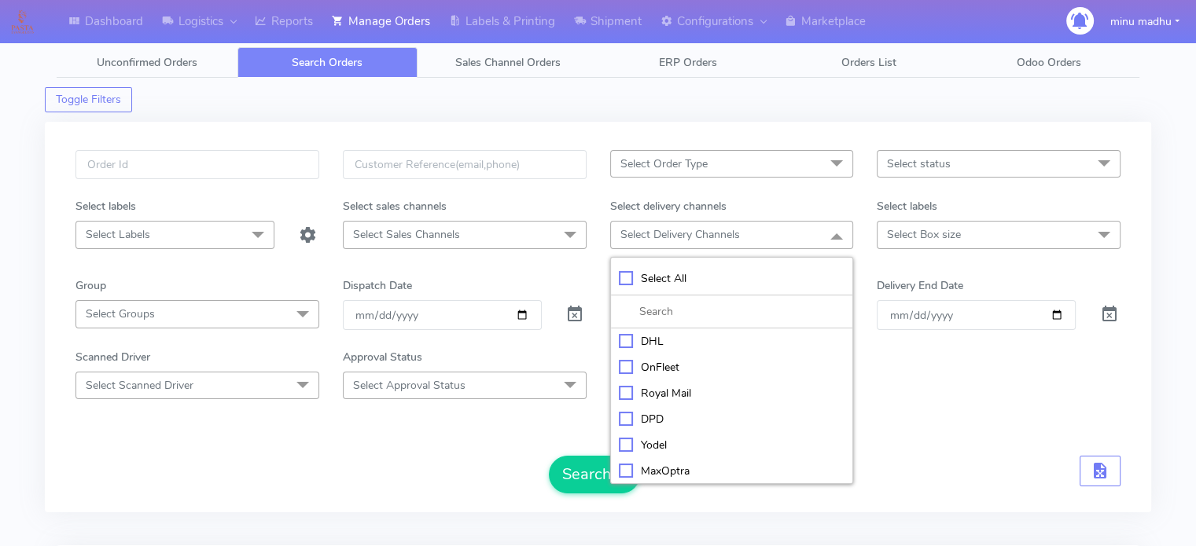
click at [623, 443] on div "Yodel" at bounding box center [732, 445] width 226 height 17
checkbox input "true"
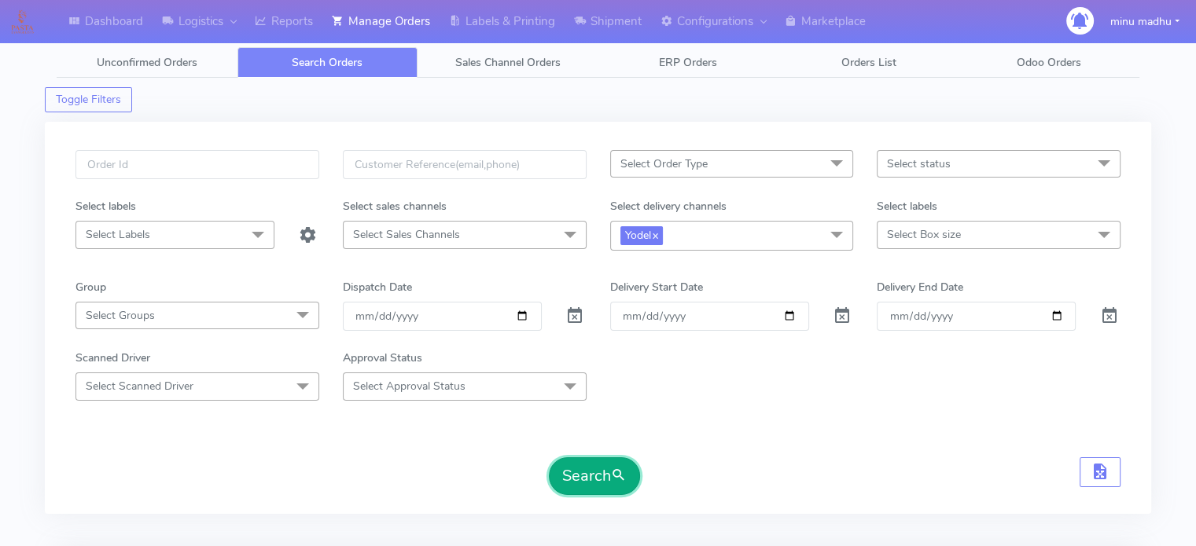
click at [572, 478] on button "Search" at bounding box center [594, 477] width 91 height 38
click at [921, 241] on span "Select Box size" at bounding box center [999, 235] width 244 height 28
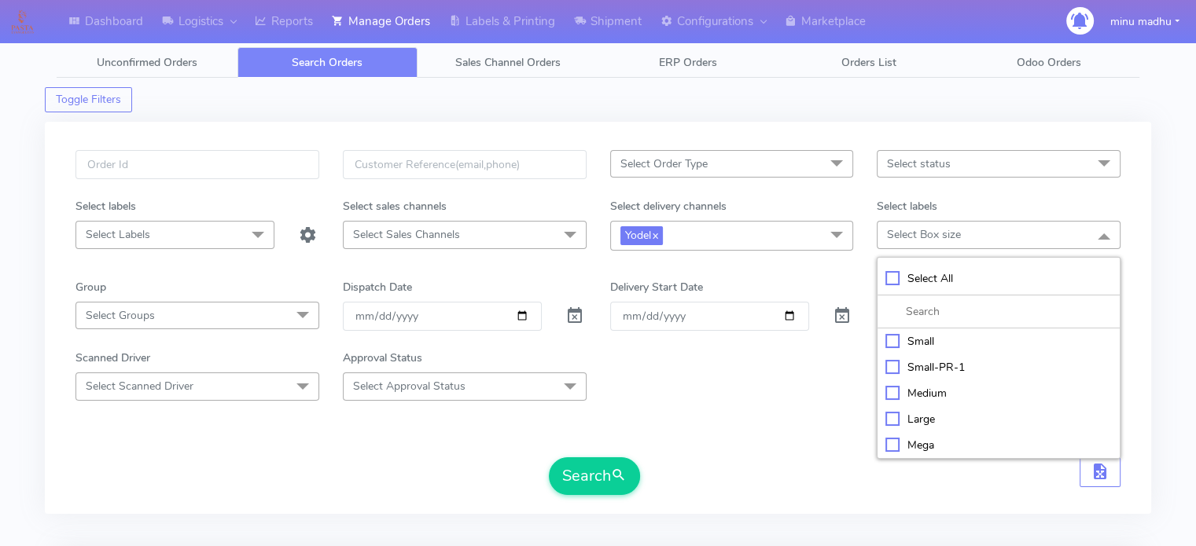
click at [892, 396] on div "Medium" at bounding box center [998, 393] width 226 height 17
checkbox input "true"
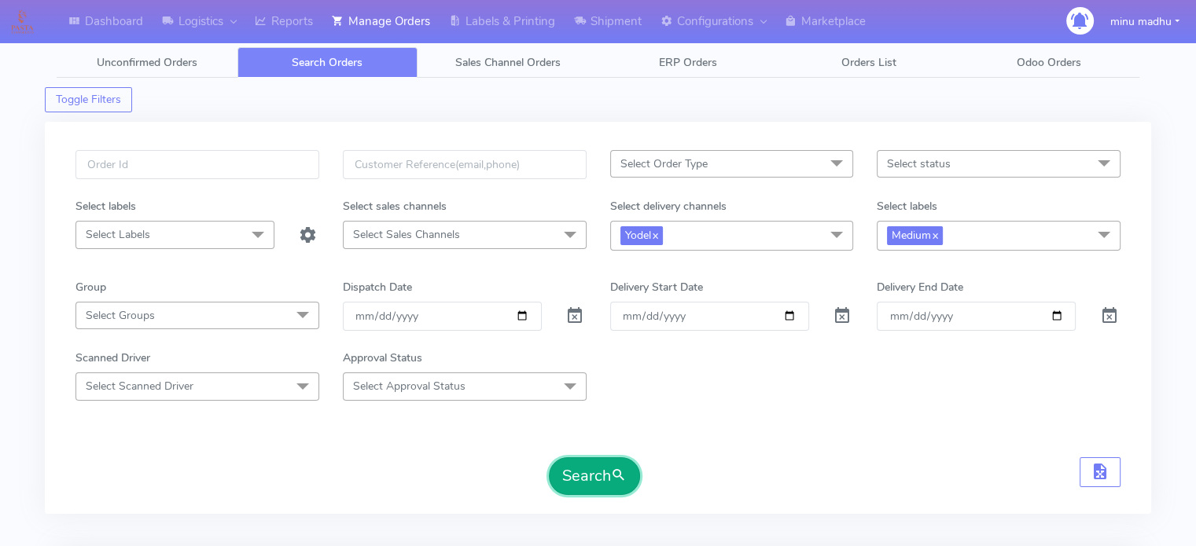
click at [583, 472] on button "Search" at bounding box center [594, 477] width 91 height 38
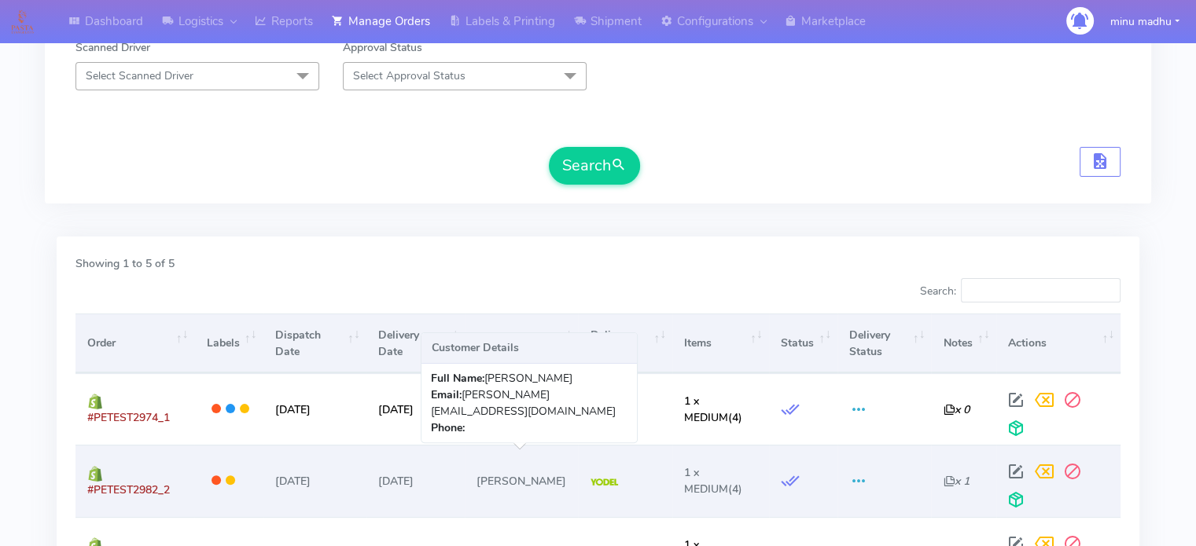
scroll to position [310, 0]
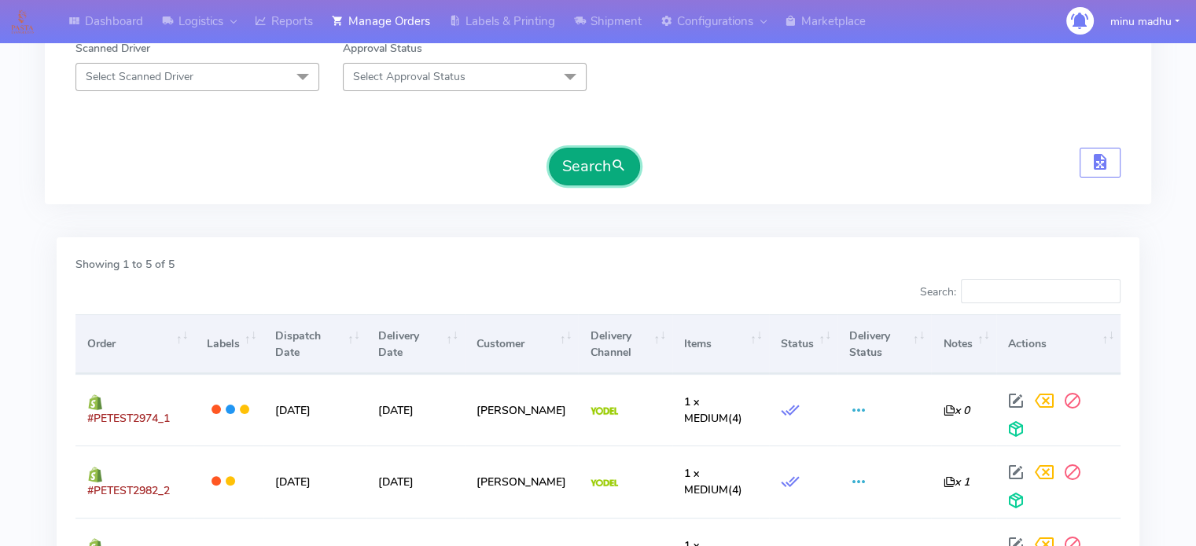
click at [567, 153] on button "Search" at bounding box center [594, 167] width 91 height 38
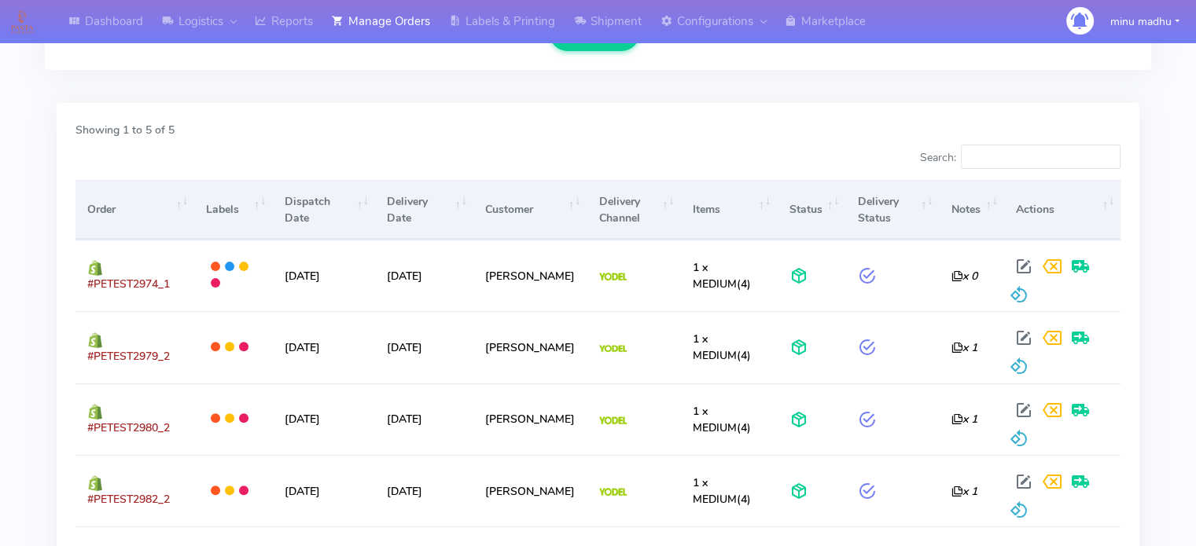
scroll to position [447, 0]
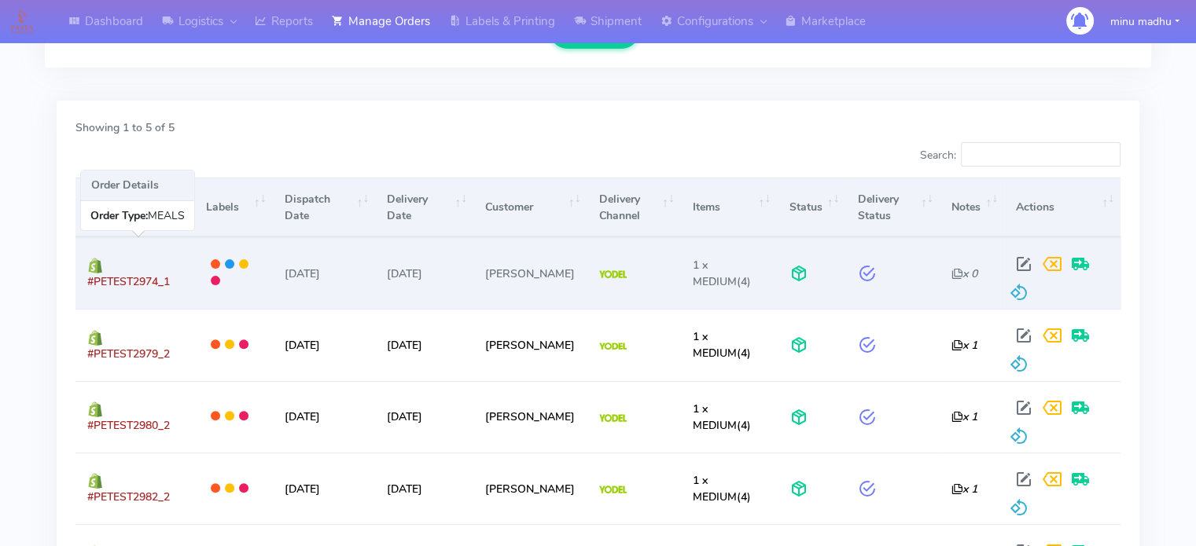
drag, startPoint x: 179, startPoint y: 277, endPoint x: 84, endPoint y: 283, distance: 95.3
click at [84, 283] on td "#PETEST2974_1" at bounding box center [134, 273] width 119 height 72
copy span "#PETEST2974_1"
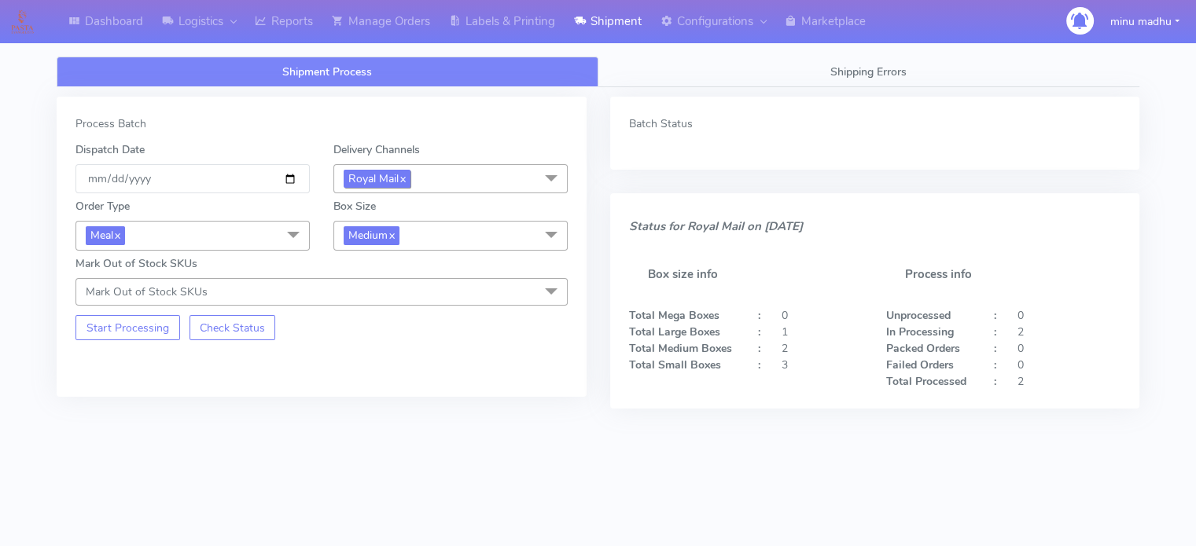
click at [410, 178] on span "Royal Mail x" at bounding box center [377, 179] width 67 height 18
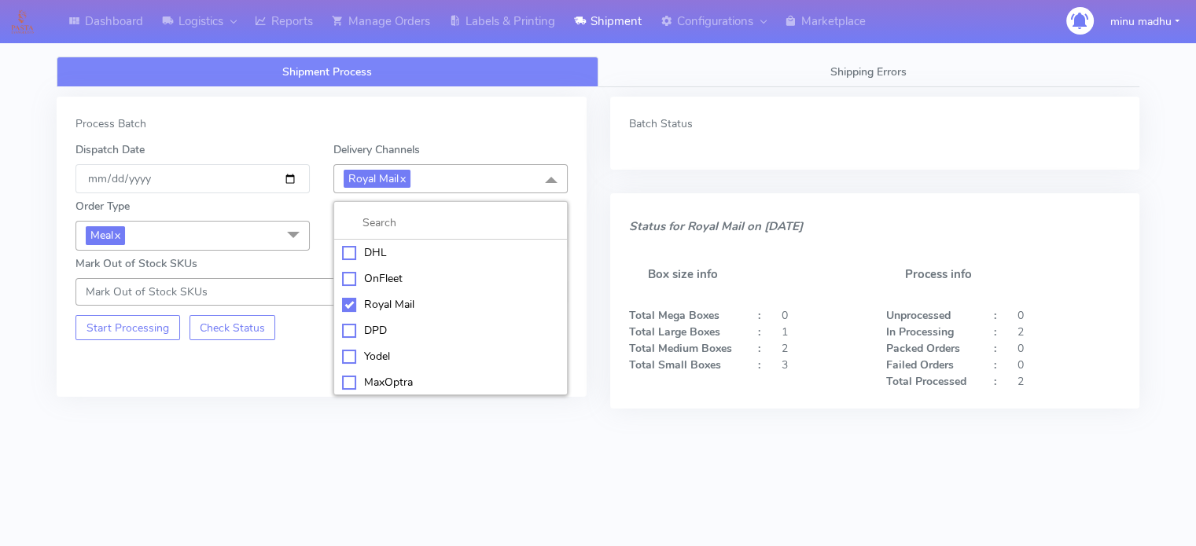
click at [348, 358] on div "Yodel" at bounding box center [450, 356] width 217 height 17
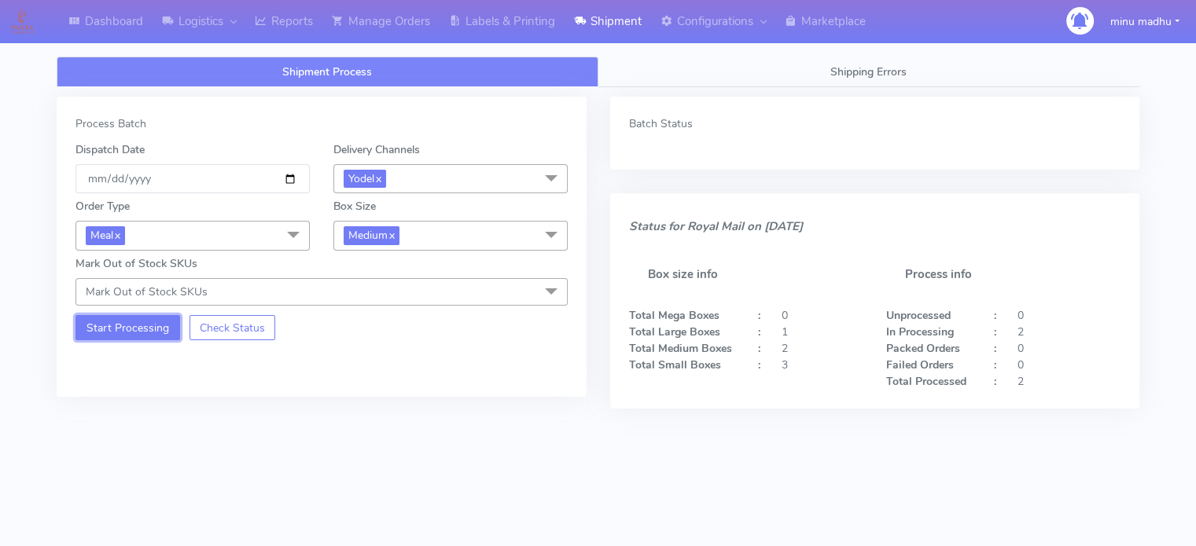
click at [122, 326] on button "Start Processing" at bounding box center [127, 327] width 105 height 25
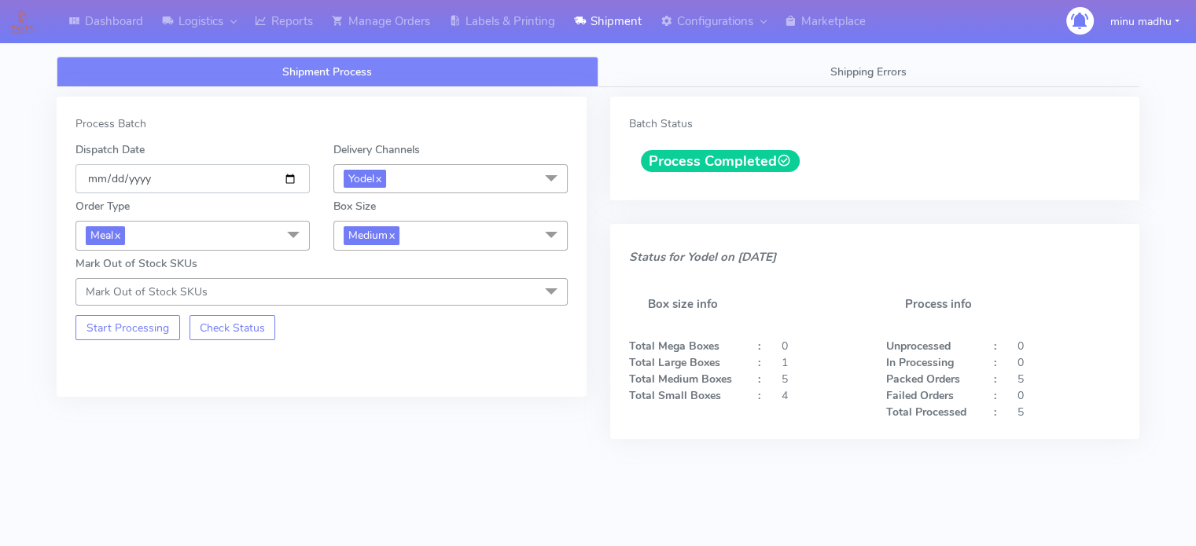
click at [292, 178] on input "2025-10-14" at bounding box center [192, 178] width 234 height 29
type input "[DATE]"
click at [384, 177] on span "Yodel x" at bounding box center [365, 179] width 42 height 18
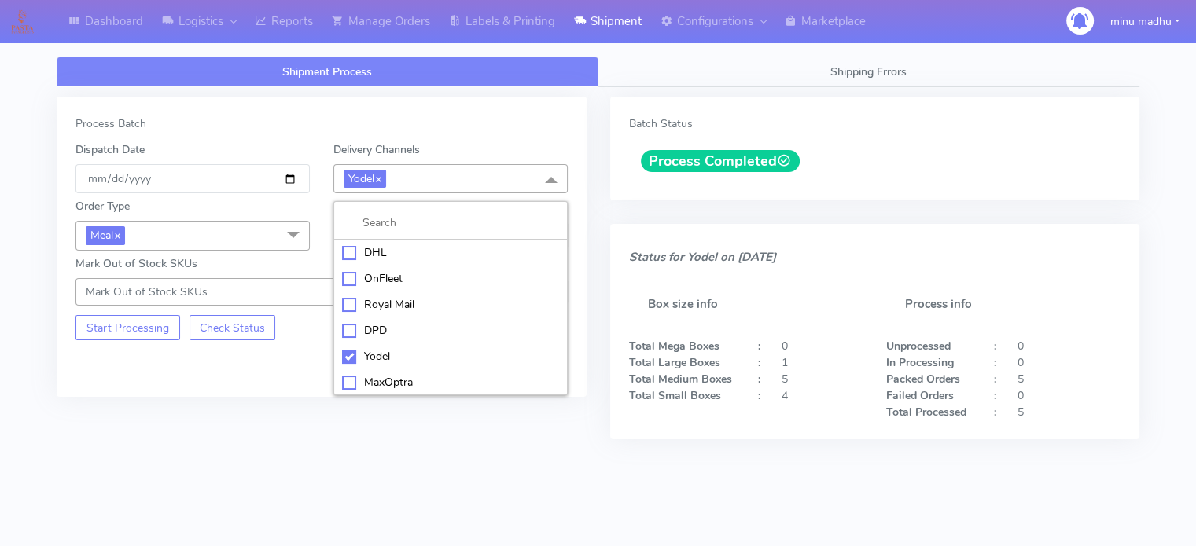
click at [252, 235] on span "Meal x" at bounding box center [192, 235] width 234 height 29
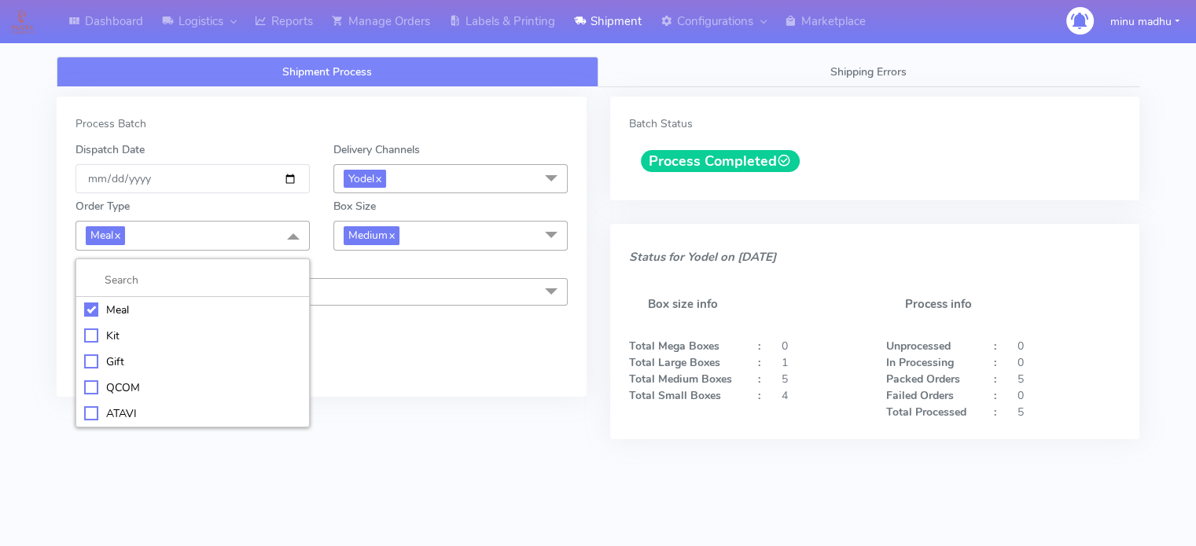
click at [84, 411] on div "ATAVI" at bounding box center [192, 414] width 217 height 17
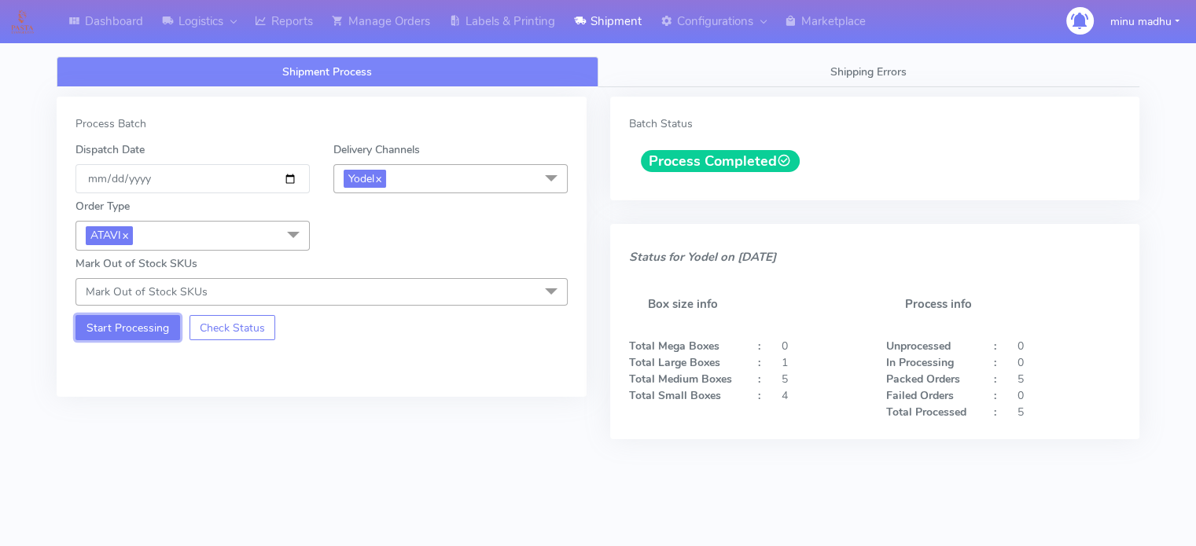
click at [114, 326] on button "Start Processing" at bounding box center [127, 327] width 105 height 25
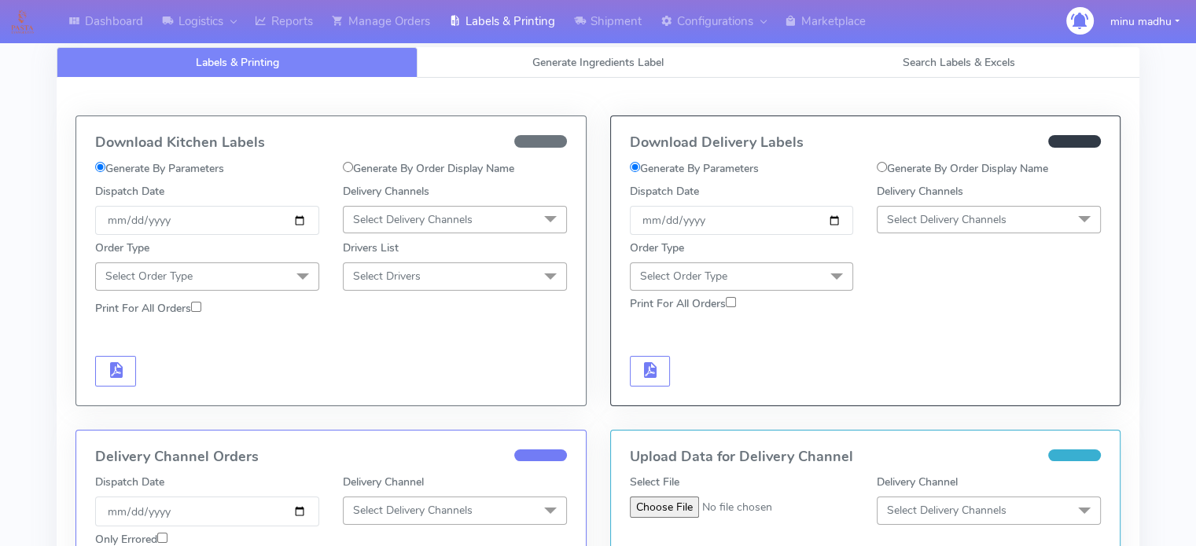
click at [882, 168] on input "Generate By Order Display Name" at bounding box center [882, 167] width 10 height 10
radio input "true"
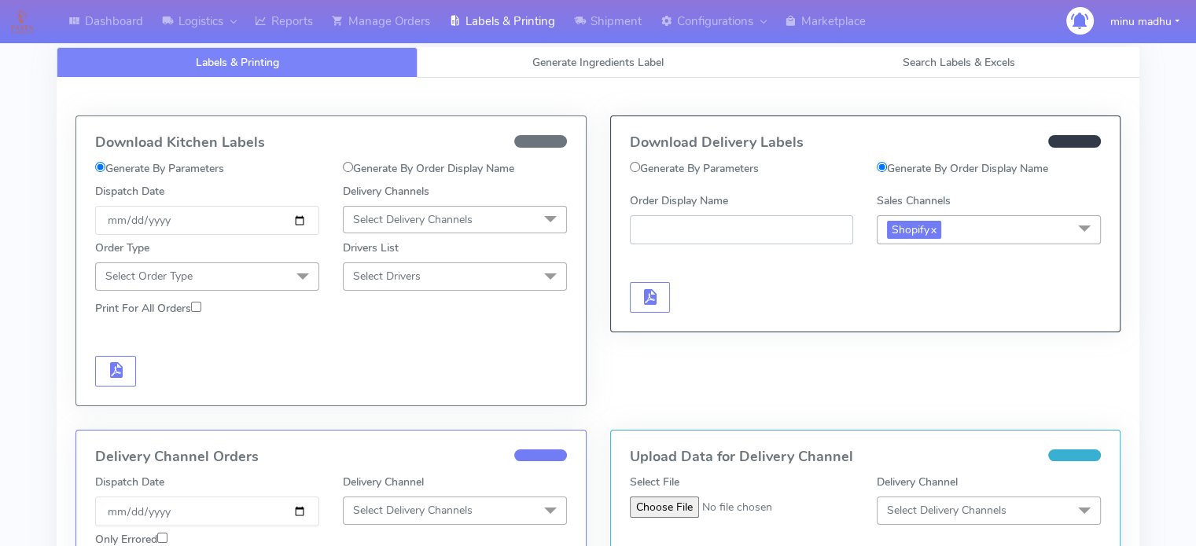
click at [734, 235] on input "Order Display Name" at bounding box center [742, 229] width 224 height 29
paste input "#PETEST2974_1"
type input "#PETEST2974_1"
click at [642, 296] on span "button" at bounding box center [649, 300] width 19 height 15
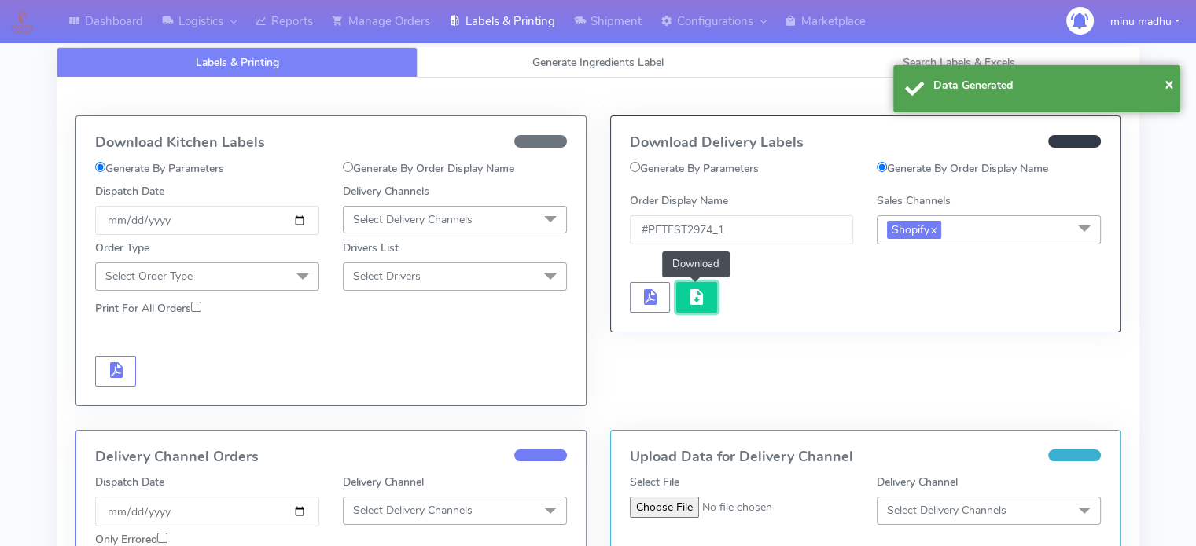
click at [704, 295] on span "button" at bounding box center [696, 300] width 19 height 15
